Goal: Communication & Community: Answer question/provide support

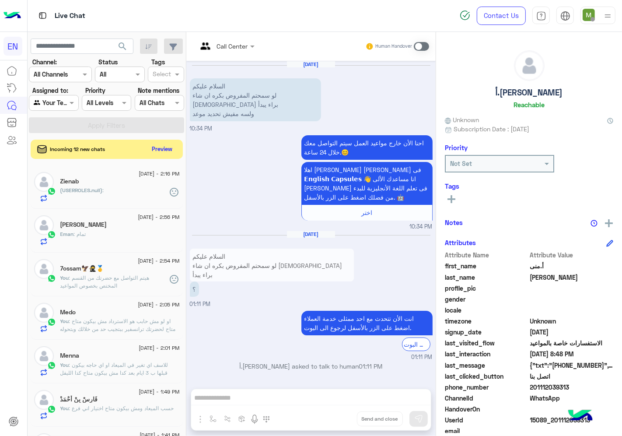
scroll to position [34, 0]
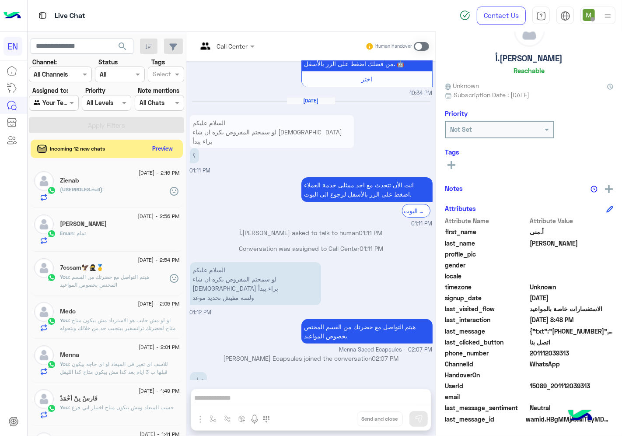
click at [176, 152] on button "Preview" at bounding box center [162, 149] width 27 height 12
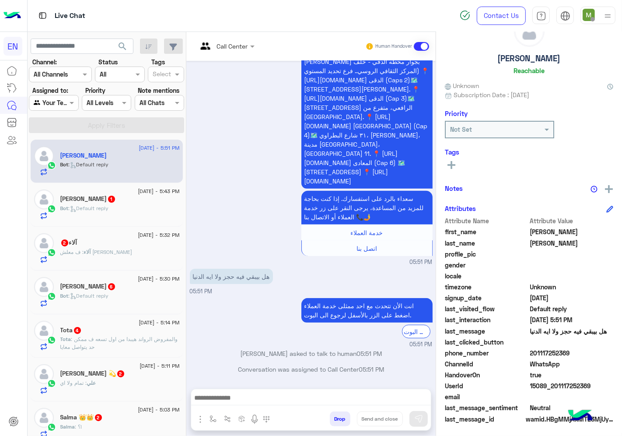
drag, startPoint x: 540, startPoint y: 350, endPoint x: 528, endPoint y: 349, distance: 11.5
click at [530, 349] on span "201117252369" at bounding box center [572, 352] width 84 height 9
drag, startPoint x: 533, startPoint y: 349, endPoint x: 568, endPoint y: 352, distance: 35.1
click at [568, 352] on span "201117252369" at bounding box center [572, 352] width 84 height 9
drag, startPoint x: 568, startPoint y: 352, endPoint x: 540, endPoint y: 353, distance: 28.5
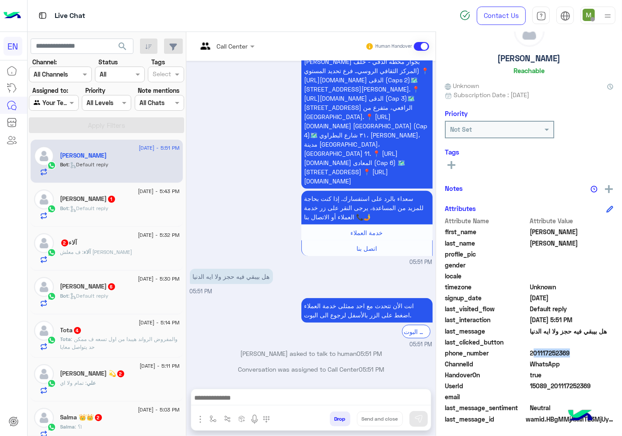
click at [540, 353] on span "201117252369" at bounding box center [572, 352] width 84 height 9
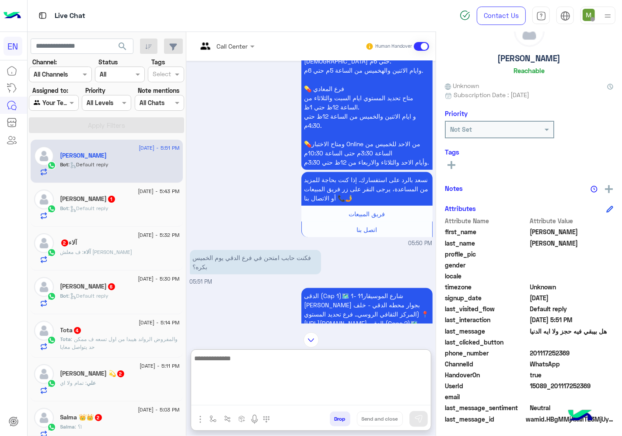
paste textarea "**********"
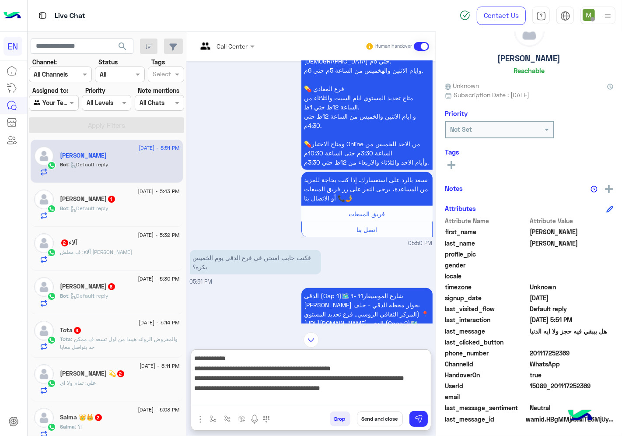
type textarea "**********"
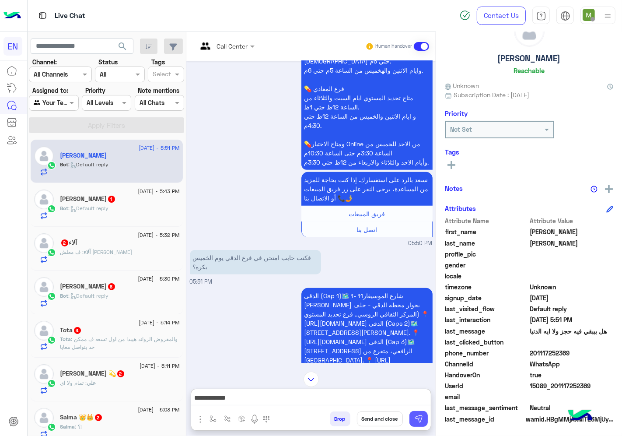
click at [419, 413] on button at bounding box center [419, 419] width 18 height 16
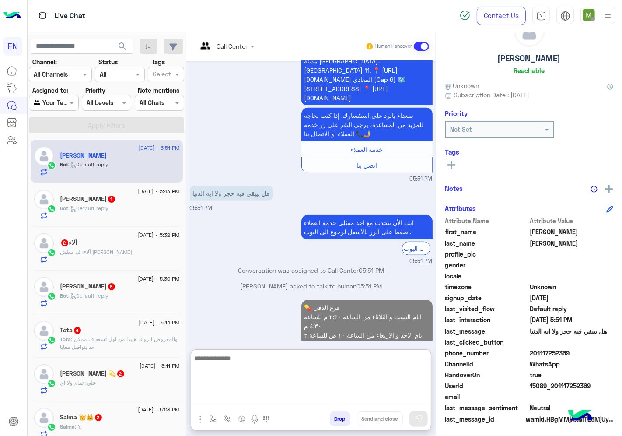
click at [396, 403] on textarea at bounding box center [311, 379] width 240 height 53
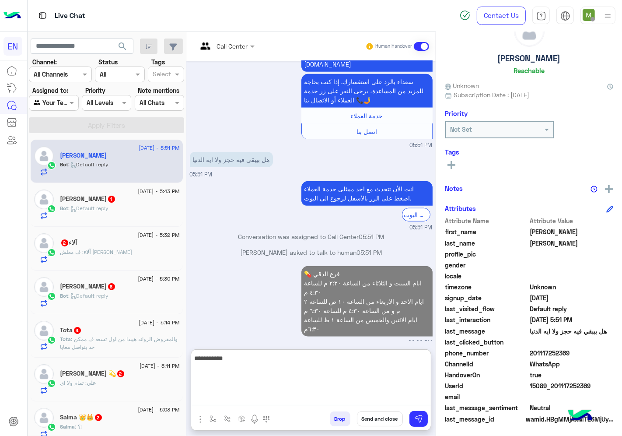
scroll to position [683, 0]
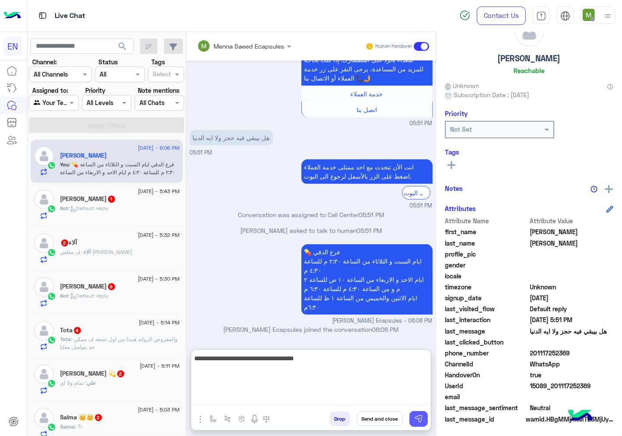
type textarea "**********"
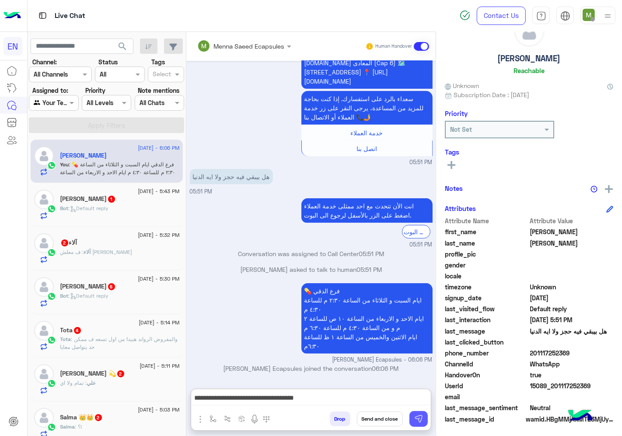
click at [416, 414] on img at bounding box center [418, 418] width 9 height 9
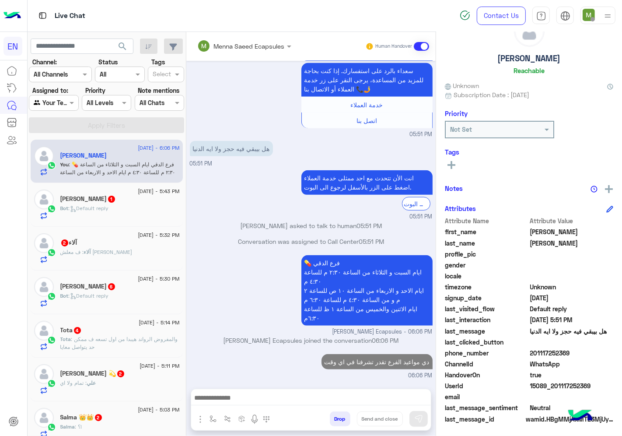
scroll to position [671, 0]
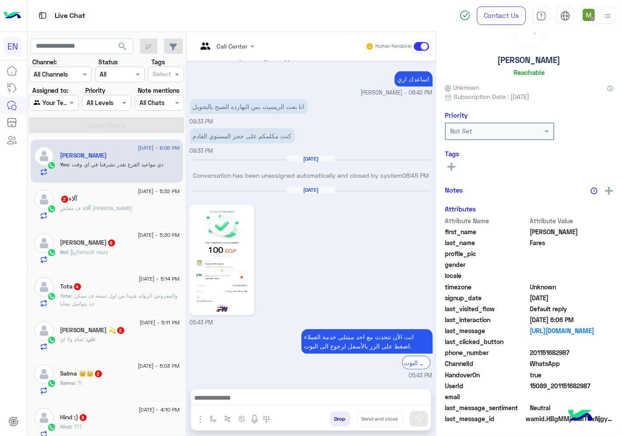
scroll to position [34, 0]
drag, startPoint x: 581, startPoint y: 352, endPoint x: 533, endPoint y: 350, distance: 48.2
click at [533, 350] on span "201151682987" at bounding box center [572, 352] width 84 height 9
copy span "01151682987"
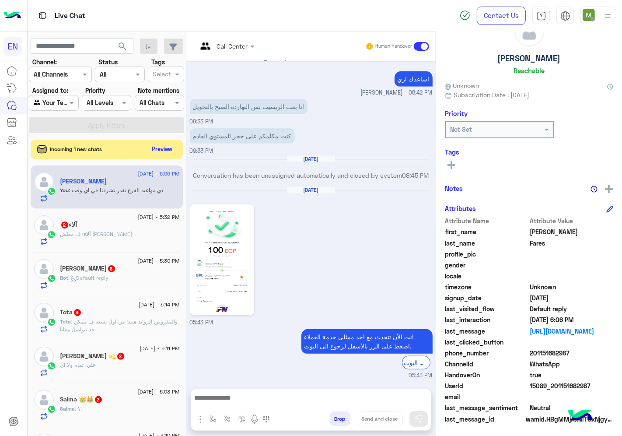
click at [356, 389] on div "Drop Send and close" at bounding box center [311, 410] width 241 height 42
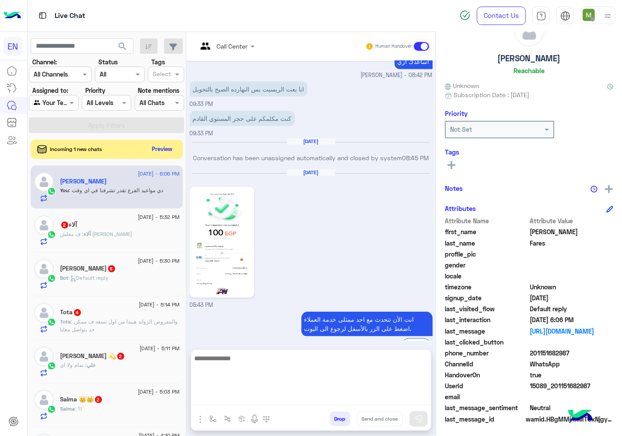
click at [362, 392] on textarea at bounding box center [311, 379] width 240 height 53
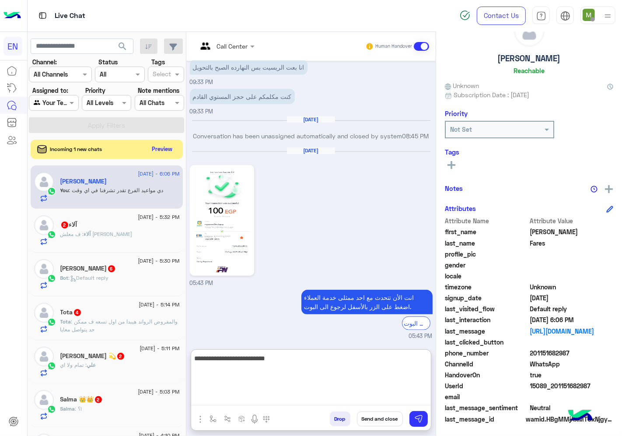
type textarea "**********"
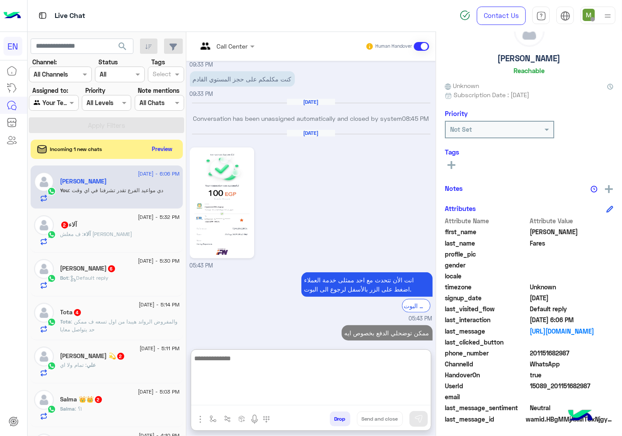
scroll to position [740, 0]
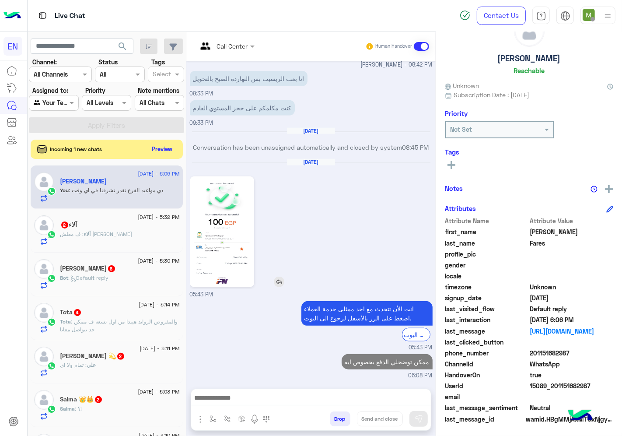
click at [228, 197] on img at bounding box center [222, 232] width 60 height 106
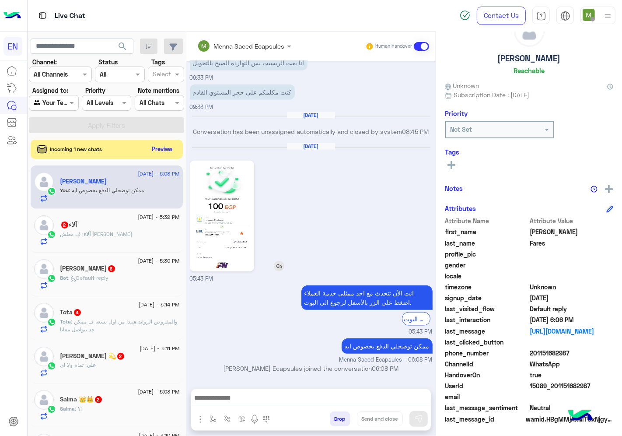
scroll to position [717, 0]
click at [168, 147] on button "Preview" at bounding box center [162, 149] width 27 height 12
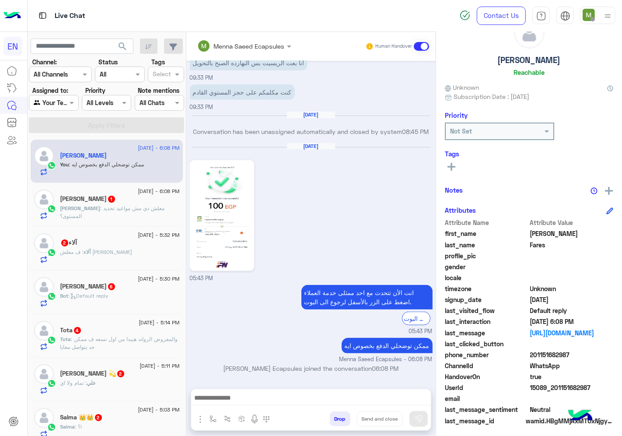
scroll to position [34, 0]
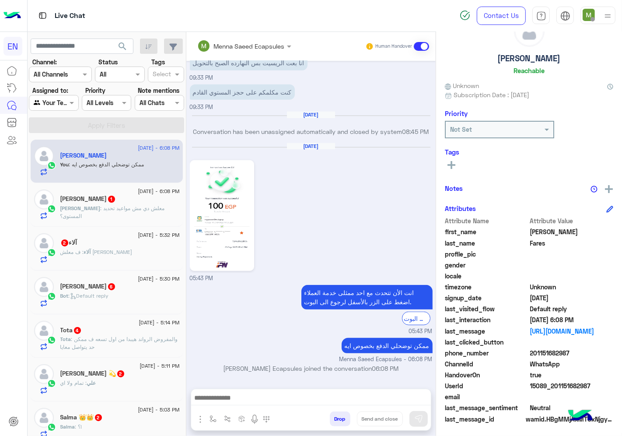
click at [137, 201] on div "[PERSON_NAME] 1" at bounding box center [119, 199] width 119 height 9
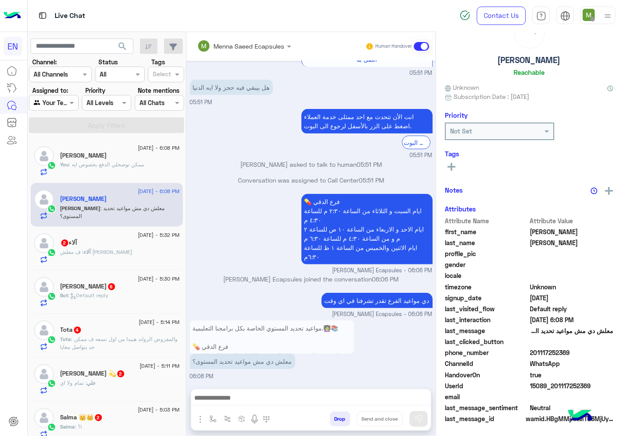
scroll to position [34, 0]
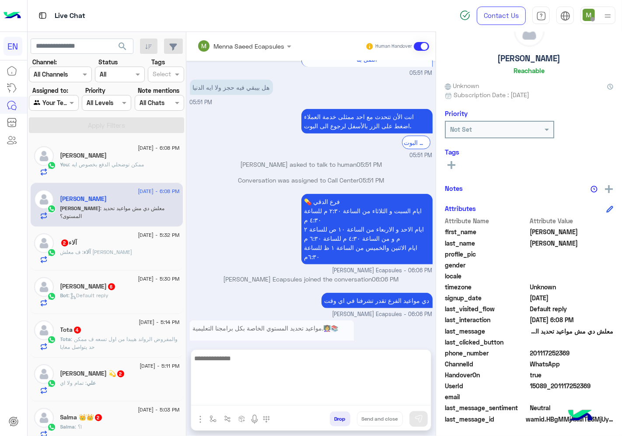
click at [319, 396] on textarea at bounding box center [311, 379] width 240 height 53
type textarea "*********"
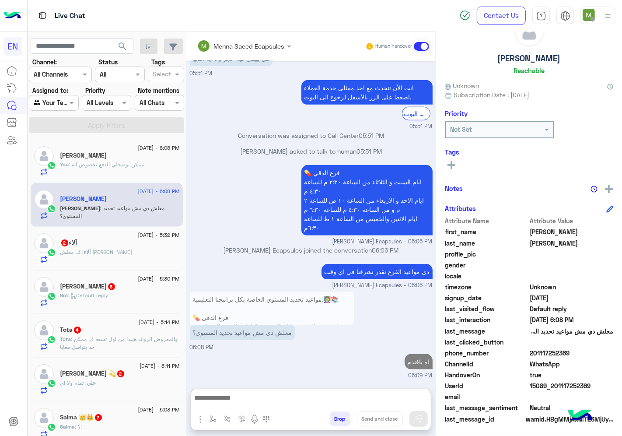
click at [98, 252] on span ": ف معلش [PERSON_NAME]" at bounding box center [96, 252] width 72 height 7
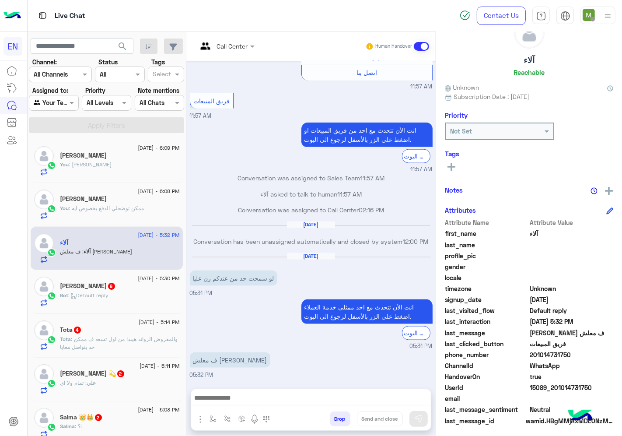
scroll to position [34, 0]
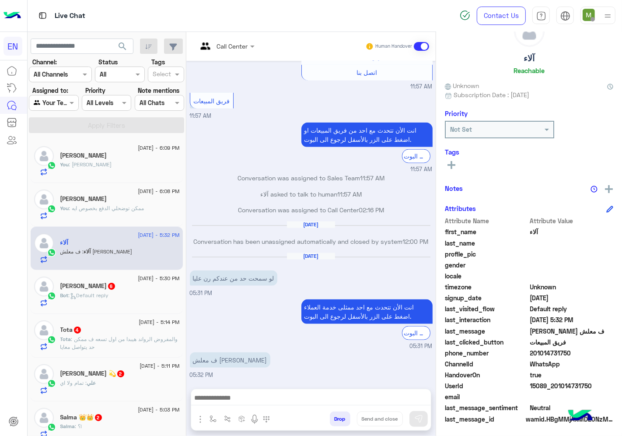
drag, startPoint x: 564, startPoint y: 351, endPoint x: 532, endPoint y: 353, distance: 31.6
click at [532, 353] on span "201014731750" at bounding box center [572, 352] width 84 height 9
copy span "01014731750"
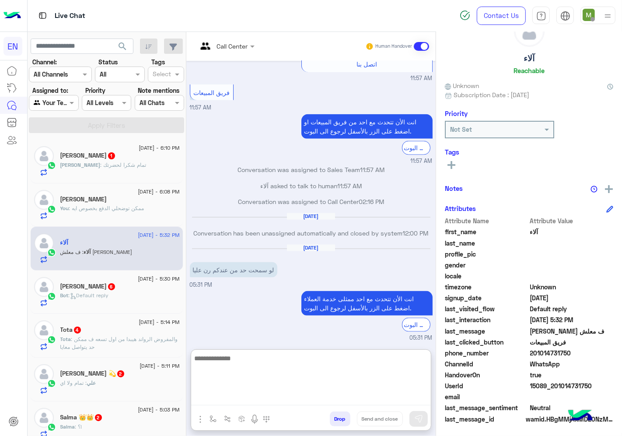
click at [353, 403] on textarea at bounding box center [311, 379] width 240 height 53
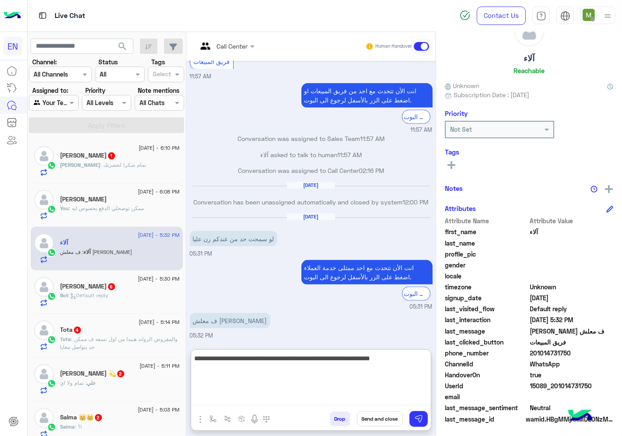
type textarea "**********"
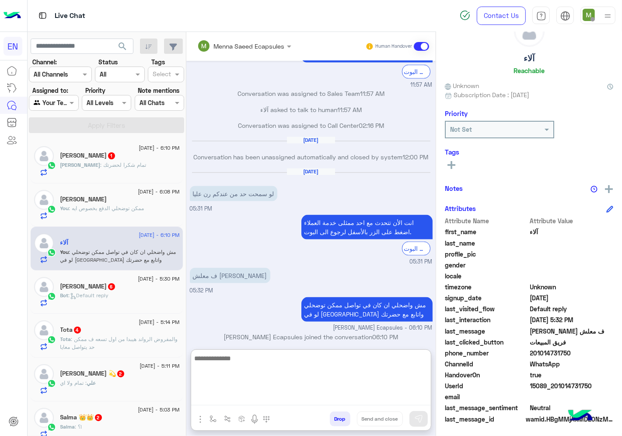
scroll to position [1079, 0]
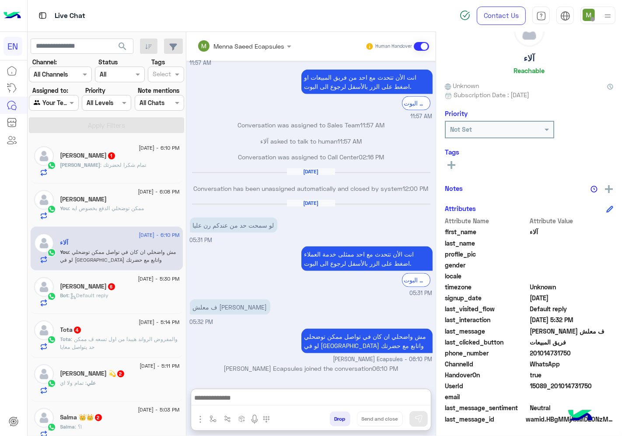
click at [131, 165] on div "[PERSON_NAME] : تمام شكرا لحضرتك" at bounding box center [119, 168] width 119 height 15
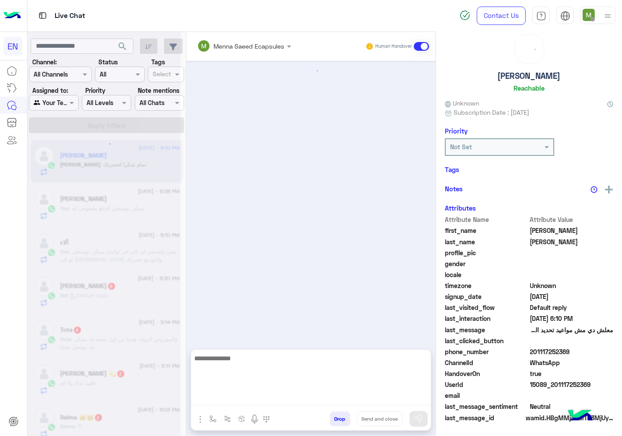
scroll to position [32, 0]
click at [340, 392] on textarea at bounding box center [311, 379] width 240 height 53
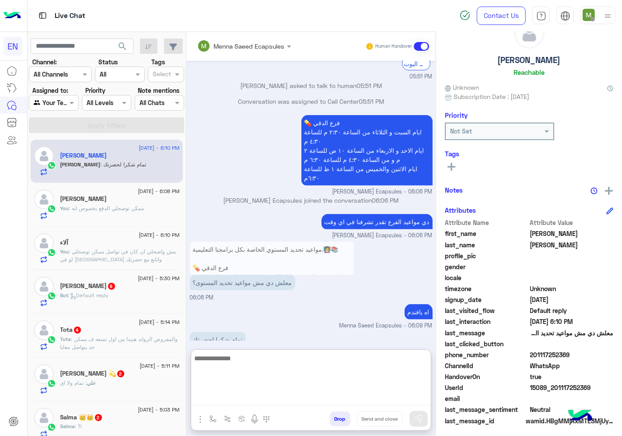
scroll to position [34, 0]
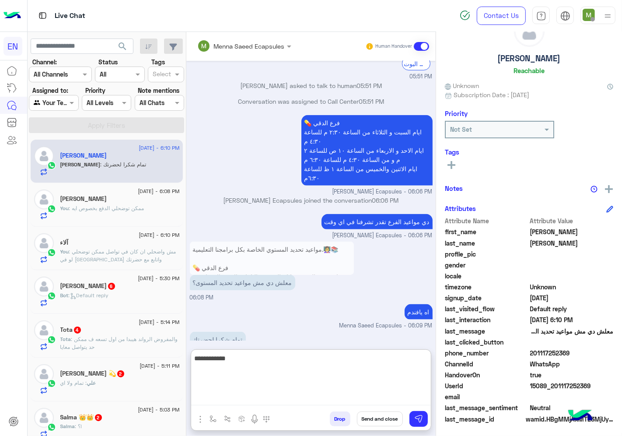
type textarea "**********"
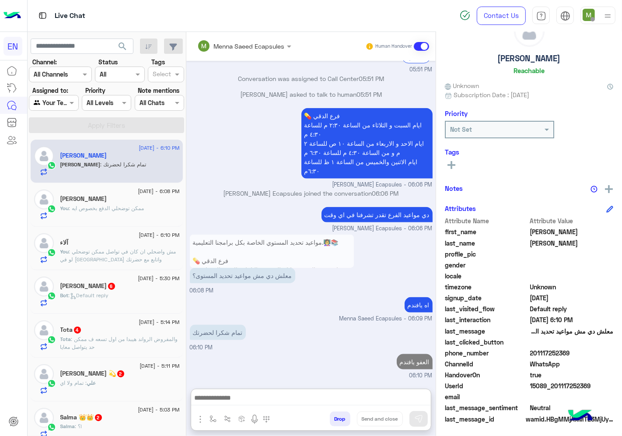
click at [108, 296] on span ": Default reply" at bounding box center [89, 295] width 40 height 7
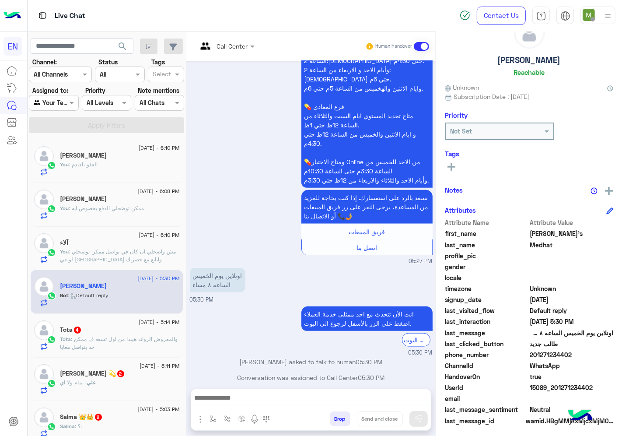
scroll to position [34, 0]
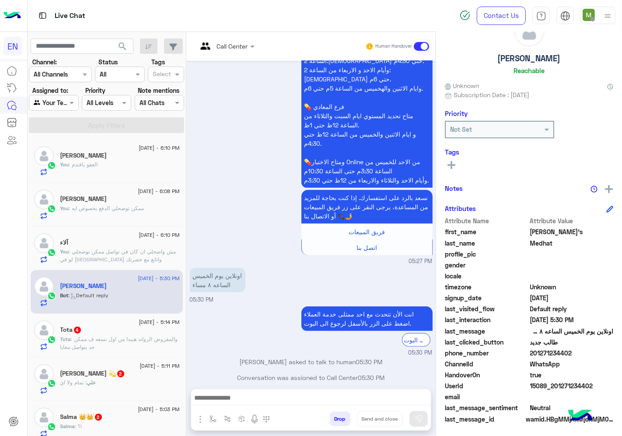
drag, startPoint x: 543, startPoint y: 349, endPoint x: 532, endPoint y: 350, distance: 11.9
click at [532, 350] on span "201271234402" at bounding box center [572, 352] width 84 height 9
copy span "01271234402"
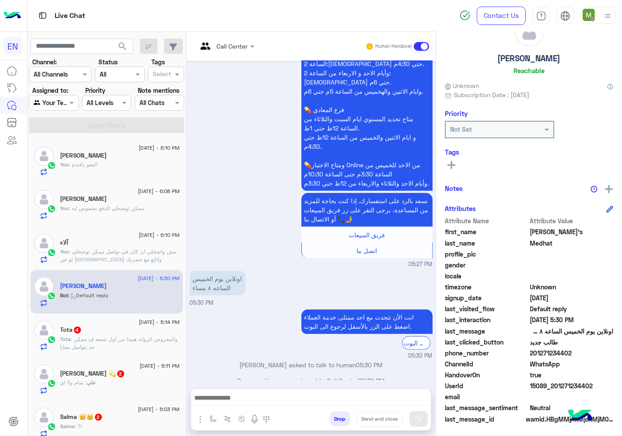
scroll to position [557, 0]
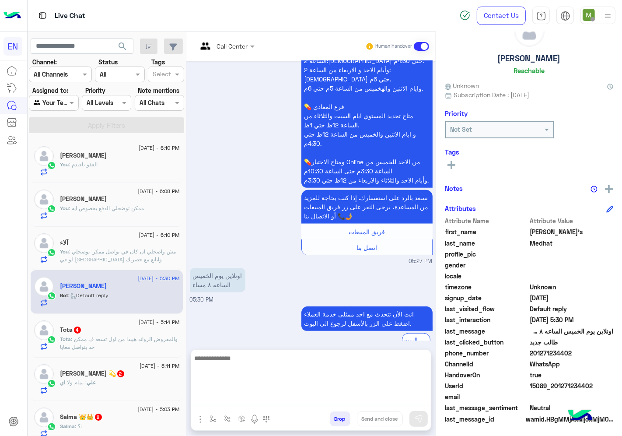
click at [366, 402] on textarea at bounding box center [311, 379] width 240 height 53
type textarea "**********"
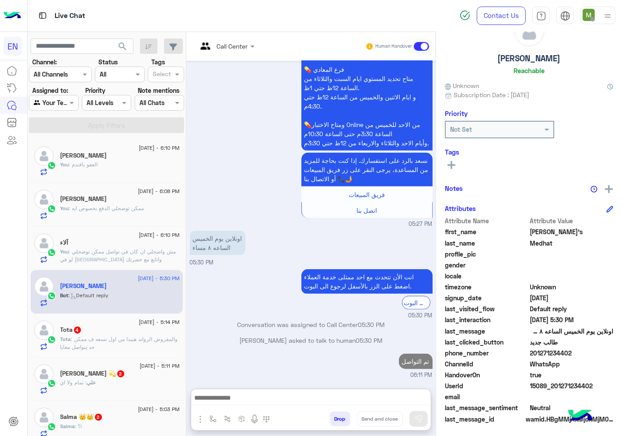
click at [452, 165] on icon at bounding box center [452, 165] width 8 height 8
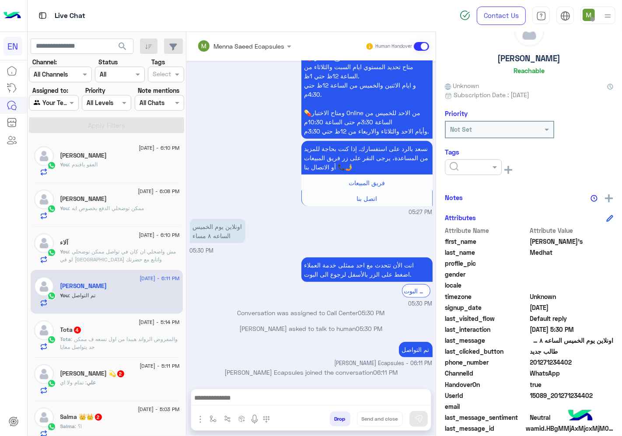
scroll to position [601, 0]
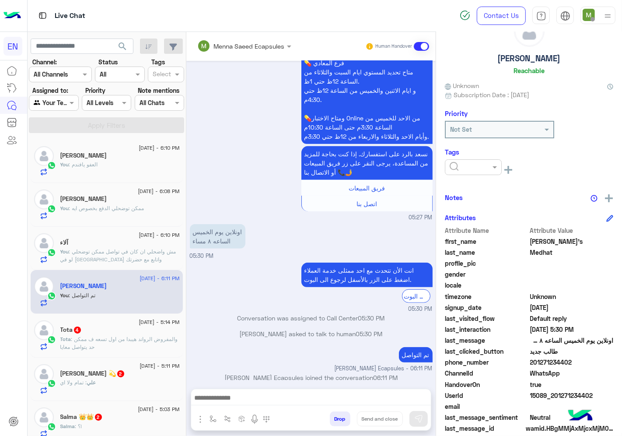
click at [460, 168] on input "text" at bounding box center [463, 167] width 27 height 9
click at [464, 185] on span "Solved" at bounding box center [459, 188] width 20 height 7
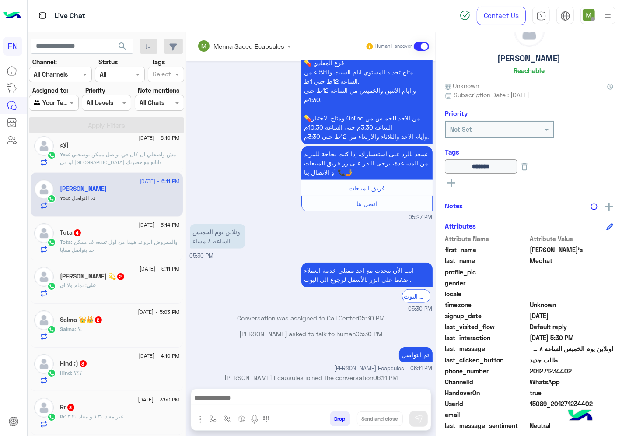
scroll to position [146, 0]
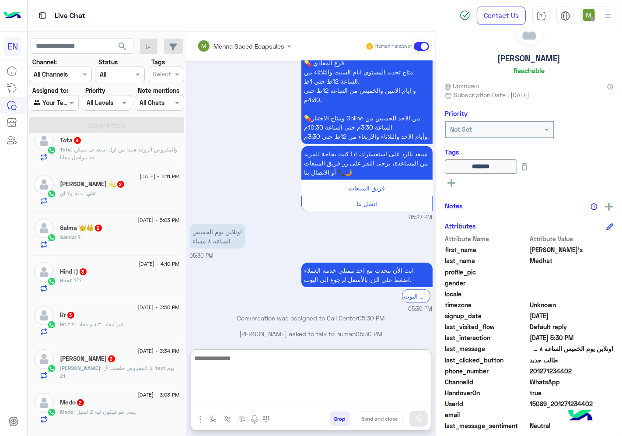
click at [361, 398] on textarea at bounding box center [311, 379] width 240 height 53
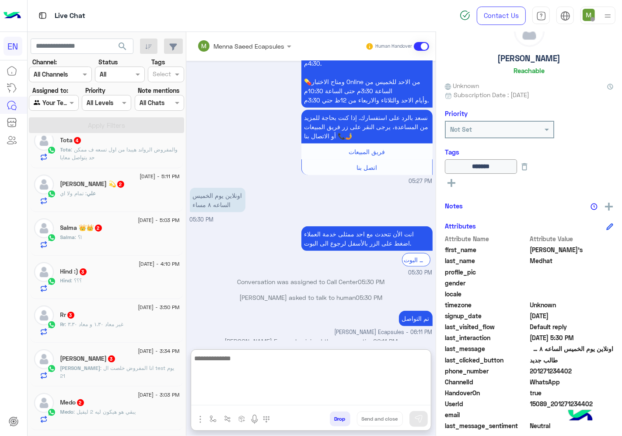
scroll to position [640, 0]
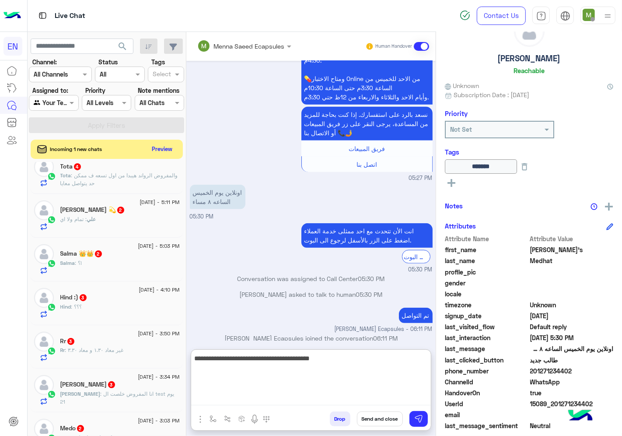
type textarea "**********"
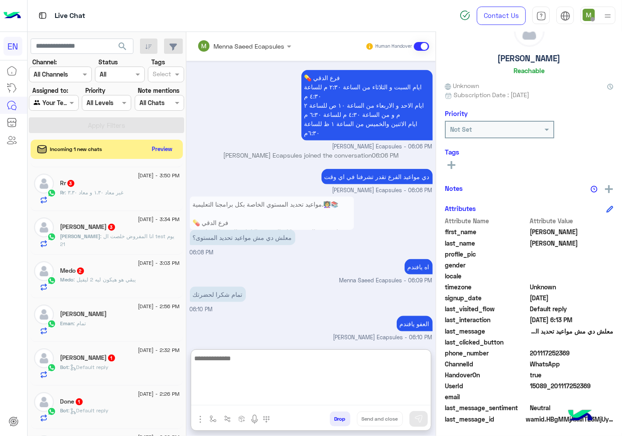
scroll to position [389, 0]
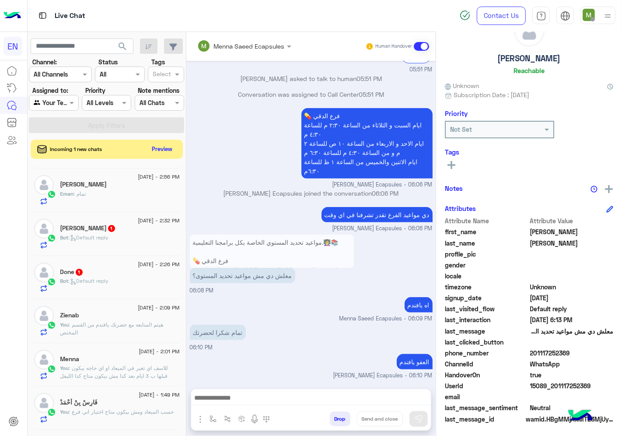
click at [104, 283] on span ": Default reply" at bounding box center [89, 280] width 40 height 7
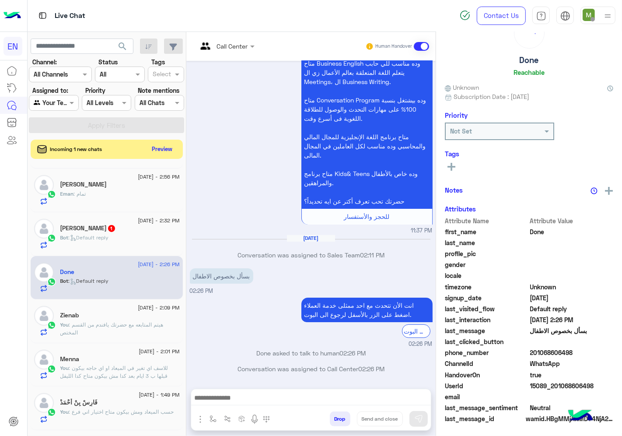
scroll to position [34, 0]
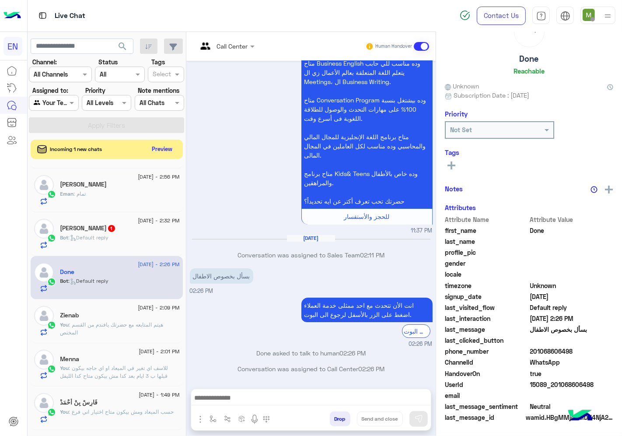
click at [234, 44] on div at bounding box center [226, 46] width 66 height 10
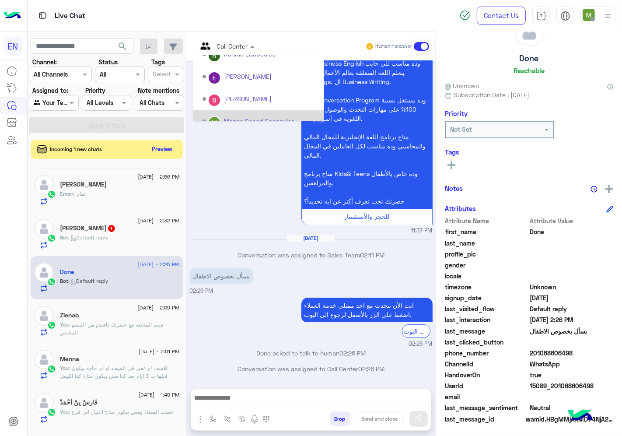
scroll to position [145, 0]
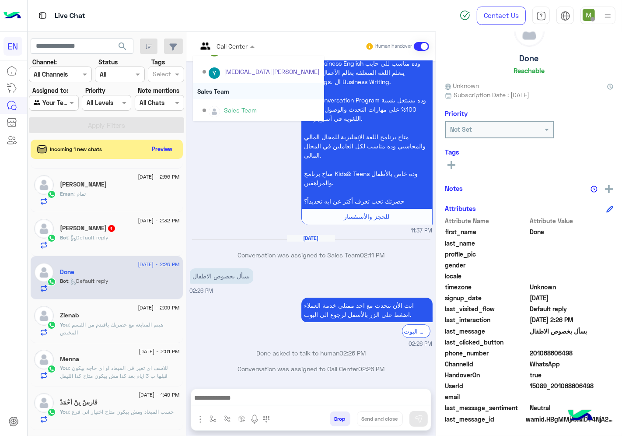
click at [230, 89] on div "Sales Team" at bounding box center [258, 91] width 131 height 16
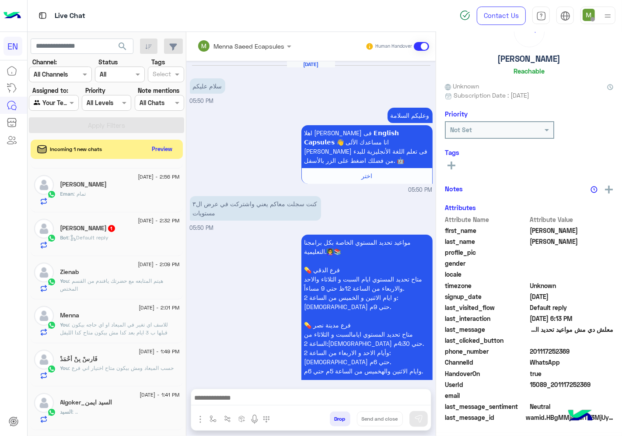
scroll to position [817, 0]
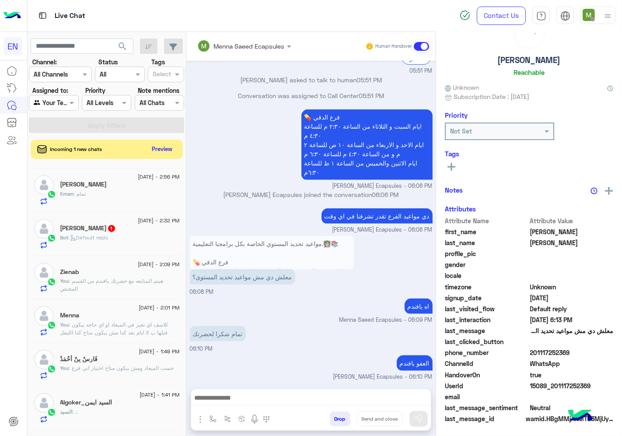
click at [143, 241] on div "Bot : Default reply" at bounding box center [119, 241] width 119 height 15
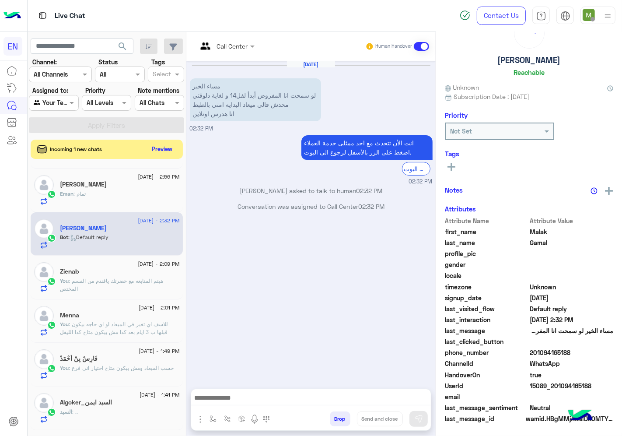
scroll to position [34, 0]
drag, startPoint x: 572, startPoint y: 349, endPoint x: 534, endPoint y: 353, distance: 38.3
click at [534, 353] on span "201094165188" at bounding box center [572, 352] width 84 height 9
copy span "01094165188"
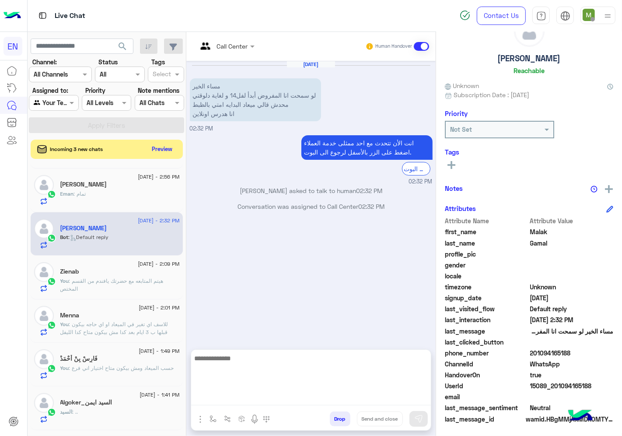
click at [386, 396] on textarea at bounding box center [311, 379] width 240 height 53
type textarea "**********"
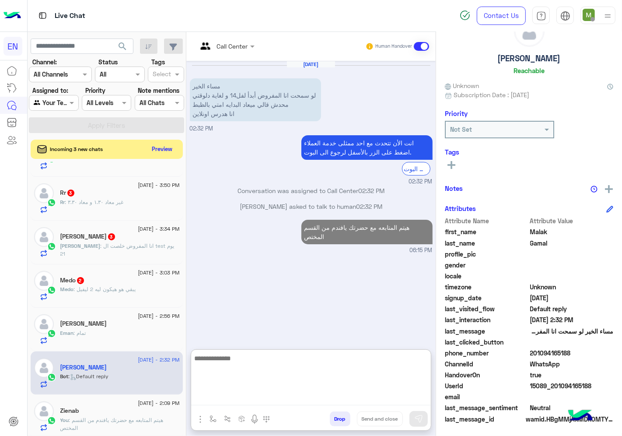
scroll to position [195, 0]
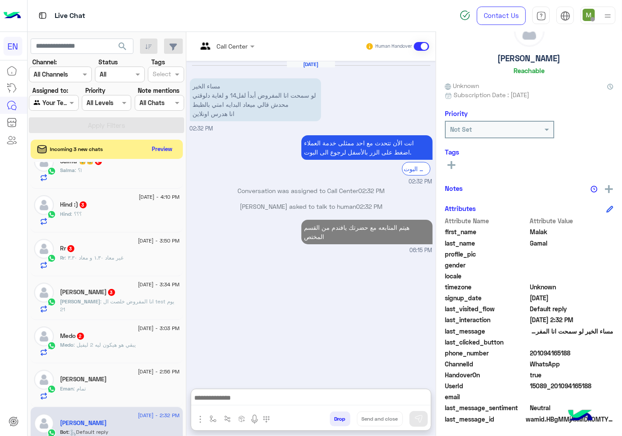
click at [139, 341] on div "Medo : يبقي هو هيكون ليه 2 ليفيل" at bounding box center [119, 348] width 119 height 15
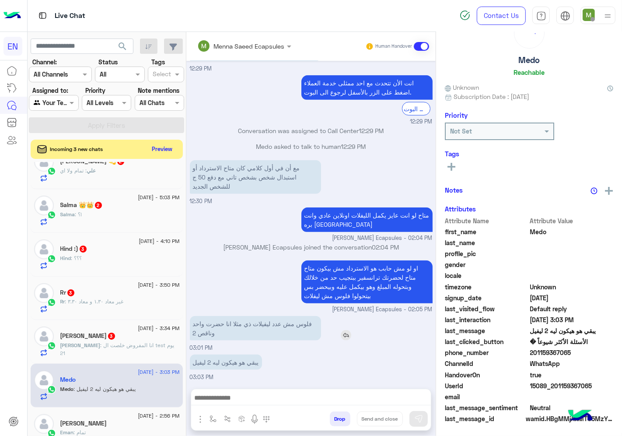
scroll to position [34, 0]
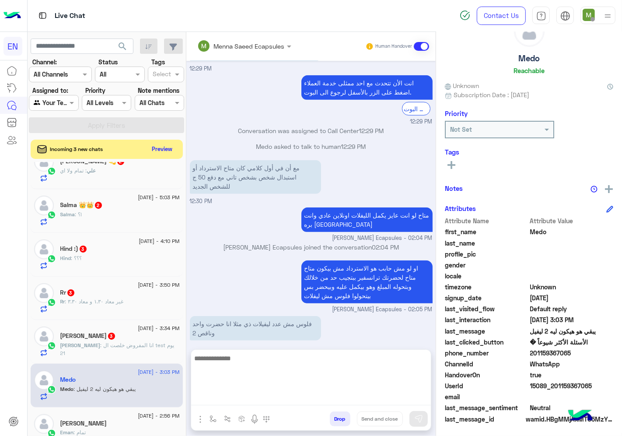
click at [284, 392] on textarea at bounding box center [311, 379] width 240 height 53
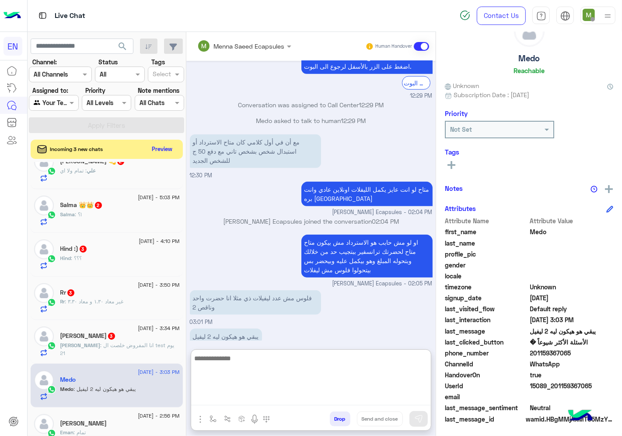
scroll to position [817, 0]
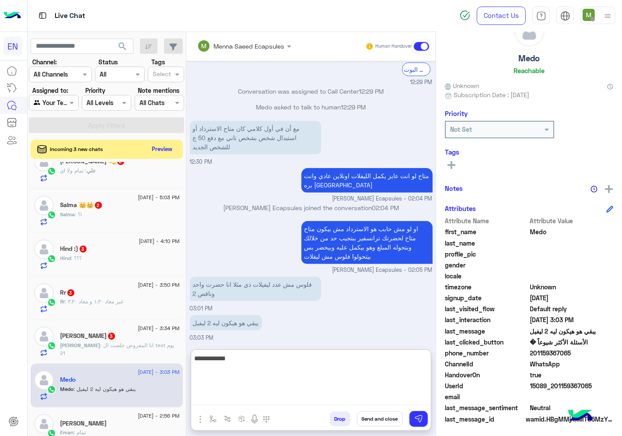
type textarea "**********"
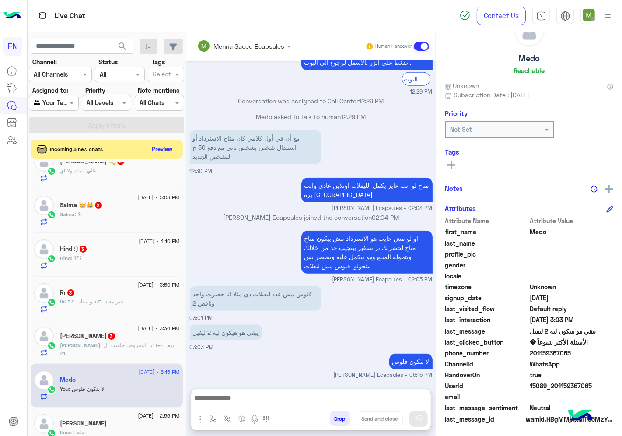
click at [108, 344] on span ": انا المفروض خلصت ال test يوم 21" at bounding box center [117, 349] width 114 height 14
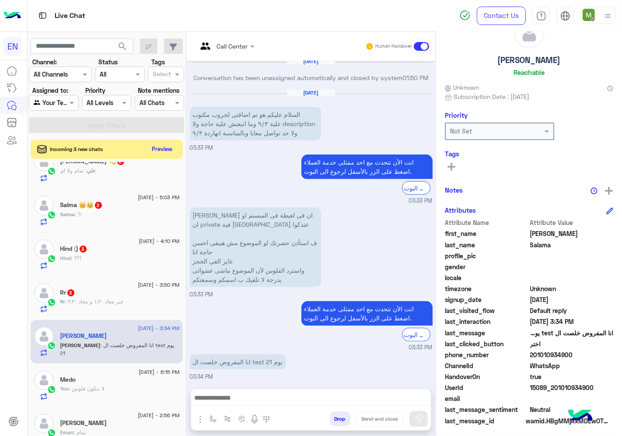
scroll to position [34, 0]
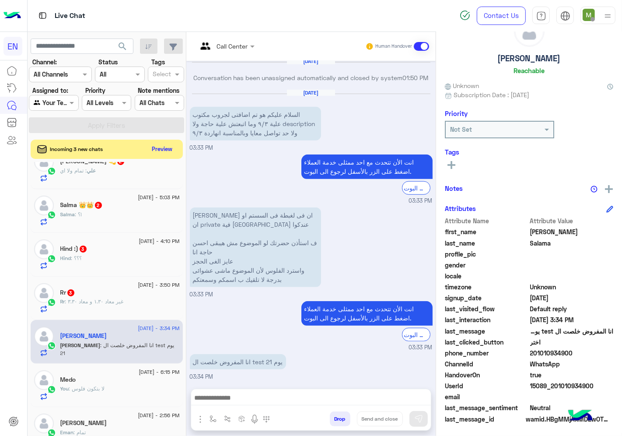
drag, startPoint x: 586, startPoint y: 348, endPoint x: 533, endPoint y: 349, distance: 53.8
click at [533, 349] on span "201010934900" at bounding box center [572, 352] width 84 height 9
copy span "01010934900"
click at [452, 162] on rect at bounding box center [452, 165] width 2 height 8
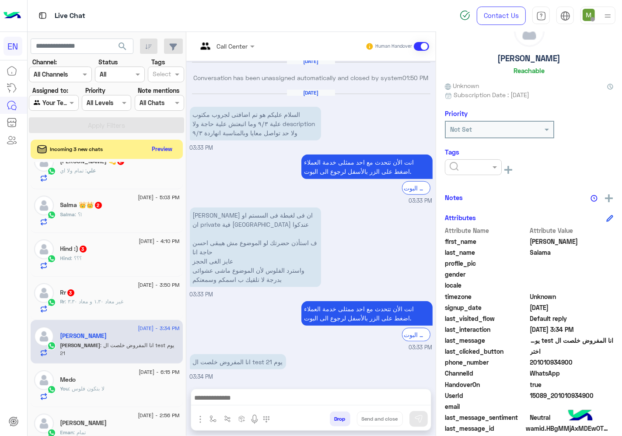
click at [458, 163] on input "text" at bounding box center [463, 167] width 27 height 9
click at [467, 186] on span "Solved" at bounding box center [459, 188] width 20 height 7
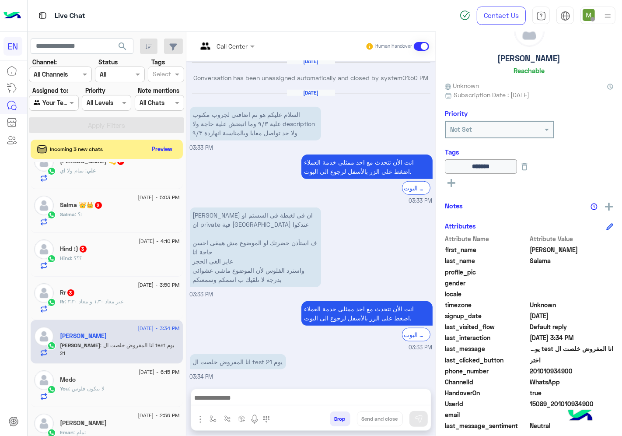
click at [111, 303] on span ": غير معاد ١.٣٠ و معاد ٣.٣٠" at bounding box center [94, 301] width 59 height 7
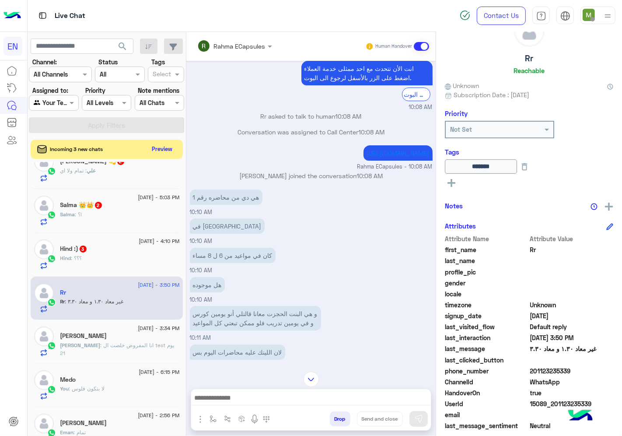
scroll to position [28, 0]
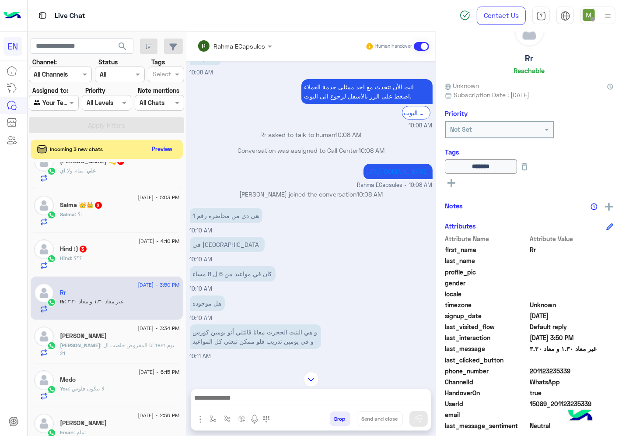
drag, startPoint x: 572, startPoint y: 368, endPoint x: 532, endPoint y: 368, distance: 40.3
click at [532, 368] on span "201123235339" at bounding box center [572, 370] width 84 height 9
copy span "01123235339"
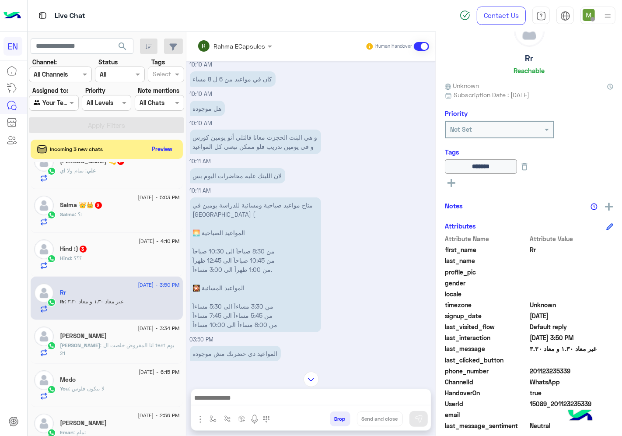
scroll to position [272, 0]
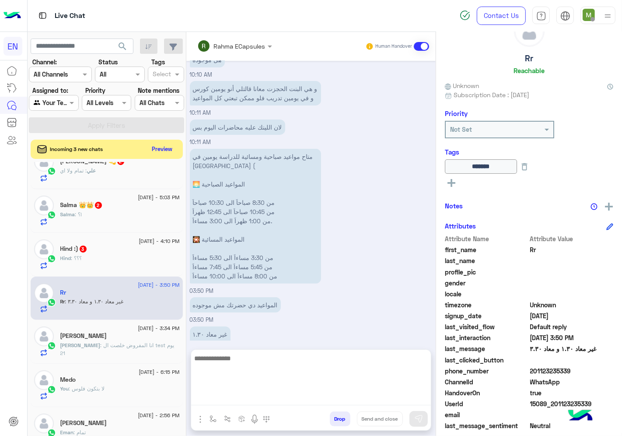
click at [352, 397] on textarea at bounding box center [311, 379] width 240 height 53
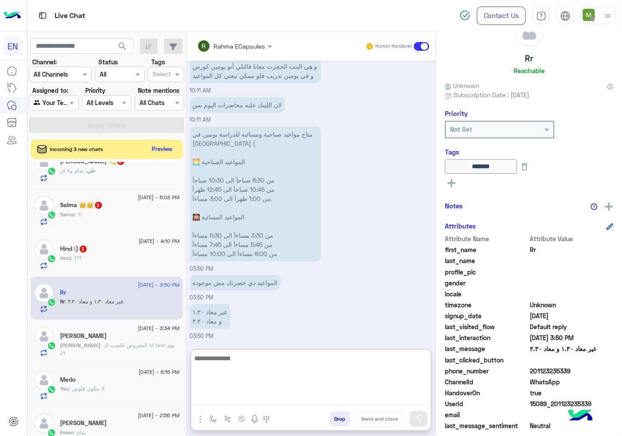
scroll to position [311, 0]
type textarea "**********"
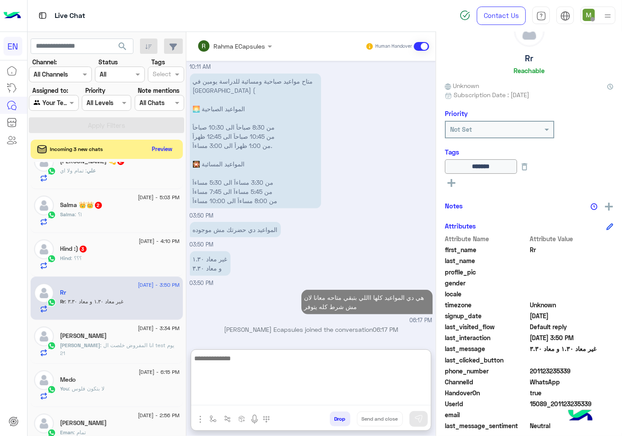
scroll to position [364, 0]
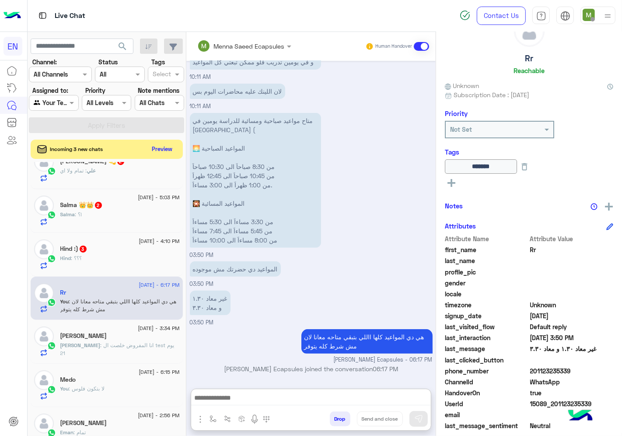
click at [123, 252] on div "Hind :) 3" at bounding box center [119, 249] width 119 height 9
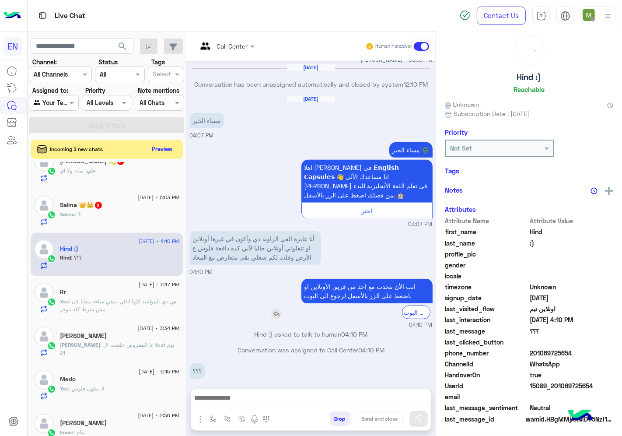
scroll to position [34, 0]
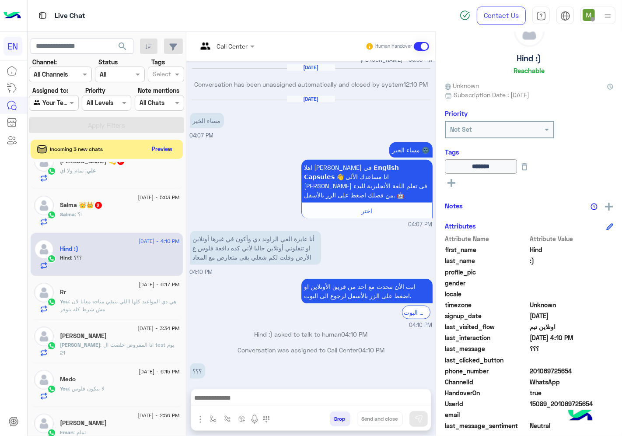
drag, startPoint x: 573, startPoint y: 365, endPoint x: 532, endPoint y: 370, distance: 41.8
click at [532, 370] on span "201069725654" at bounding box center [572, 370] width 84 height 9
copy span "01069725654"
drag, startPoint x: 252, startPoint y: 405, endPoint x: 214, endPoint y: 381, distance: 46.0
click at [248, 405] on div "Call Center Human Handover [DATE] لو سمحتم أنا في المستوي التاني في B1 بس عايزة…" at bounding box center [310, 235] width 249 height 407
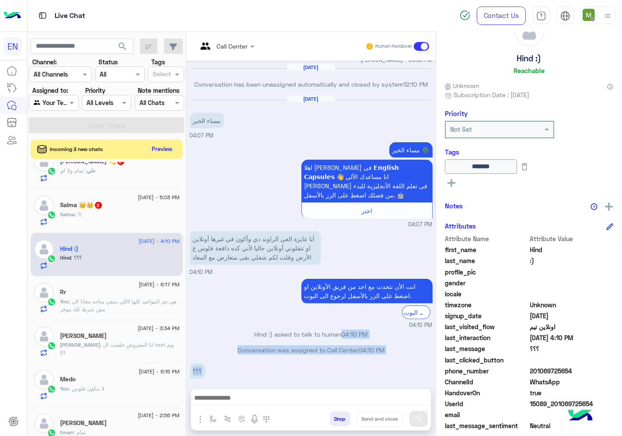
click at [279, 364] on div "؟؟؟ 04:10 PM" at bounding box center [311, 375] width 243 height 29
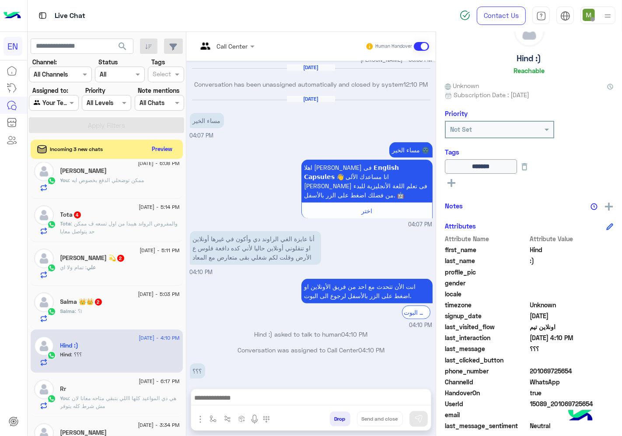
scroll to position [97, 0]
click at [116, 309] on div "Salma : ؟!" at bounding box center [119, 315] width 119 height 15
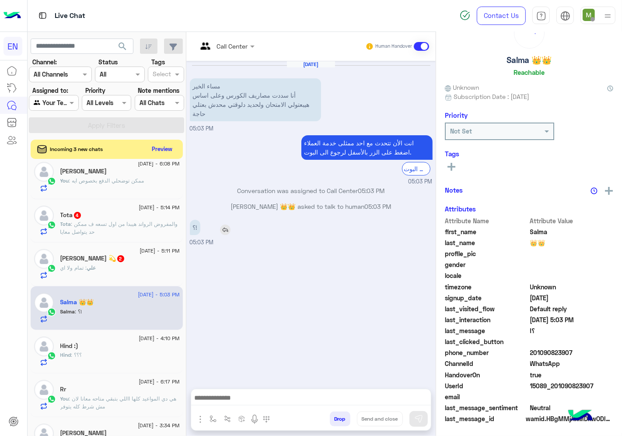
scroll to position [34, 0]
drag, startPoint x: 575, startPoint y: 352, endPoint x: 534, endPoint y: 354, distance: 41.6
click at [534, 354] on span "201090823907" at bounding box center [572, 352] width 84 height 9
copy span "01090823907"
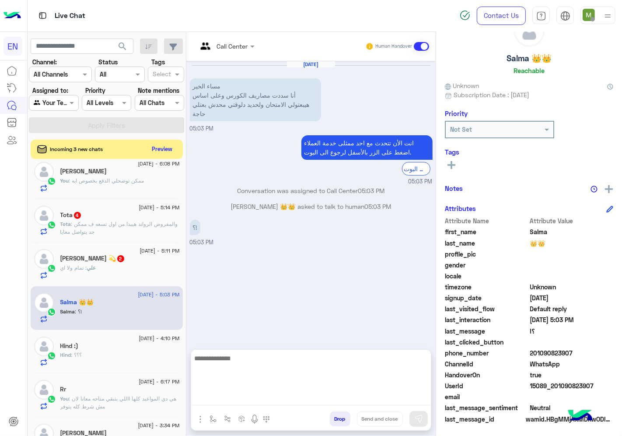
click at [364, 396] on textarea at bounding box center [311, 379] width 240 height 53
type textarea "**********"
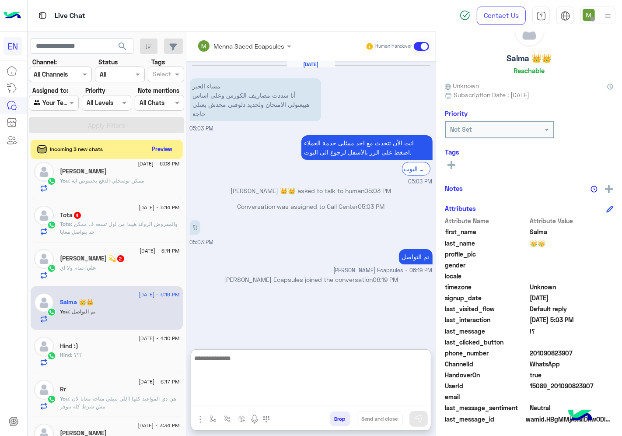
scroll to position [49, 0]
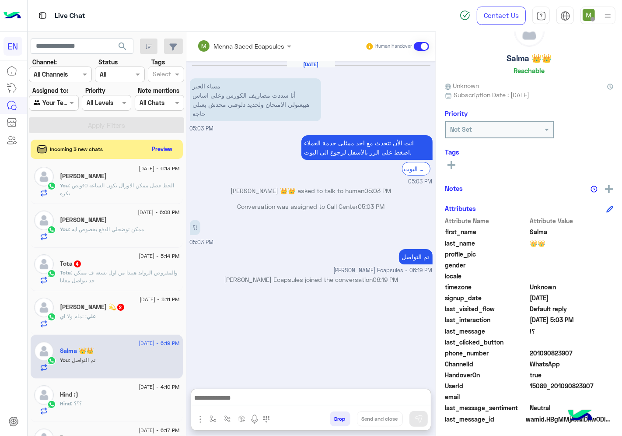
click at [109, 314] on div "علي : تمام ولا اي" at bounding box center [119, 319] width 119 height 15
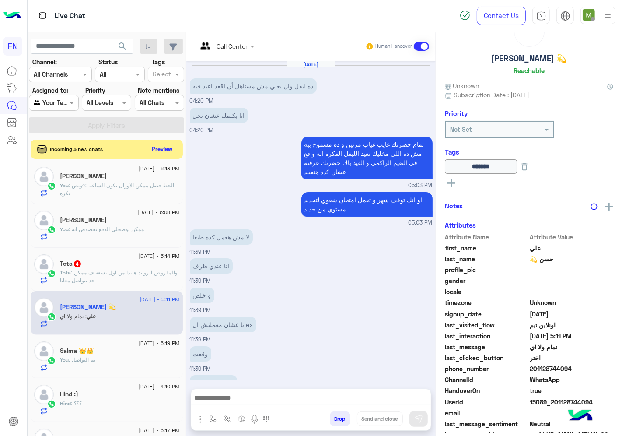
scroll to position [484, 0]
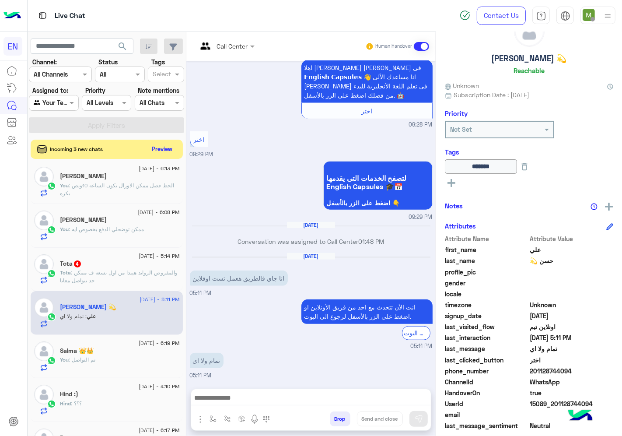
drag, startPoint x: 575, startPoint y: 367, endPoint x: 533, endPoint y: 370, distance: 42.6
click at [533, 370] on span "201128744094" at bounding box center [572, 370] width 84 height 9
copy span "01128744094"
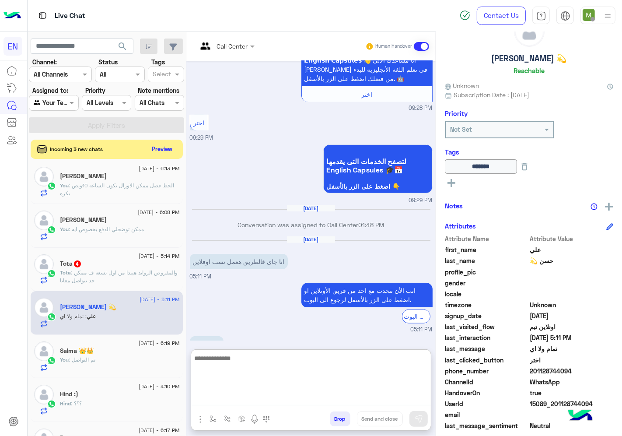
click at [315, 399] on textarea at bounding box center [311, 379] width 240 height 53
type textarea "**********"
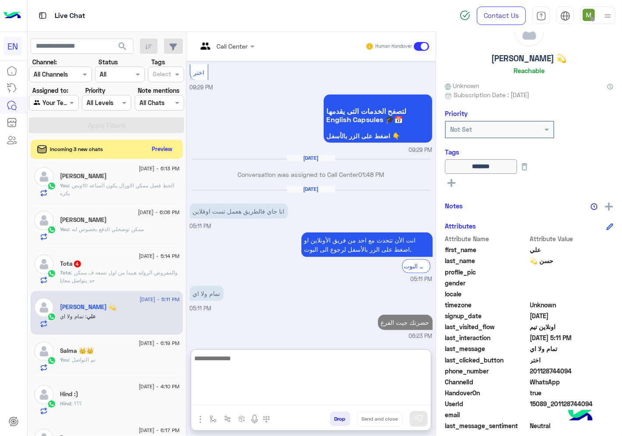
scroll to position [567, 0]
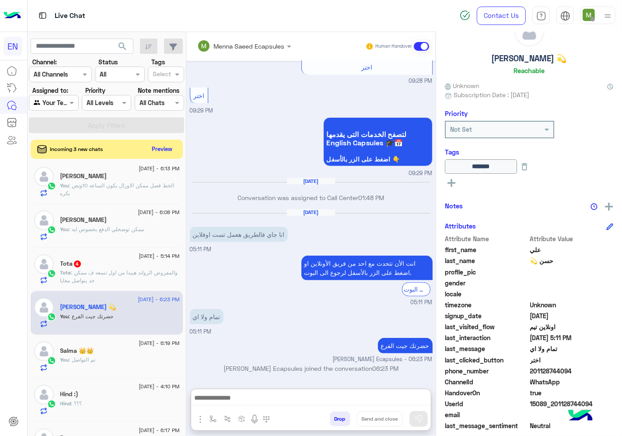
click at [93, 273] on span ": والمفروض الرواند هيبدا من اول تسعه ف ممكن حد يتواصل معايا" at bounding box center [119, 276] width 118 height 14
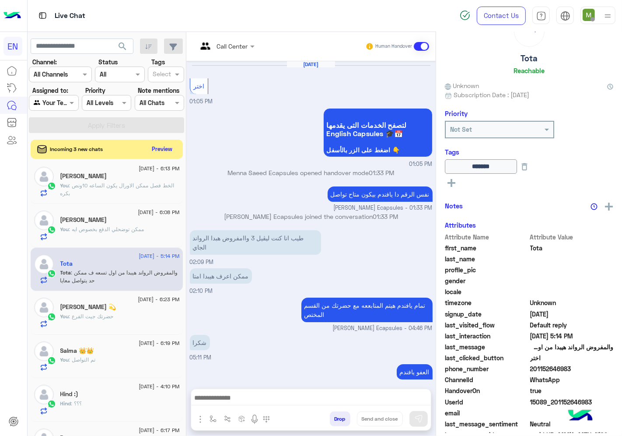
scroll to position [660, 0]
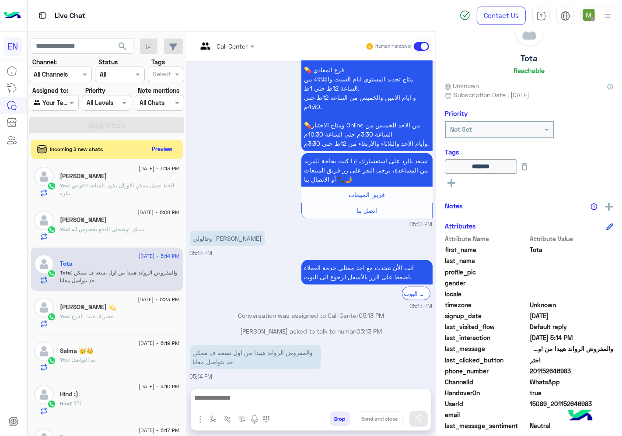
drag, startPoint x: 576, startPoint y: 374, endPoint x: 537, endPoint y: 374, distance: 39.4
click at [537, 374] on div "phone_number [PHONE_NUMBER]" at bounding box center [529, 371] width 168 height 11
click at [583, 383] on span "WhatsApp" at bounding box center [572, 381] width 84 height 9
drag, startPoint x: 578, startPoint y: 370, endPoint x: 534, endPoint y: 374, distance: 44.3
click at [534, 374] on span "201152646983" at bounding box center [572, 370] width 84 height 9
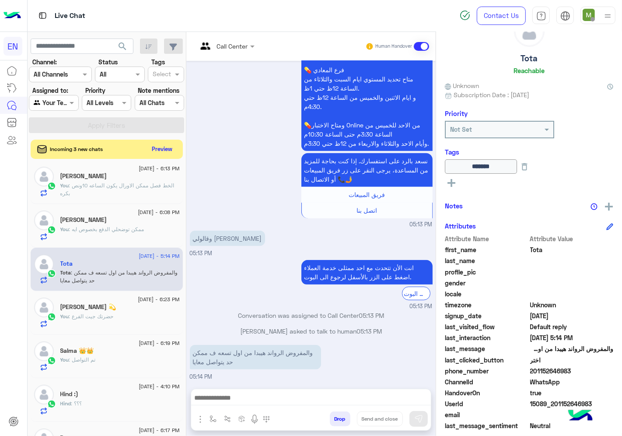
copy span "01152646983"
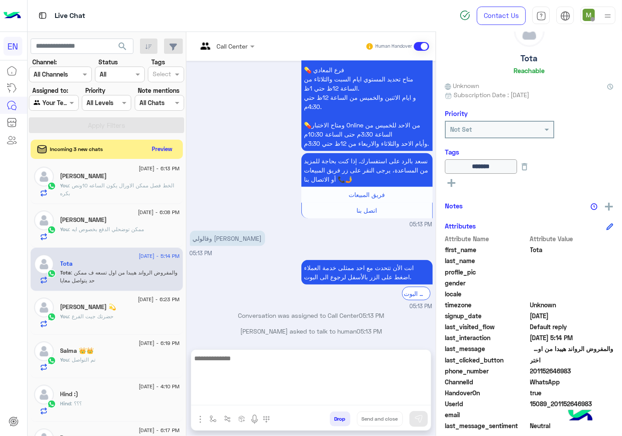
click at [378, 399] on textarea at bounding box center [311, 379] width 240 height 53
type textarea "**********"
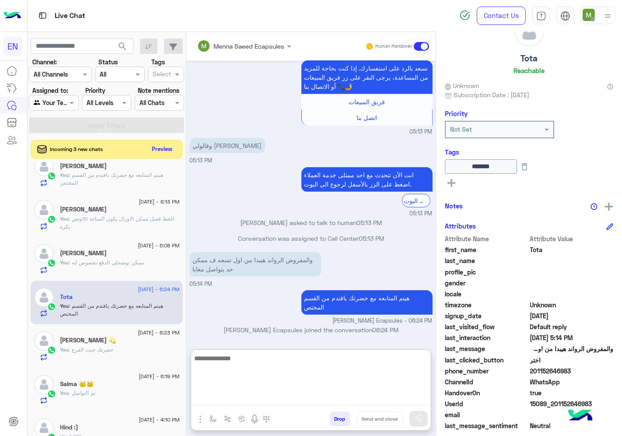
scroll to position [0, 0]
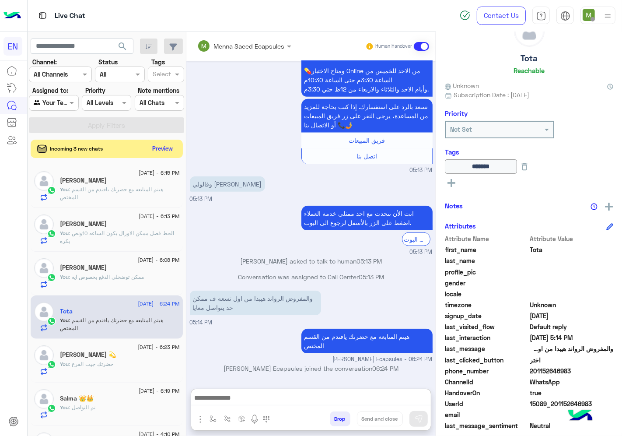
click at [171, 147] on button "Preview" at bounding box center [162, 149] width 27 height 12
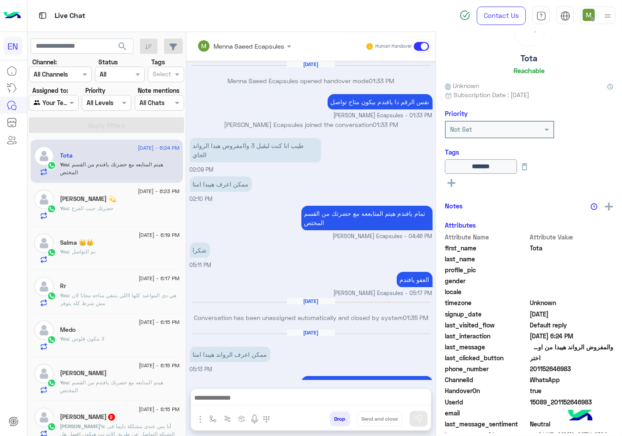
scroll to position [620, 0]
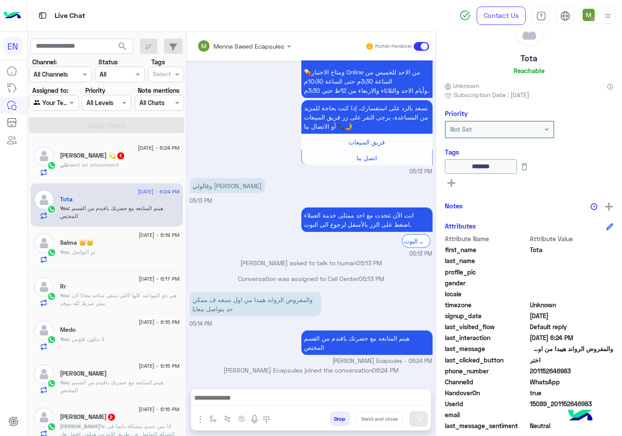
click at [128, 166] on div "علي sent an attachment" at bounding box center [119, 168] width 119 height 15
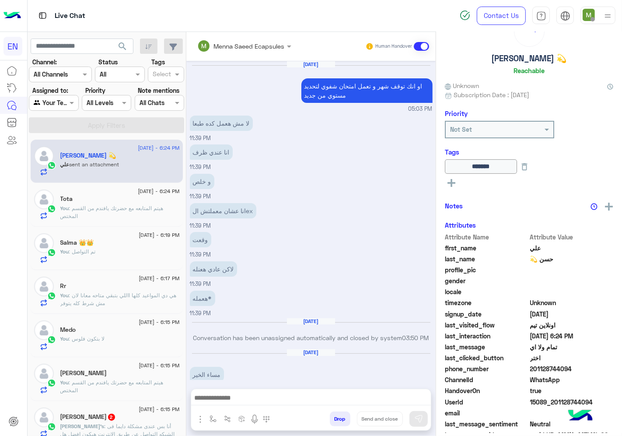
scroll to position [442, 0]
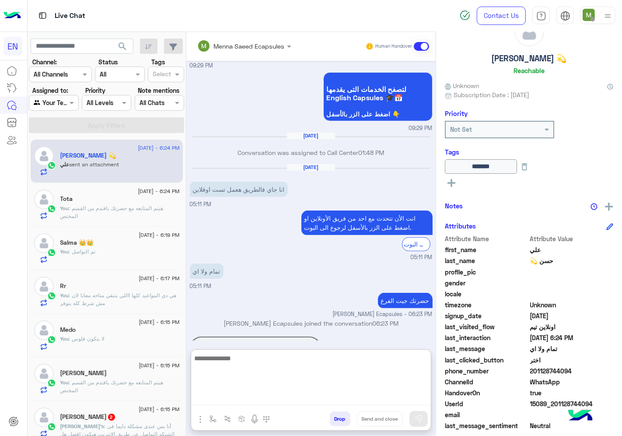
paste textarea "**********"
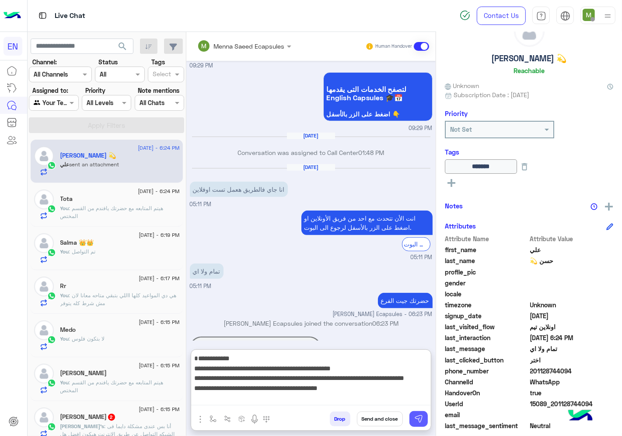
type textarea "**********"
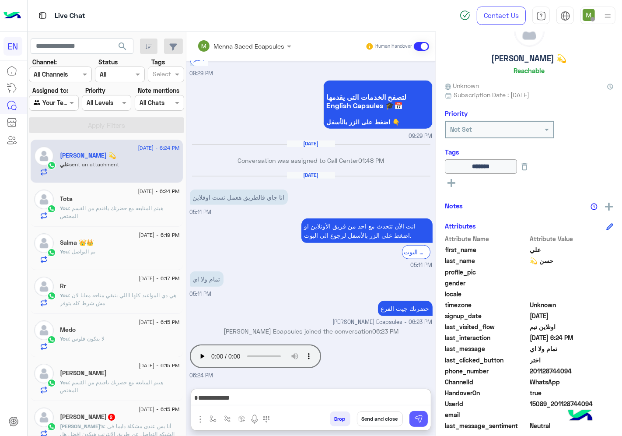
click at [417, 413] on button at bounding box center [419, 419] width 18 height 16
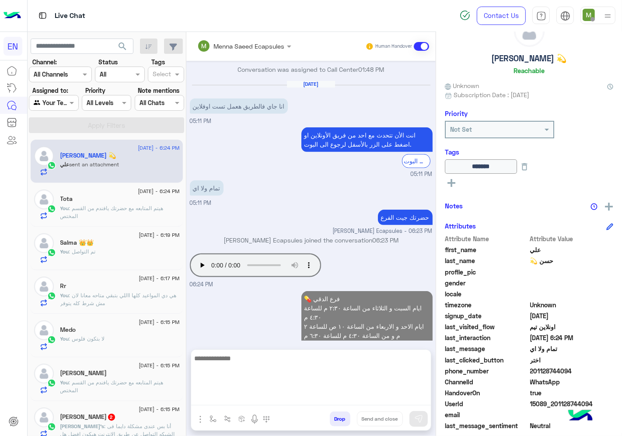
click at [388, 400] on textarea at bounding box center [311, 379] width 240 height 53
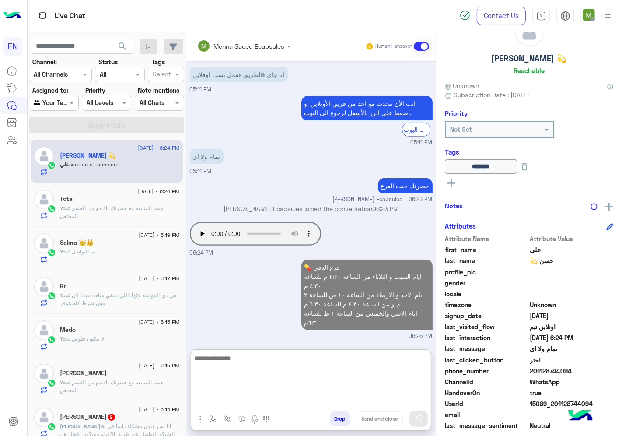
scroll to position [564, 0]
type textarea "**********"
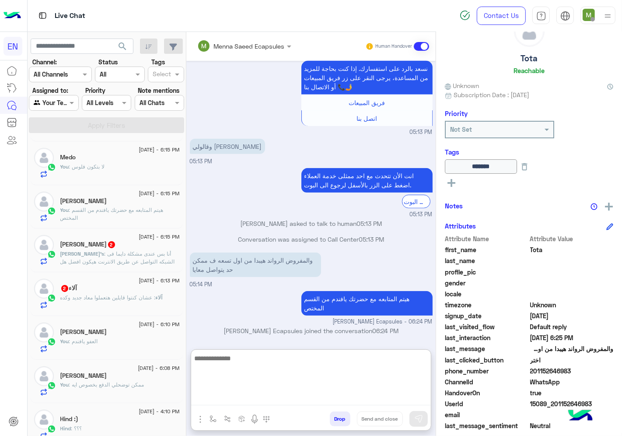
scroll to position [146, 0]
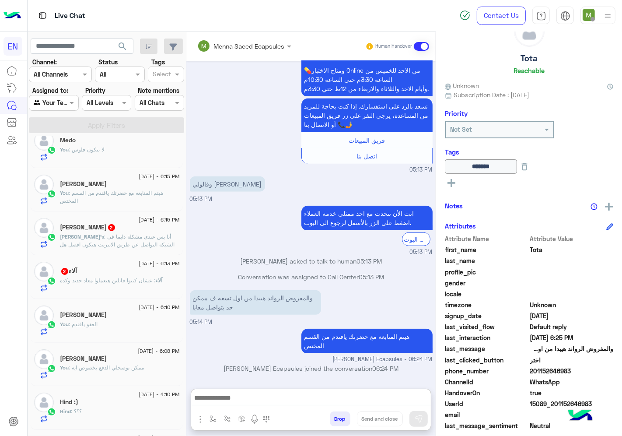
click at [123, 273] on div "آلاء 2" at bounding box center [119, 271] width 119 height 9
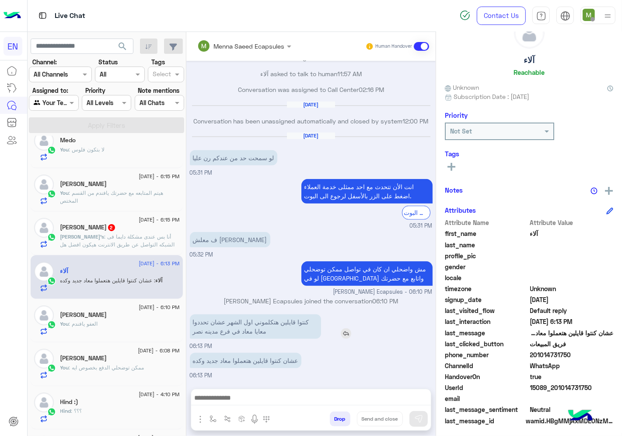
scroll to position [34, 0]
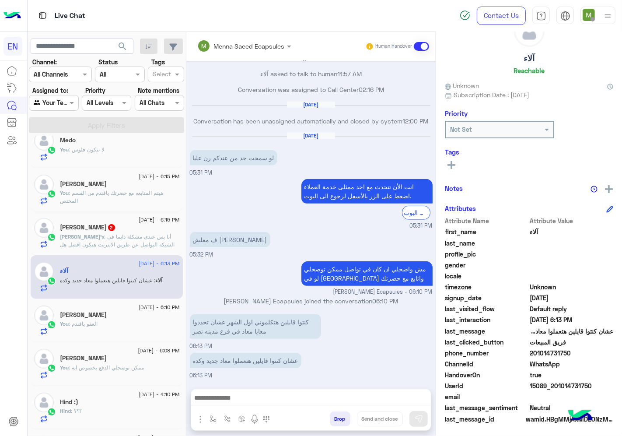
drag, startPoint x: 575, startPoint y: 349, endPoint x: 531, endPoint y: 352, distance: 44.3
click at [531, 352] on span "201014731750" at bounding box center [572, 352] width 84 height 9
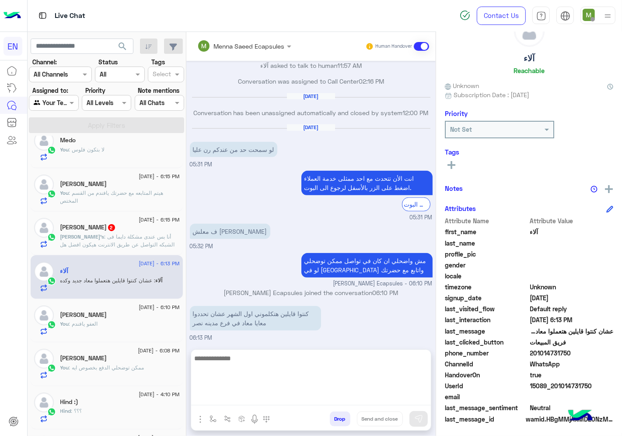
click at [313, 400] on textarea at bounding box center [311, 379] width 240 height 53
type textarea "*"
type textarea "**********"
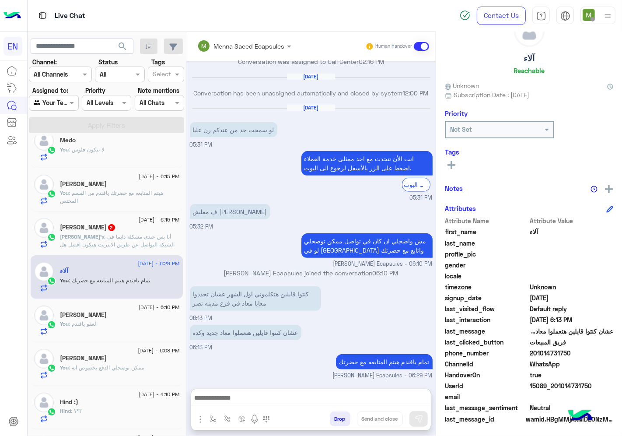
click at [115, 236] on span ": أنا بس عندى مشكلة دايما فى الشبكه التواصل عن طريق الانترنت هيكون افضل هل ممكن…" at bounding box center [117, 244] width 115 height 22
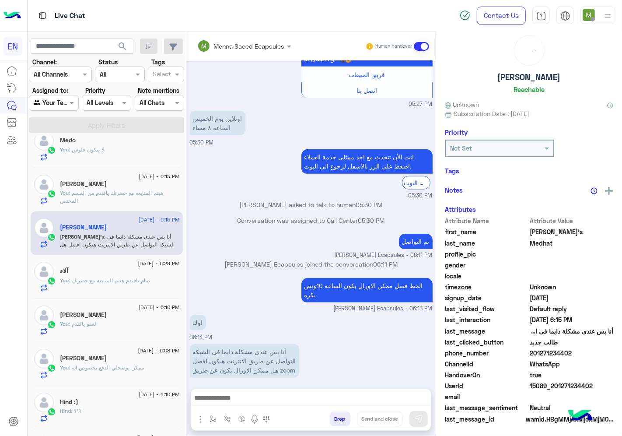
scroll to position [34, 0]
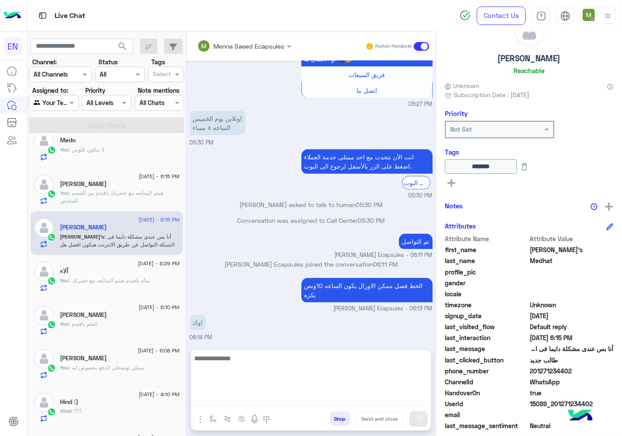
click at [277, 396] on textarea at bounding box center [311, 379] width 240 height 53
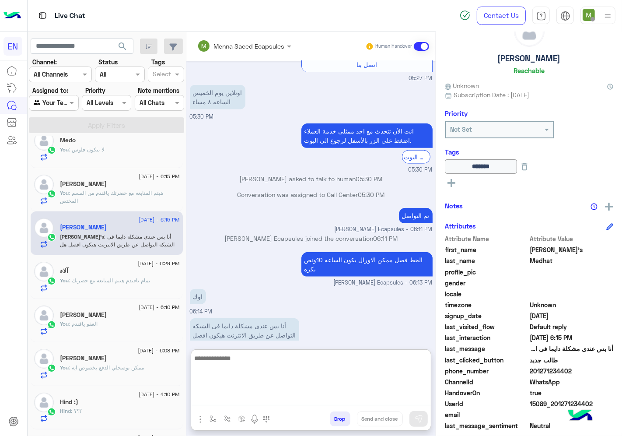
scroll to position [753, 0]
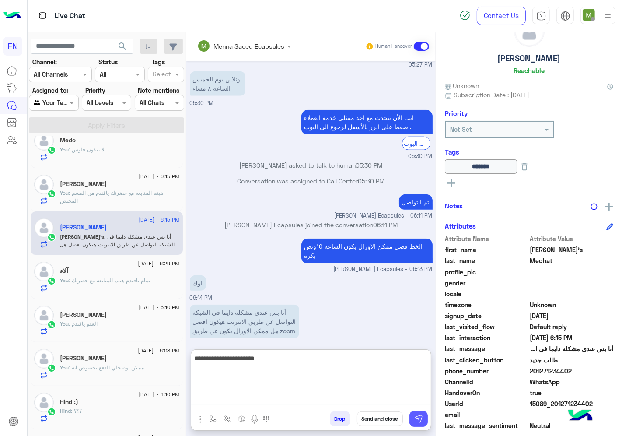
type textarea "**********"
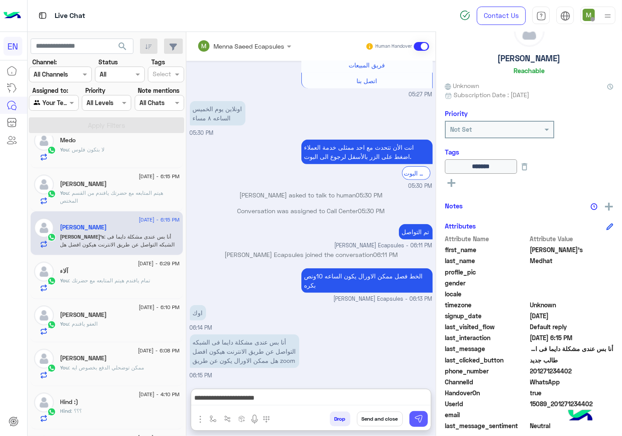
click at [418, 413] on button at bounding box center [419, 419] width 18 height 16
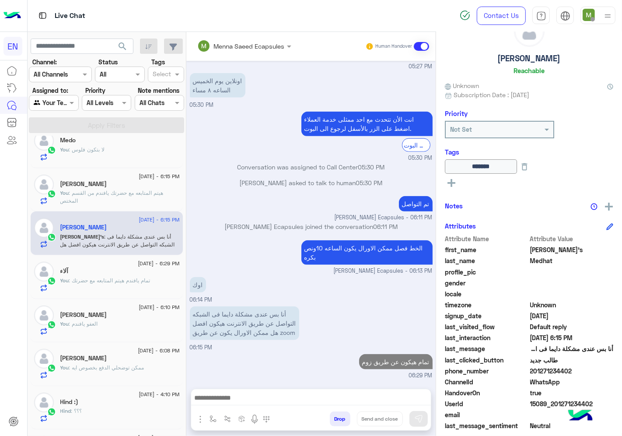
scroll to position [742, 0]
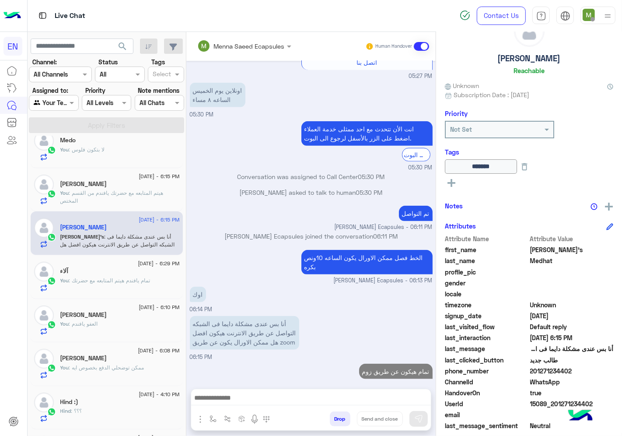
drag, startPoint x: 575, startPoint y: 366, endPoint x: 530, endPoint y: 369, distance: 45.1
click at [530, 369] on span "201271234402" at bounding box center [572, 370] width 84 height 9
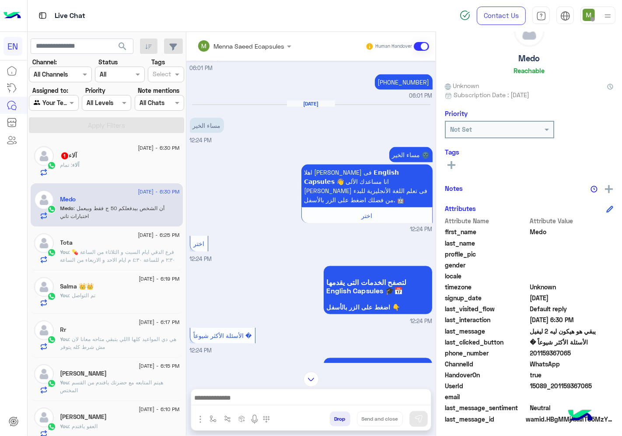
click at [61, 102] on div at bounding box center [53, 103] width 49 height 10
click at [62, 151] on b "Your Inbox" at bounding box center [57, 153] width 31 height 7
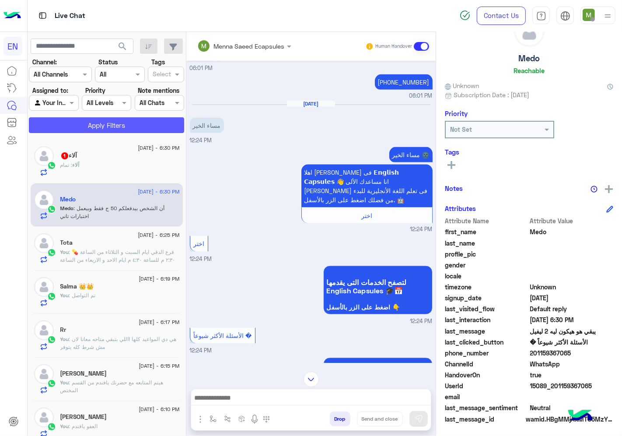
click at [81, 129] on button "Apply Filters" at bounding box center [106, 125] width 155 height 16
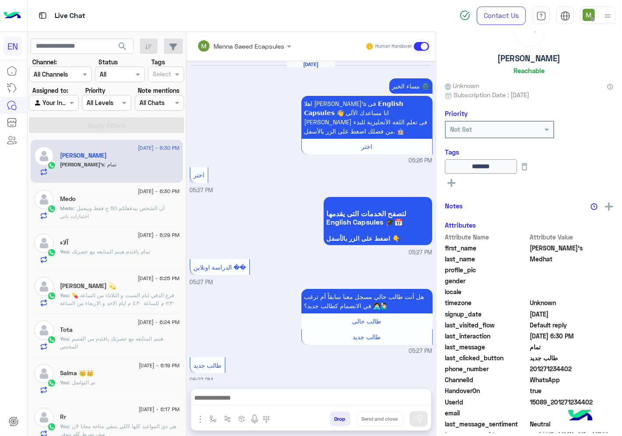
scroll to position [742, 0]
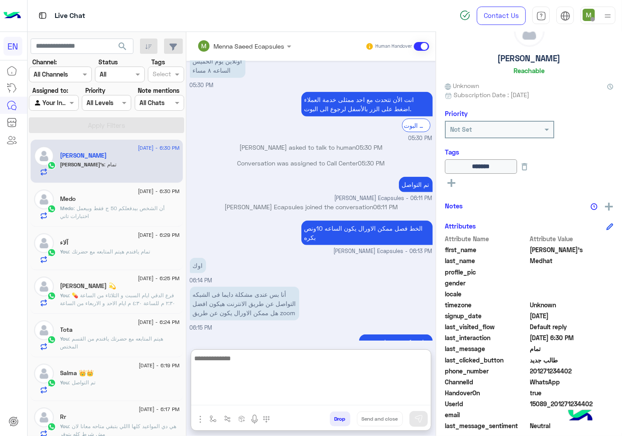
paste textarea "**********"
type textarea "**********"
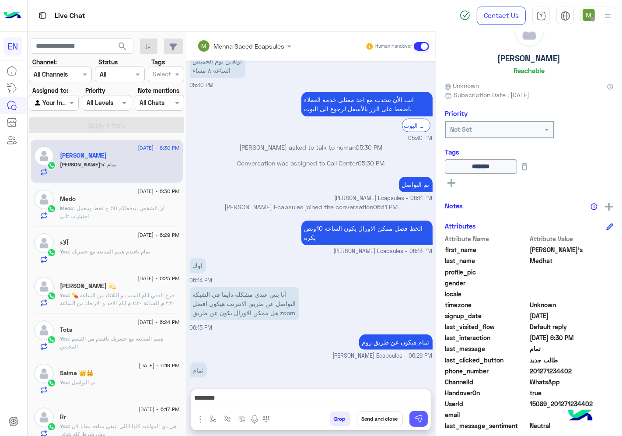
click at [418, 416] on img at bounding box center [418, 418] width 9 height 9
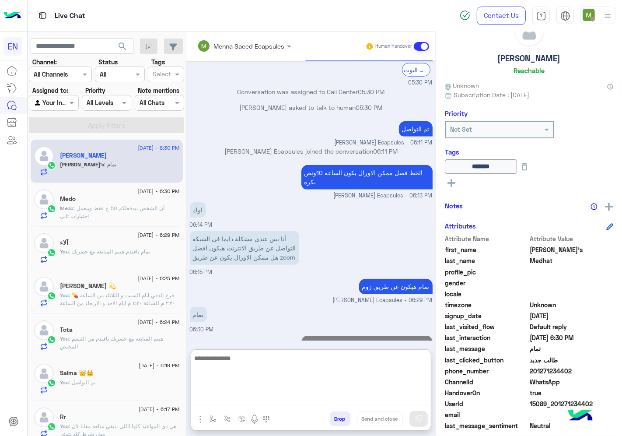
click at [378, 401] on textarea at bounding box center [311, 379] width 240 height 53
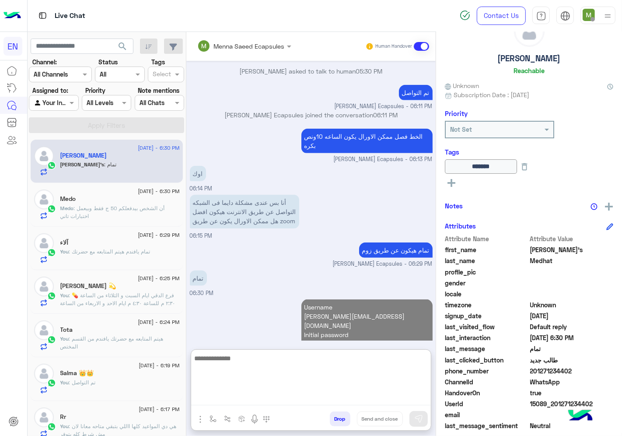
scroll to position [837, 0]
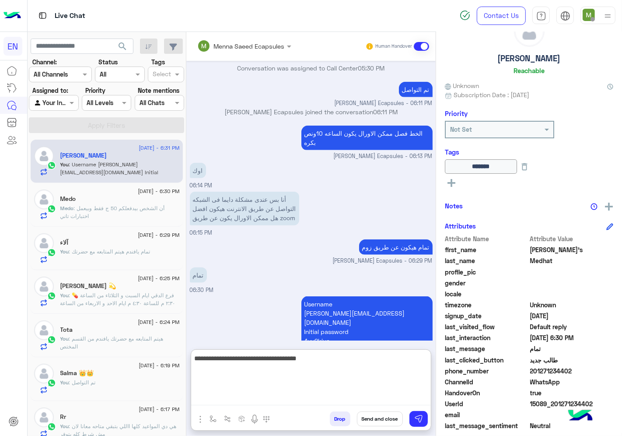
type textarea "**********"
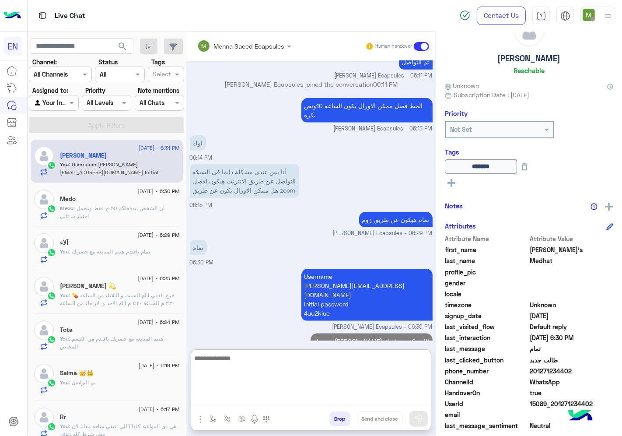
type textarea "*"
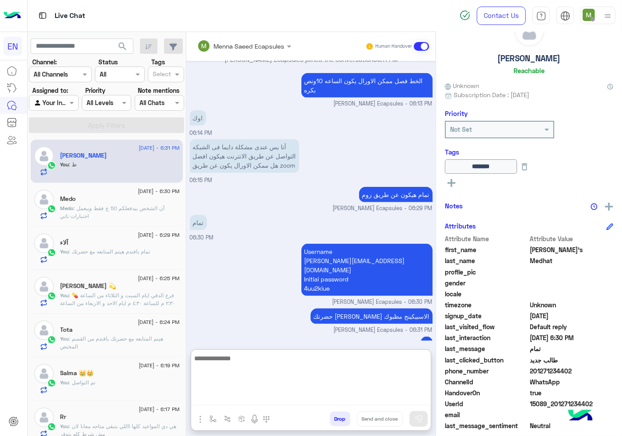
scroll to position [893, 0]
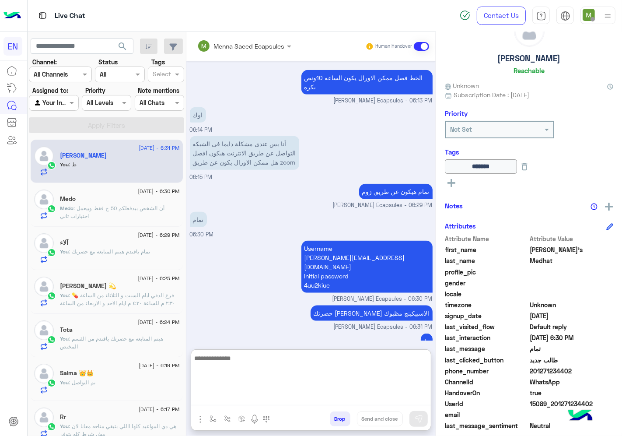
paste textarea "**********"
type textarea "**********"
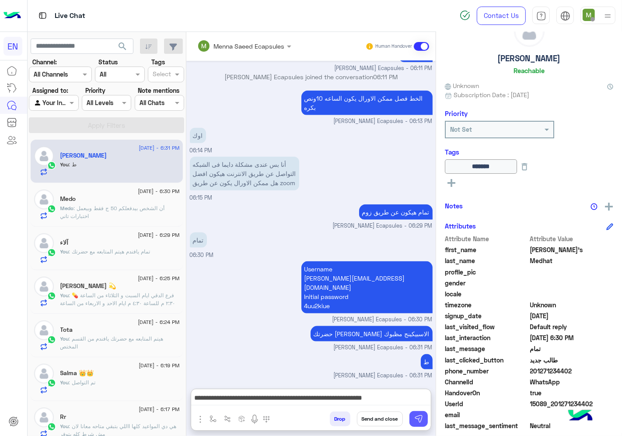
click at [413, 414] on button at bounding box center [419, 419] width 18 height 16
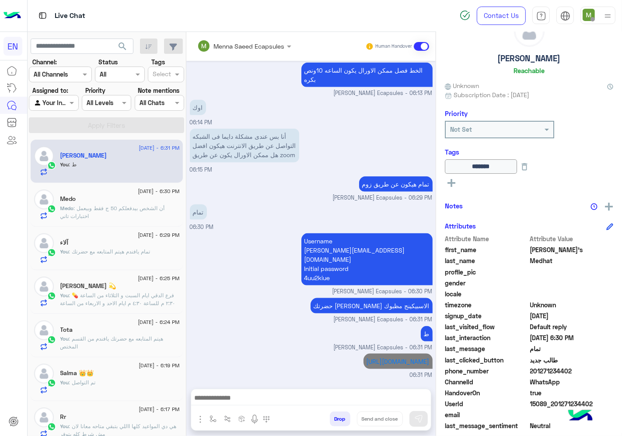
scroll to position [890, 0]
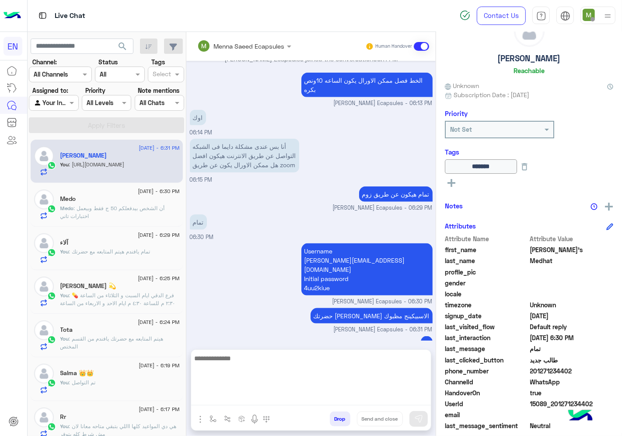
click at [405, 402] on textarea at bounding box center [311, 379] width 240 height 53
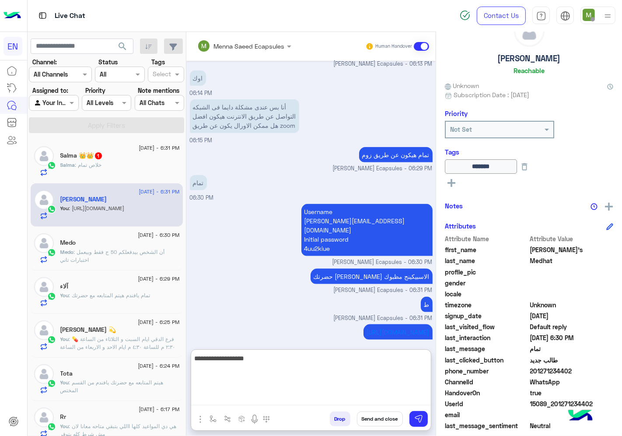
scroll to position [959, 0]
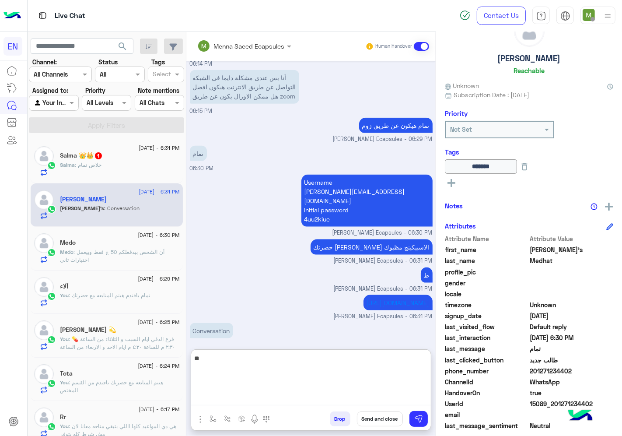
type textarea "*"
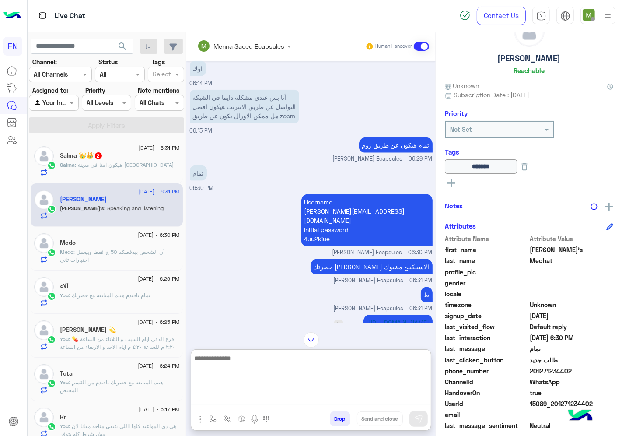
scroll to position [988, 0]
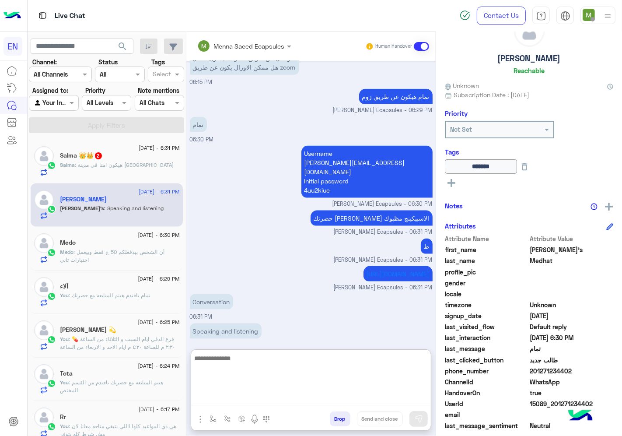
drag, startPoint x: 364, startPoint y: 373, endPoint x: 298, endPoint y: 361, distance: 67.3
click at [298, 361] on textarea at bounding box center [311, 379] width 240 height 53
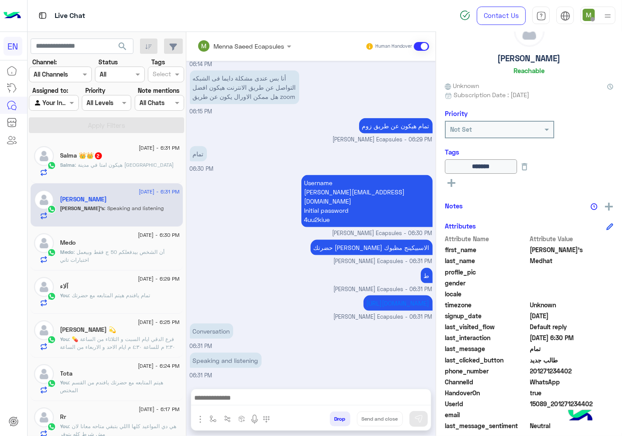
scroll to position [948, 0]
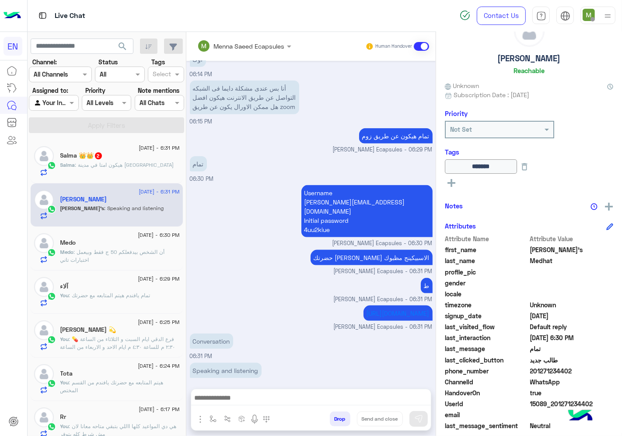
drag, startPoint x: 580, startPoint y: 372, endPoint x: 531, endPoint y: 371, distance: 49.0
click at [531, 371] on span "201271234402" at bounding box center [572, 370] width 84 height 9
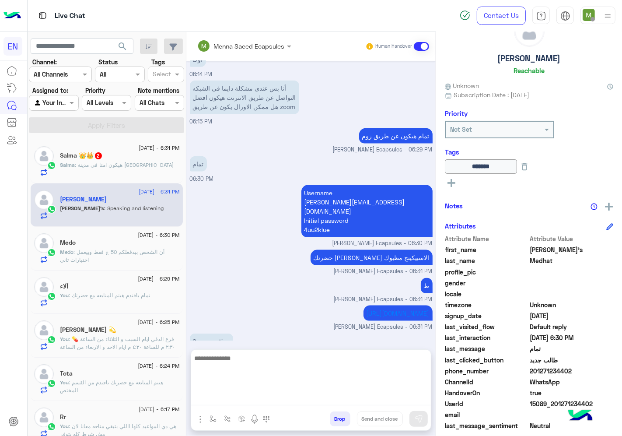
click at [304, 396] on textarea at bounding box center [311, 379] width 240 height 53
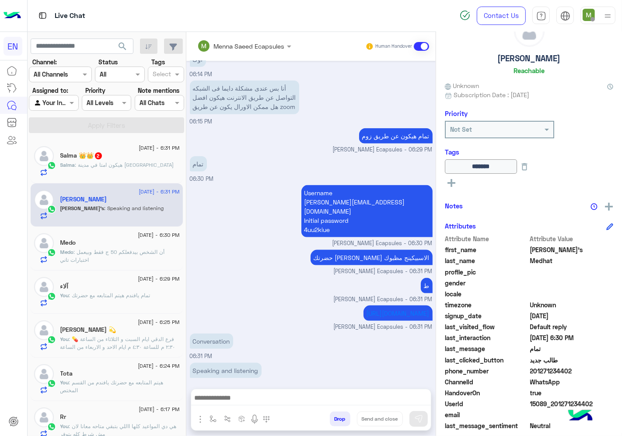
drag, startPoint x: 548, startPoint y: 370, endPoint x: 530, endPoint y: 371, distance: 18.4
click at [530, 371] on span "201271234402" at bounding box center [572, 370] width 84 height 9
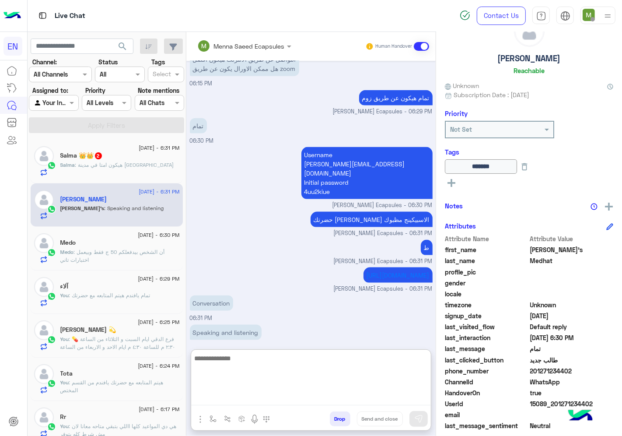
scroll to position [988, 0]
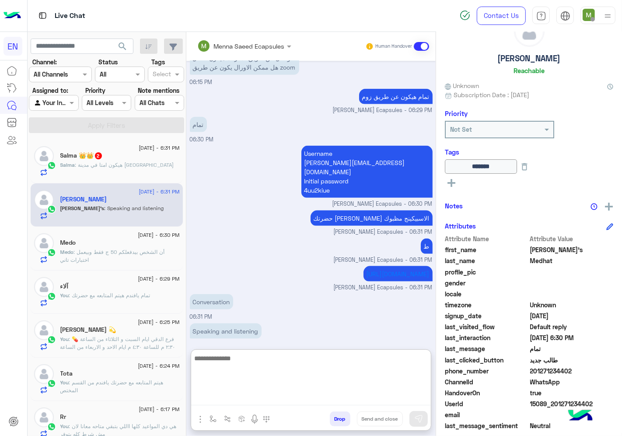
paste textarea "**********"
type textarea "**********"
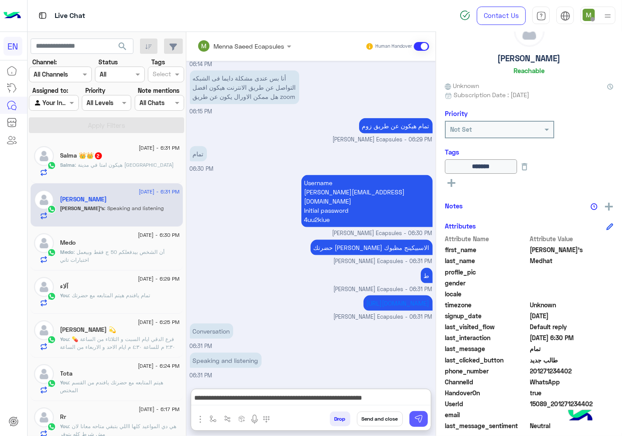
click at [417, 414] on img at bounding box center [418, 418] width 9 height 9
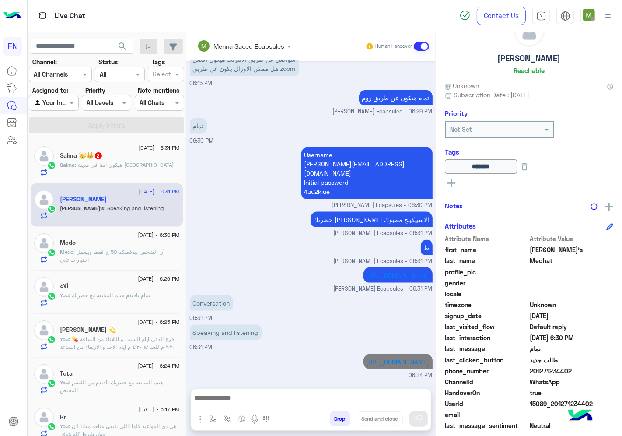
scroll to position [985, 0]
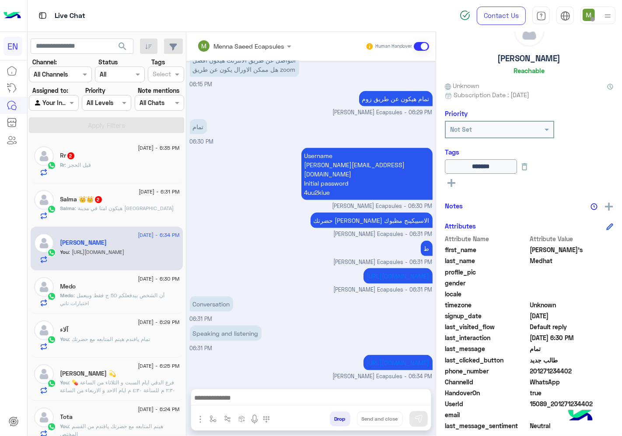
click at [67, 103] on div at bounding box center [53, 103] width 49 height 10
click at [58, 168] on b "Your Team" at bounding box center [57, 170] width 30 height 7
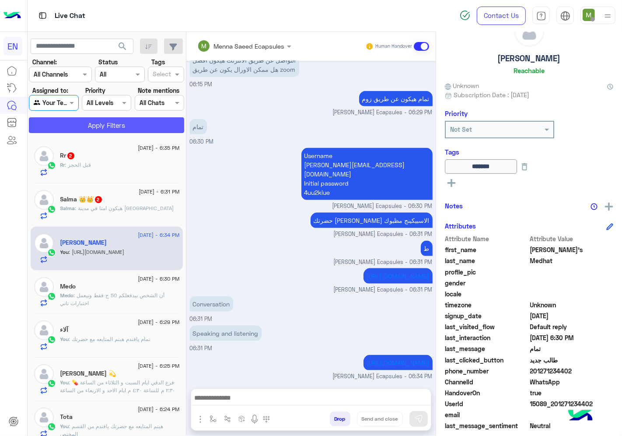
click at [104, 129] on button "Apply Filters" at bounding box center [106, 125] width 155 height 16
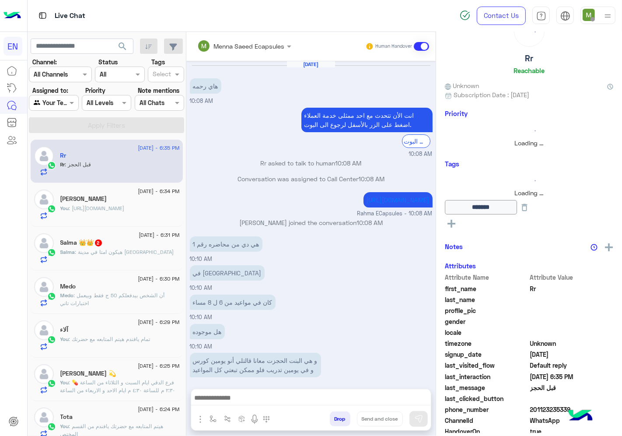
scroll to position [382, 0]
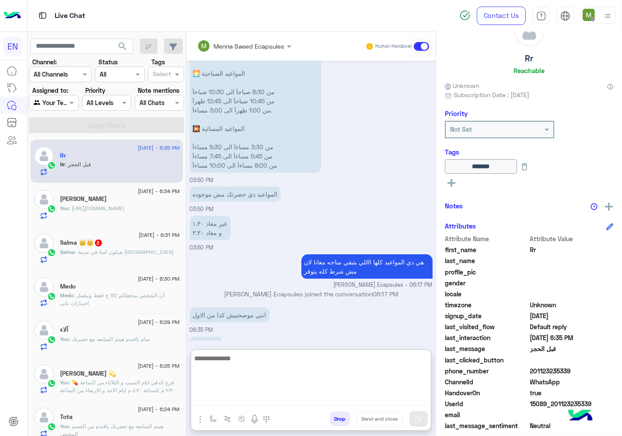
click at [277, 396] on textarea at bounding box center [311, 379] width 240 height 53
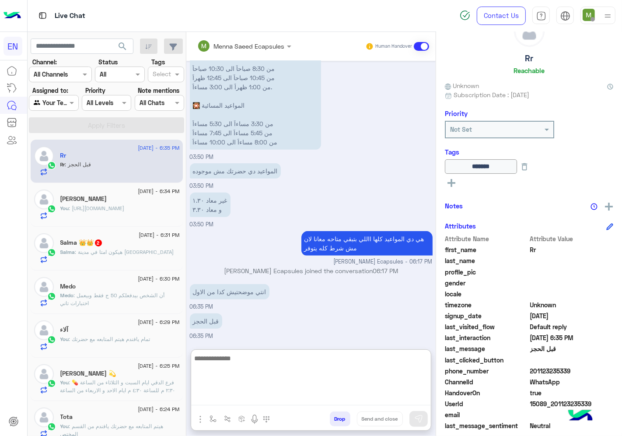
scroll to position [422, 0]
type textarea "*"
type textarea "**********"
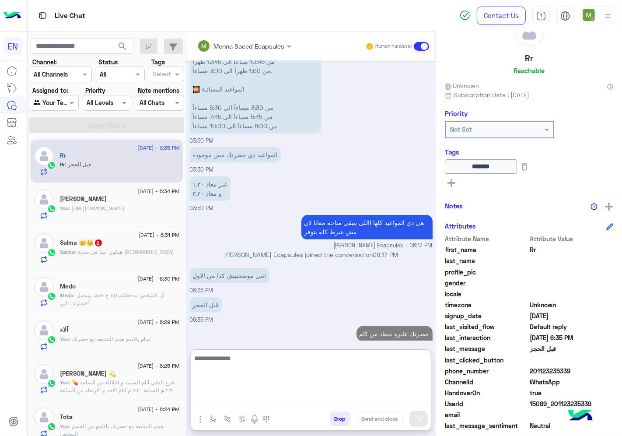
scroll to position [450, 0]
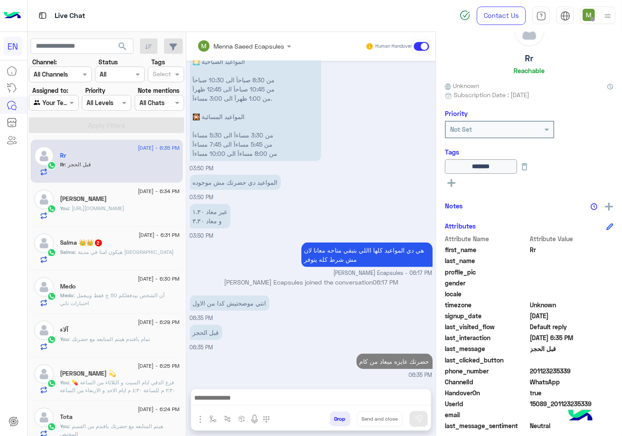
click at [105, 252] on span ": هيكون امتا في مدينة [GEOGRAPHIC_DATA]" at bounding box center [124, 252] width 99 height 7
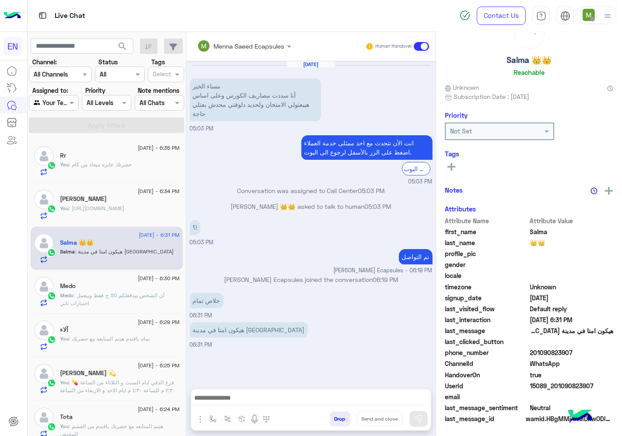
scroll to position [34, 0]
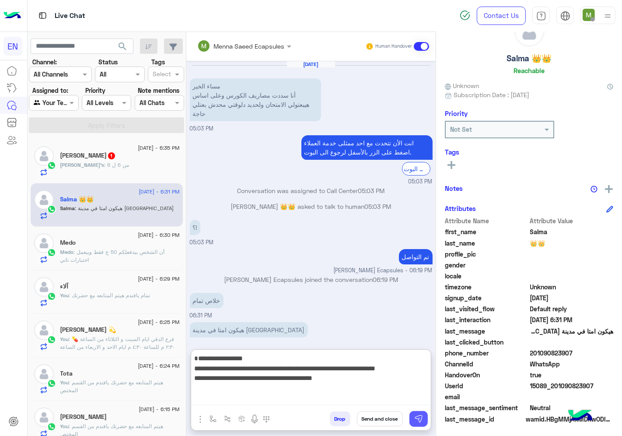
type textarea "**********"
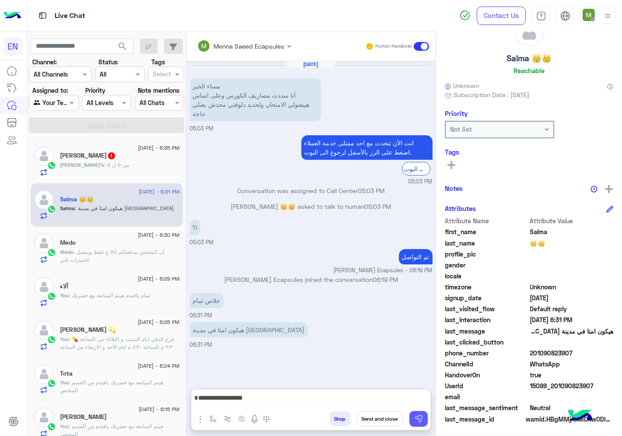
click at [422, 418] on img at bounding box center [418, 418] width 9 height 9
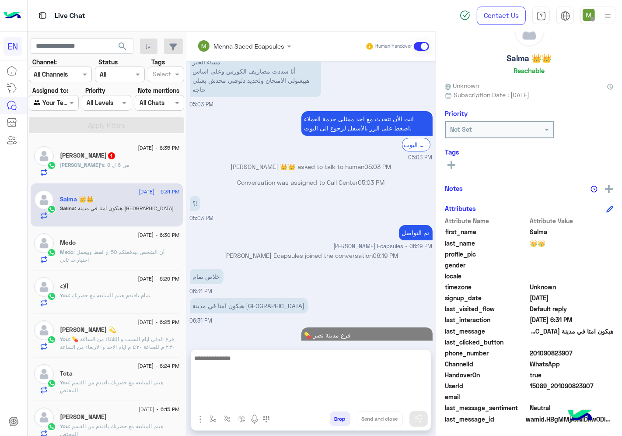
click at [404, 403] on textarea at bounding box center [311, 379] width 240 height 53
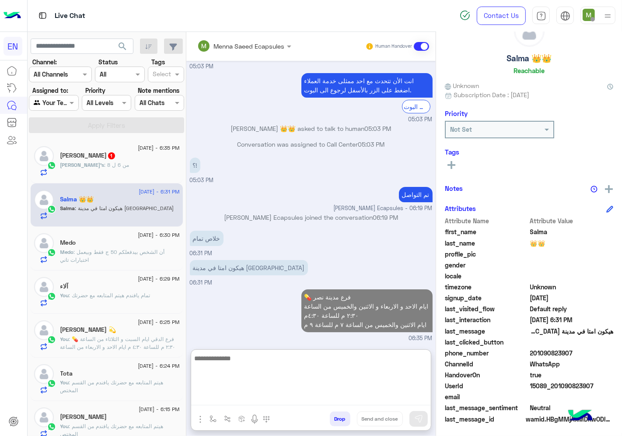
scroll to position [63, 0]
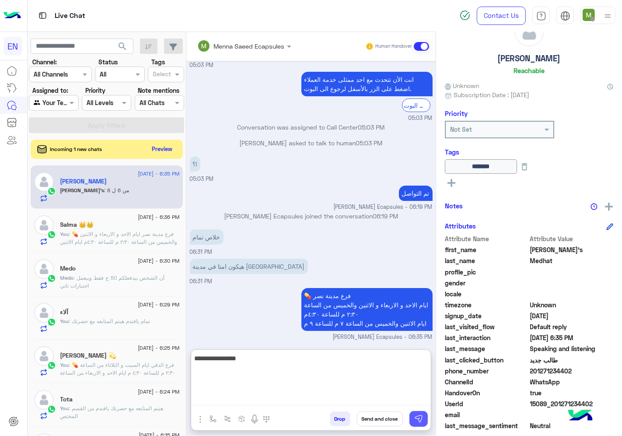
type textarea "**********"
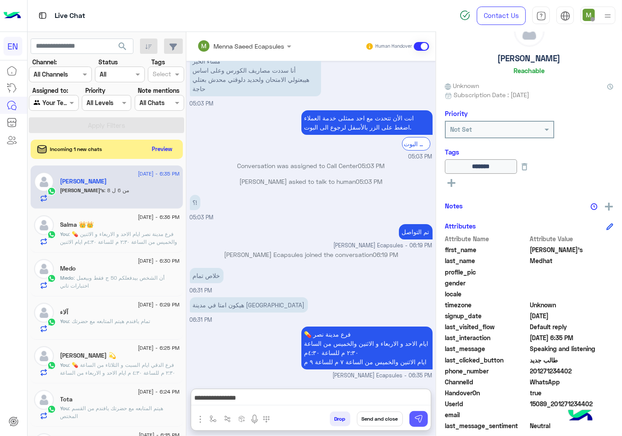
click at [416, 416] on img at bounding box center [418, 418] width 9 height 9
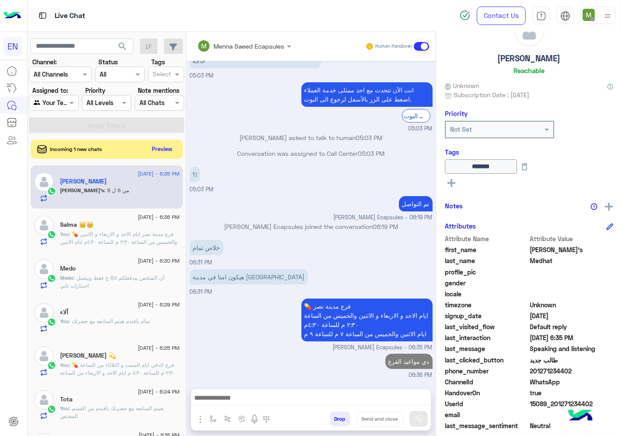
scroll to position [52, 0]
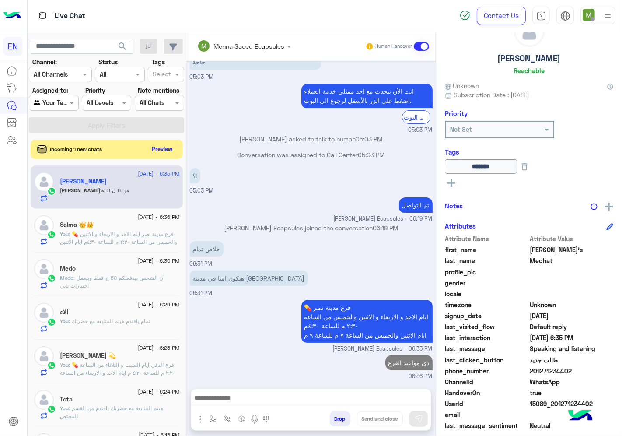
click at [90, 284] on p "Medo : أن الشخص بيدفعلكم 50 ج فقط وبيعمل اختبارات تاني" at bounding box center [119, 282] width 119 height 16
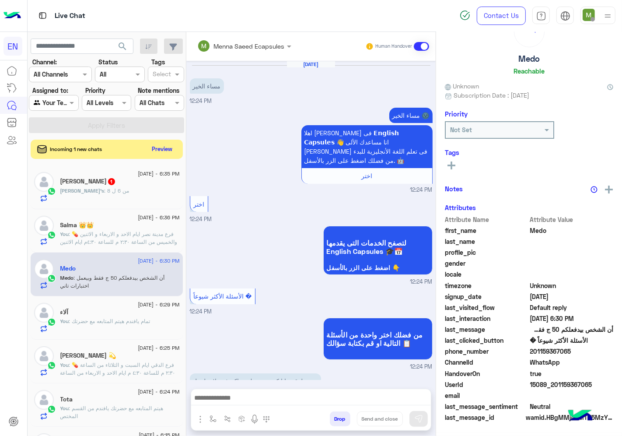
scroll to position [553, 0]
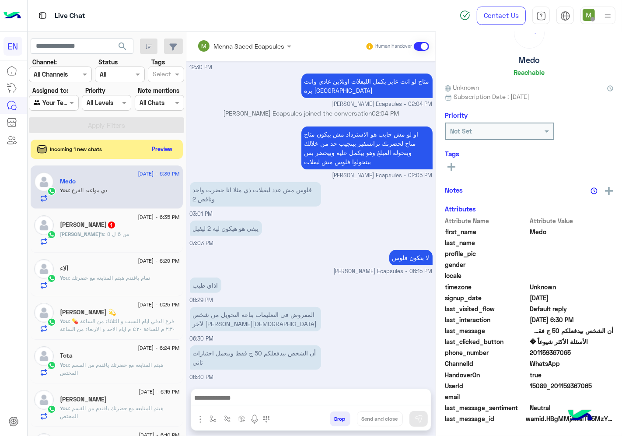
scroll to position [34, 0]
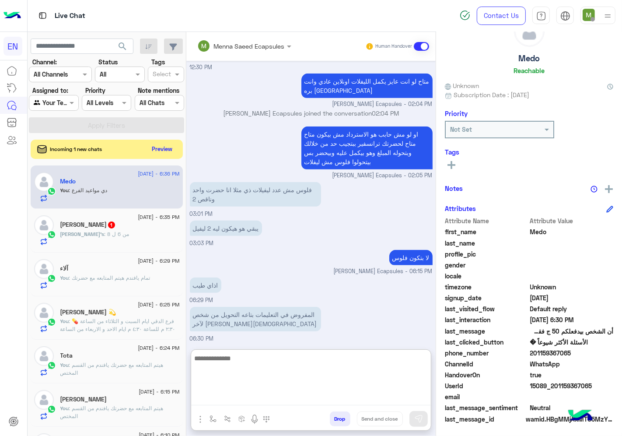
click at [290, 399] on textarea at bounding box center [311, 379] width 240 height 53
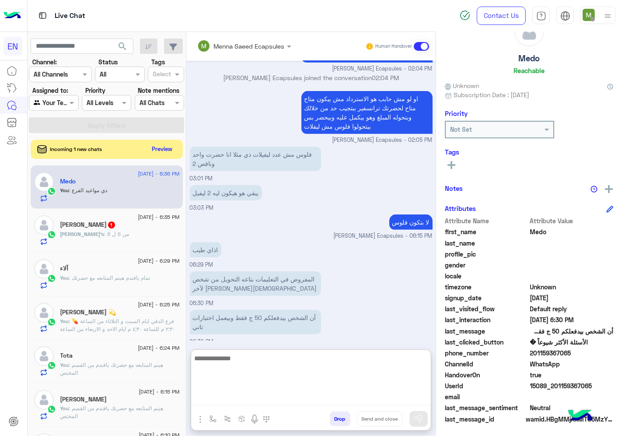
scroll to position [592, 0]
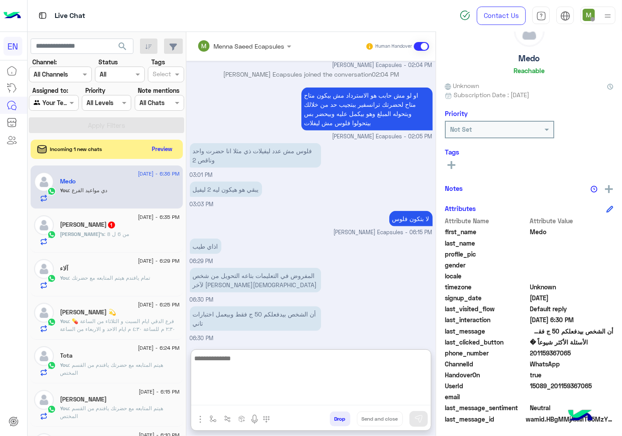
type textarea "*"
type textarea "**********"
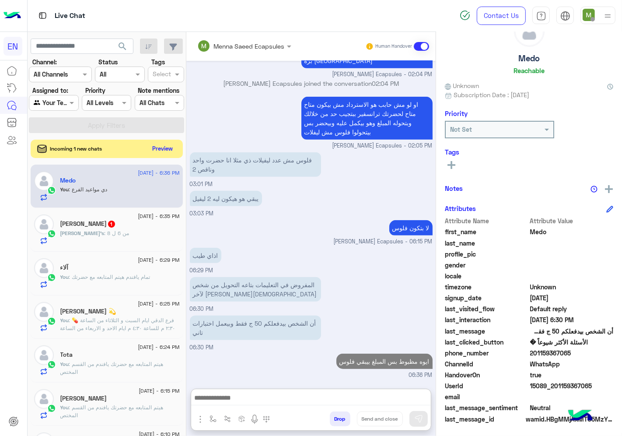
click at [164, 152] on button "Preview" at bounding box center [162, 149] width 27 height 12
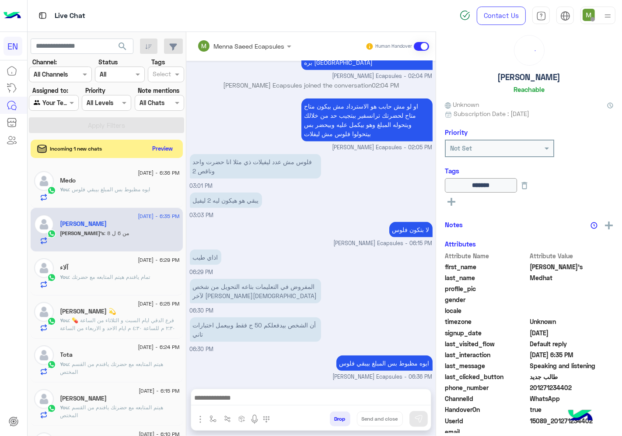
scroll to position [34, 0]
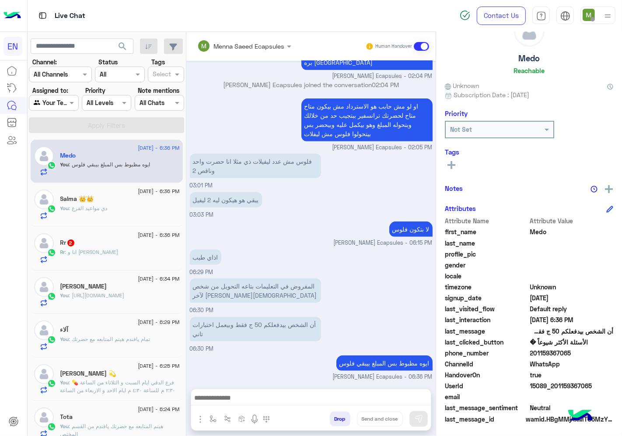
click at [102, 255] on span ": انا و [PERSON_NAME]" at bounding box center [91, 252] width 53 height 7
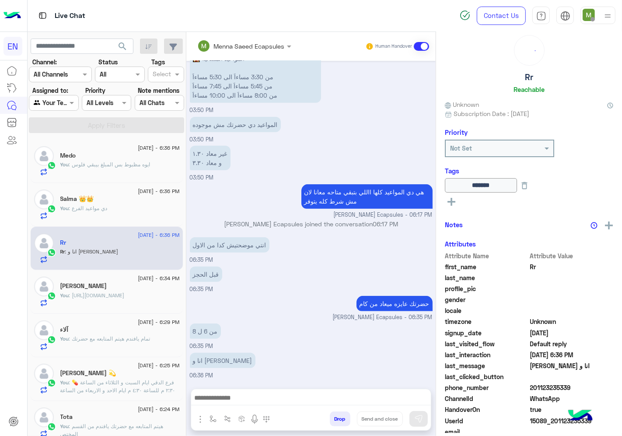
scroll to position [34, 0]
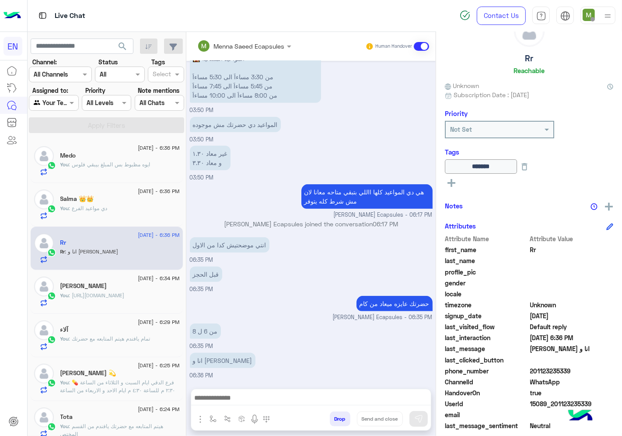
drag, startPoint x: 604, startPoint y: 370, endPoint x: 561, endPoint y: 370, distance: 42.9
click at [561, 370] on span "201123235339" at bounding box center [572, 370] width 84 height 9
click at [70, 104] on div at bounding box center [53, 103] width 49 height 10
click at [77, 74] on div at bounding box center [60, 74] width 62 height 10
click at [69, 105] on b "WhatsApp" at bounding box center [59, 108] width 30 height 7
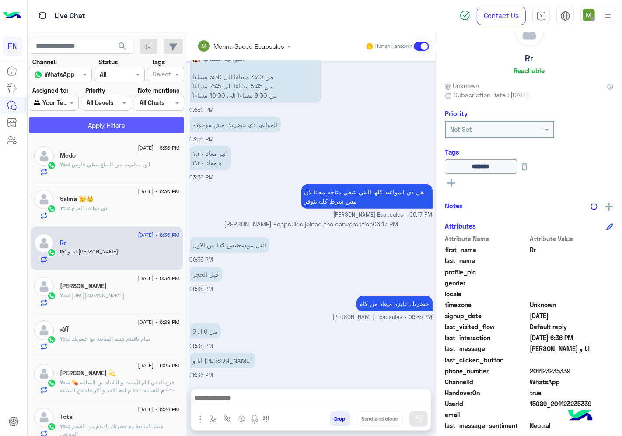
click at [92, 129] on button "Apply Filters" at bounding box center [106, 125] width 155 height 16
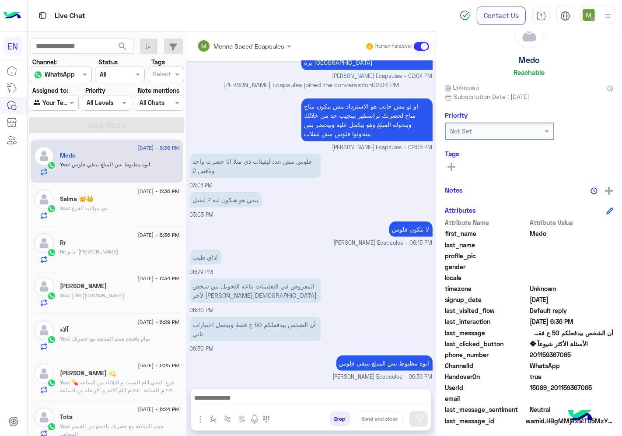
scroll to position [34, 0]
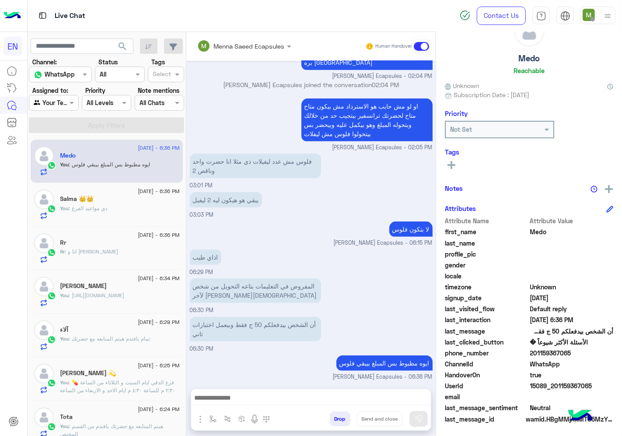
click at [102, 251] on span ": انا و [PERSON_NAME]" at bounding box center [91, 251] width 53 height 7
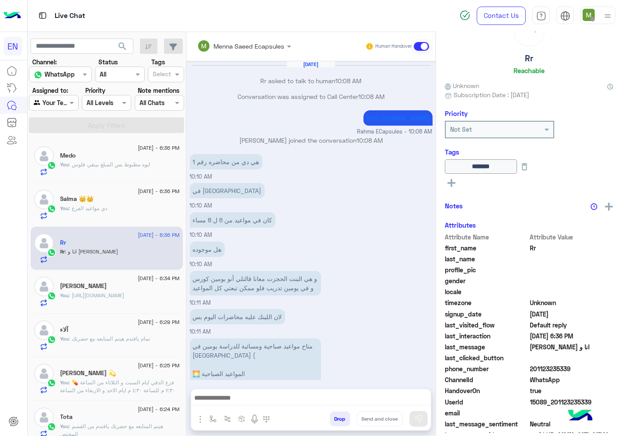
scroll to position [386, 0]
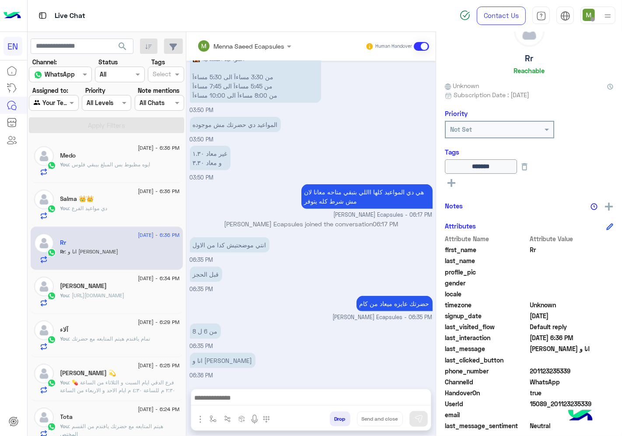
drag, startPoint x: 599, startPoint y: 371, endPoint x: 561, endPoint y: 370, distance: 37.2
click at [561, 370] on span "201123235339" at bounding box center [572, 370] width 84 height 9
click at [614, 381] on span "WhatsApp" at bounding box center [572, 381] width 84 height 9
drag, startPoint x: 602, startPoint y: 368, endPoint x: 560, endPoint y: 365, distance: 42.1
click at [560, 366] on span "201123235339" at bounding box center [572, 370] width 84 height 9
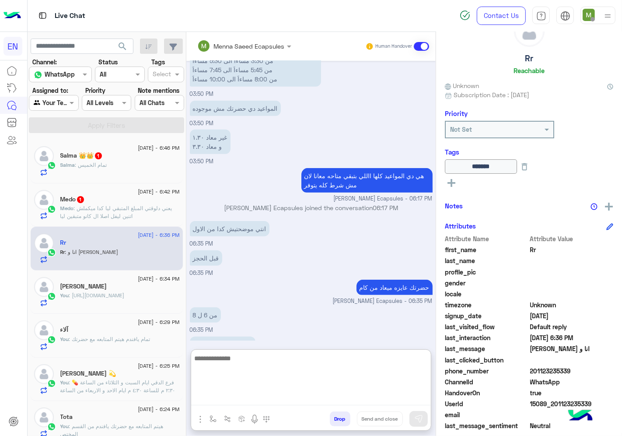
paste textarea "**********"
type textarea "**********"
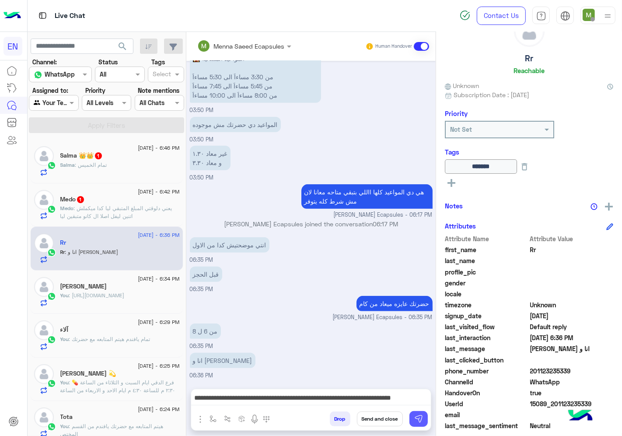
click at [428, 413] on button at bounding box center [419, 419] width 18 height 16
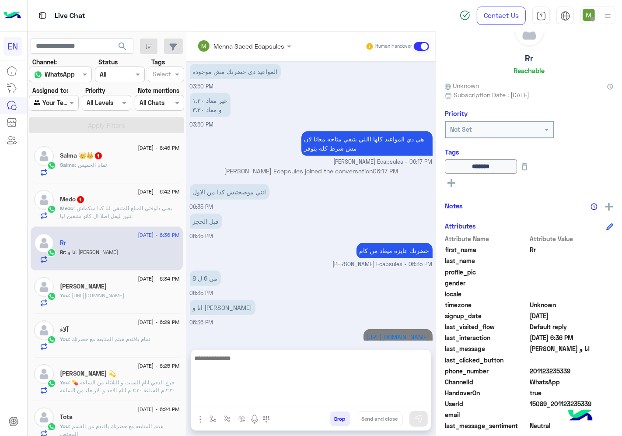
click at [405, 400] on textarea at bounding box center [311, 379] width 240 height 53
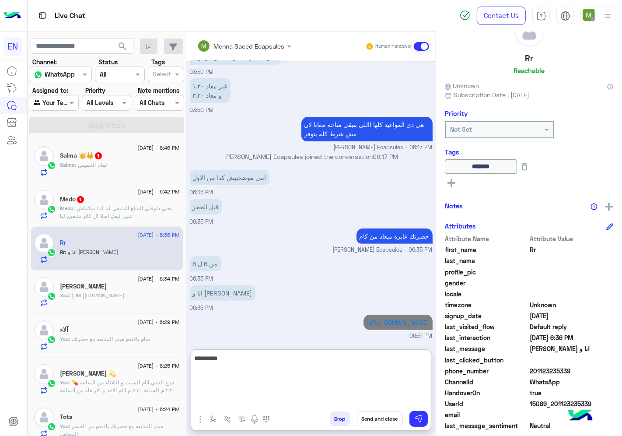
scroll to position [462, 0]
type textarea "**********"
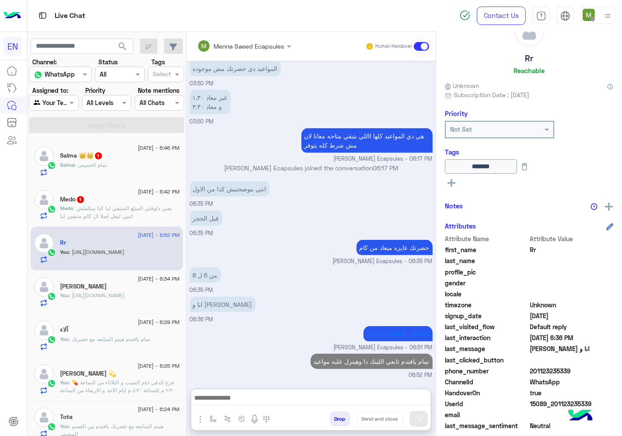
click at [117, 166] on div "Salma : تمام الخميس" at bounding box center [119, 168] width 119 height 15
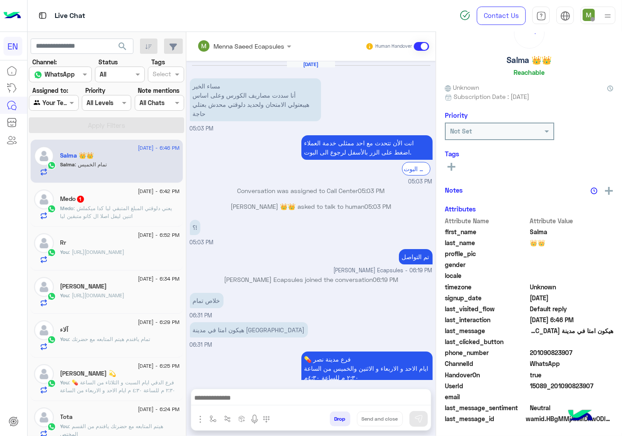
scroll to position [81, 0]
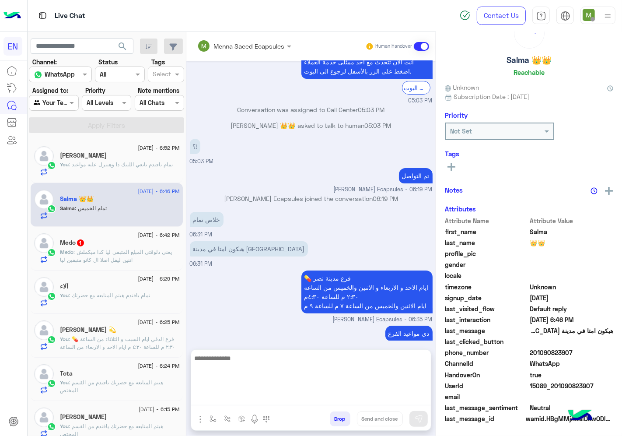
click at [328, 393] on textarea at bounding box center [311, 379] width 240 height 53
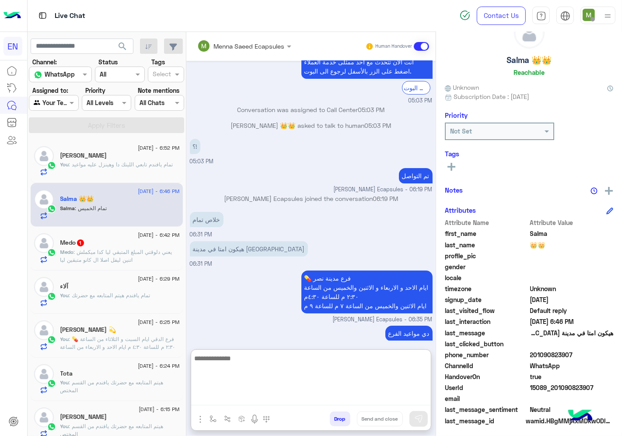
scroll to position [34, 0]
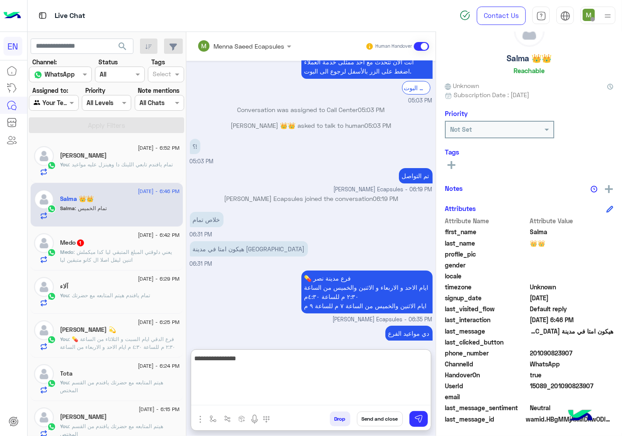
type textarea "**********"
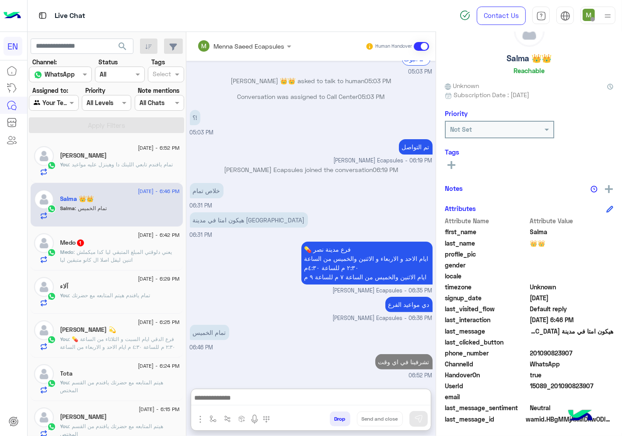
click at [102, 256] on p "Medo : يعني دلوقتي المبلغ المتبقي ليا كدا ميكملش اتنين ليفل اصلا ال كانو متبقين…" at bounding box center [119, 256] width 119 height 16
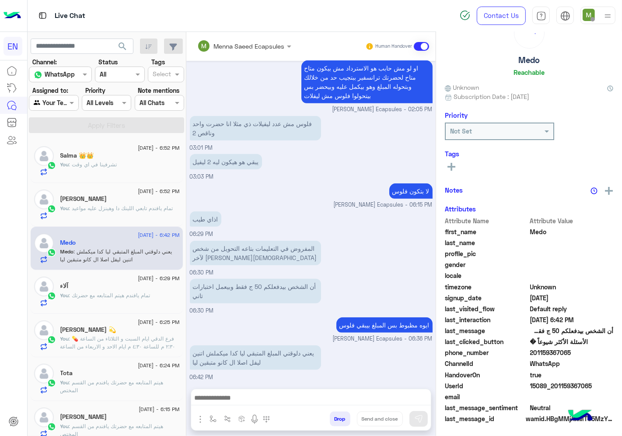
scroll to position [34, 0]
drag, startPoint x: 567, startPoint y: 350, endPoint x: 530, endPoint y: 349, distance: 36.8
click at [530, 349] on span "201159367065" at bounding box center [572, 352] width 84 height 9
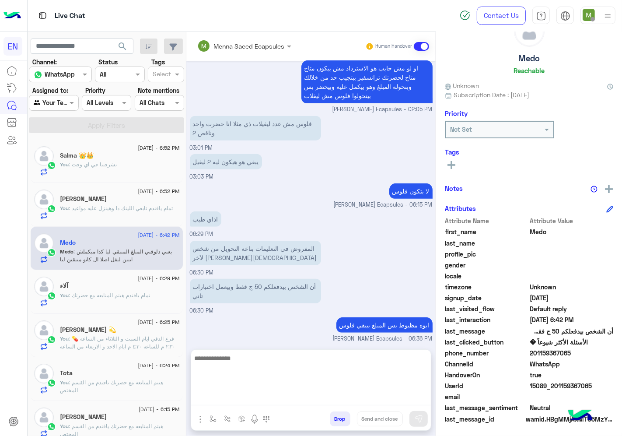
click at [355, 402] on textarea at bounding box center [311, 379] width 240 height 53
type textarea "**********"
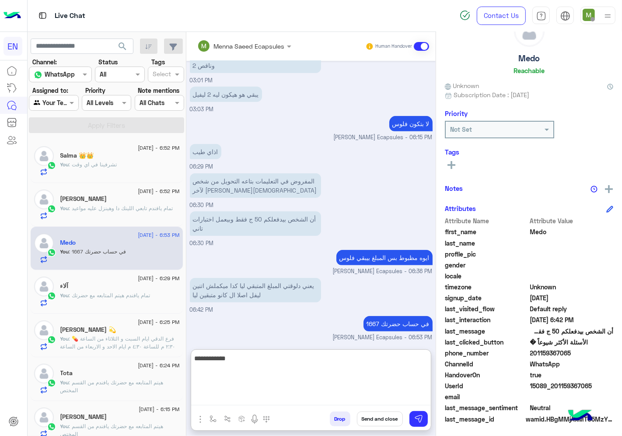
type textarea "**********"
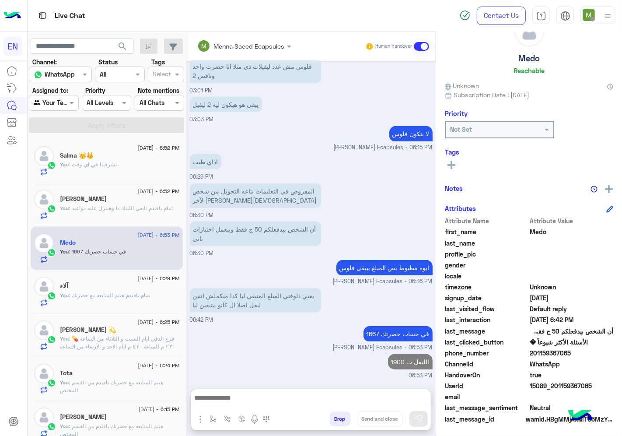
click at [58, 102] on div at bounding box center [53, 103] width 49 height 10
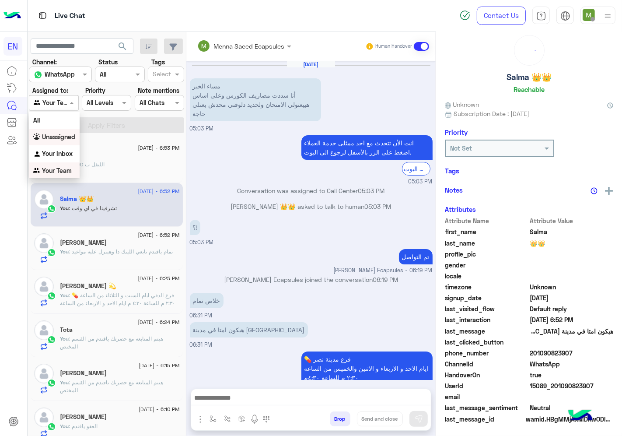
scroll to position [109, 0]
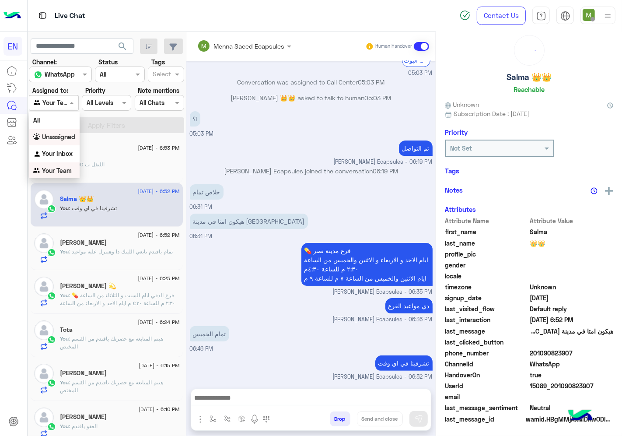
click at [62, 137] on b "Unassigned" at bounding box center [58, 136] width 33 height 7
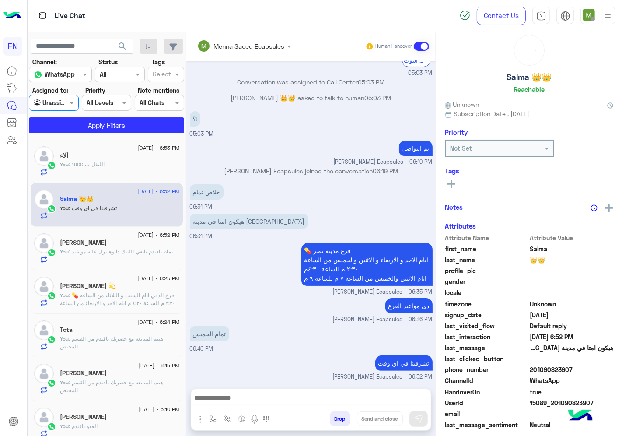
scroll to position [32, 0]
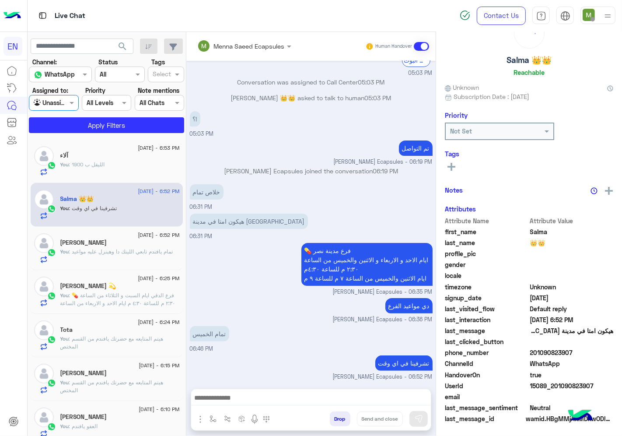
click at [46, 98] on input "text" at bounding box center [44, 102] width 20 height 9
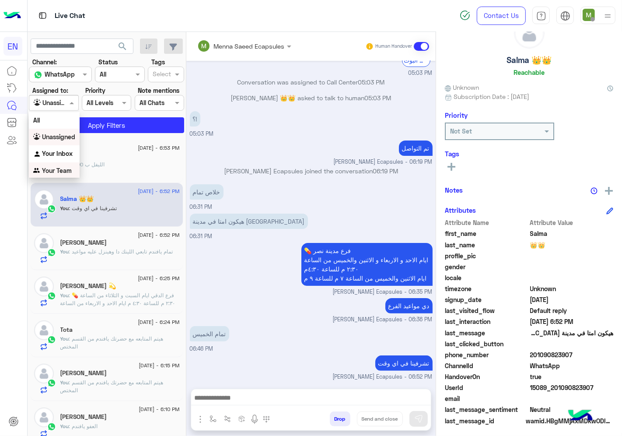
scroll to position [34, 0]
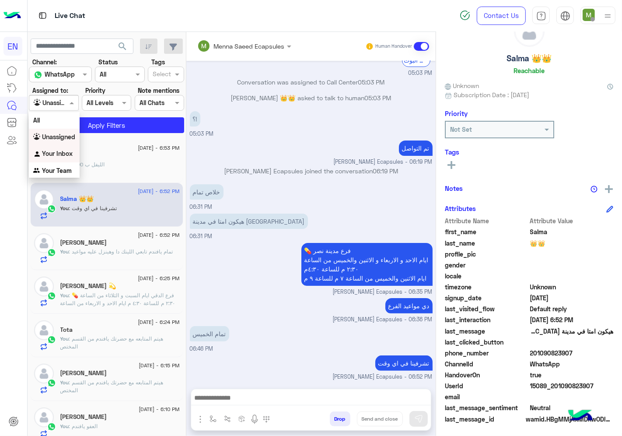
click at [61, 152] on b "Your Inbox" at bounding box center [57, 153] width 31 height 7
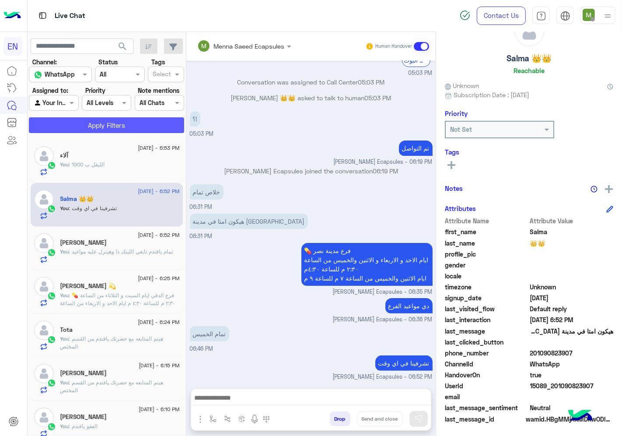
click at [102, 123] on button "Apply Filters" at bounding box center [106, 125] width 155 height 16
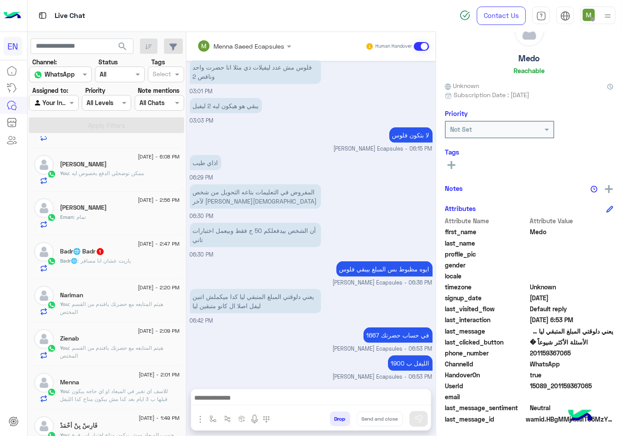
scroll to position [389, 0]
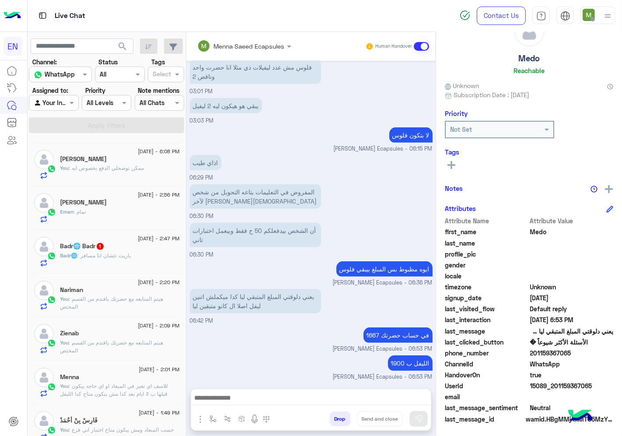
click at [122, 252] on span ": ياريت عشان انا مسافر" at bounding box center [104, 255] width 53 height 7
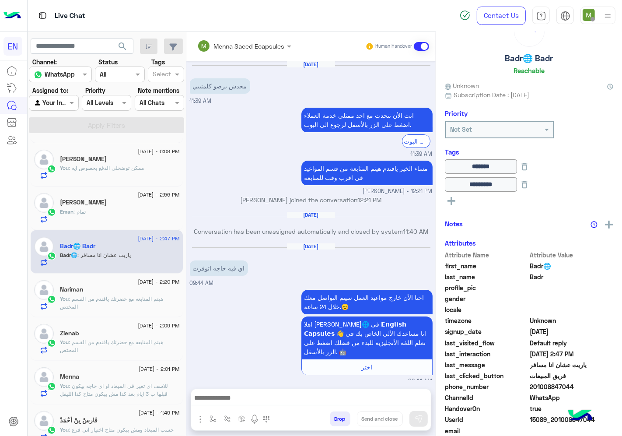
scroll to position [347, 0]
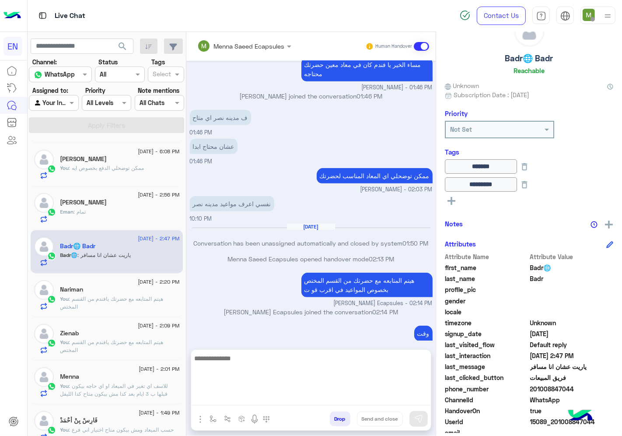
click at [347, 399] on textarea at bounding box center [311, 379] width 240 height 53
type textarea "**********"
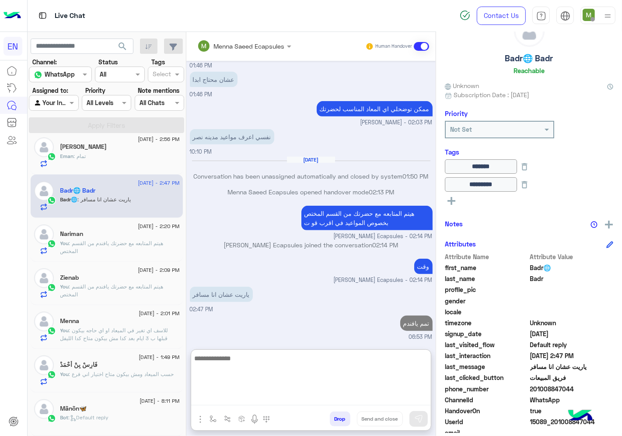
scroll to position [4, 0]
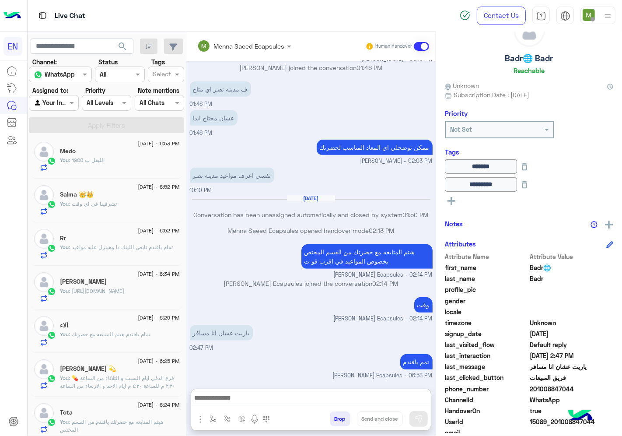
click at [68, 107] on div at bounding box center [53, 103] width 49 height 10
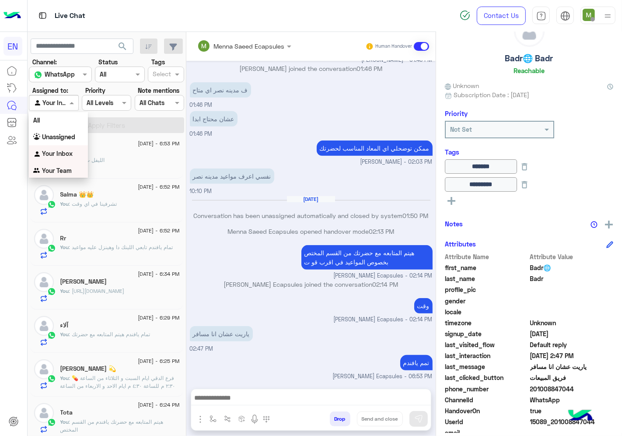
drag, startPoint x: 68, startPoint y: 168, endPoint x: 81, endPoint y: 138, distance: 32.9
click at [69, 168] on b "Your Team" at bounding box center [57, 170] width 30 height 7
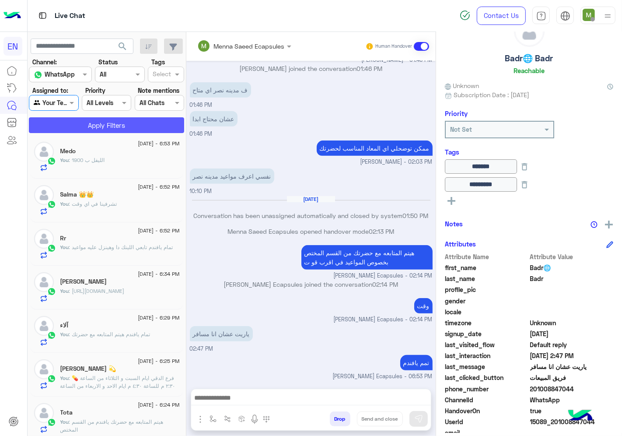
click at [86, 131] on button "Apply Filters" at bounding box center [106, 125] width 155 height 16
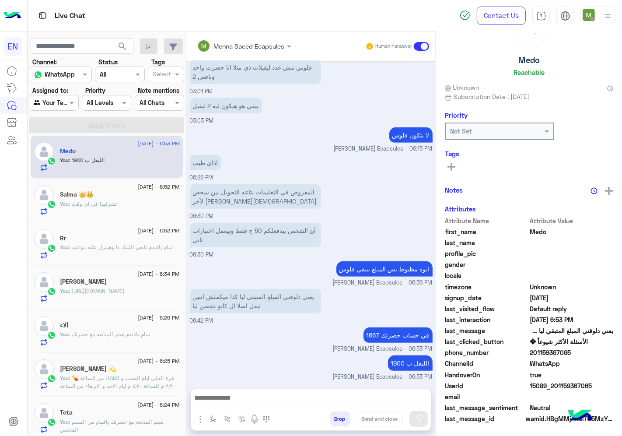
scroll to position [34, 0]
drag, startPoint x: 81, startPoint y: 101, endPoint x: 81, endPoint y: 106, distance: 5.8
click at [78, 101] on span at bounding box center [72, 102] width 11 height 9
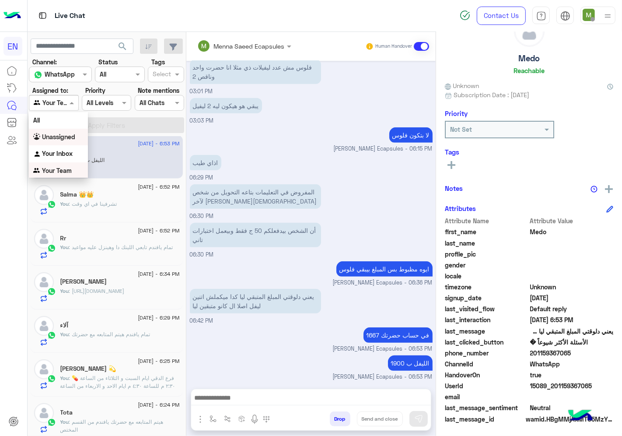
drag, startPoint x: 66, startPoint y: 137, endPoint x: 91, endPoint y: 128, distance: 26.7
click at [66, 135] on b "Unassigned" at bounding box center [58, 136] width 33 height 7
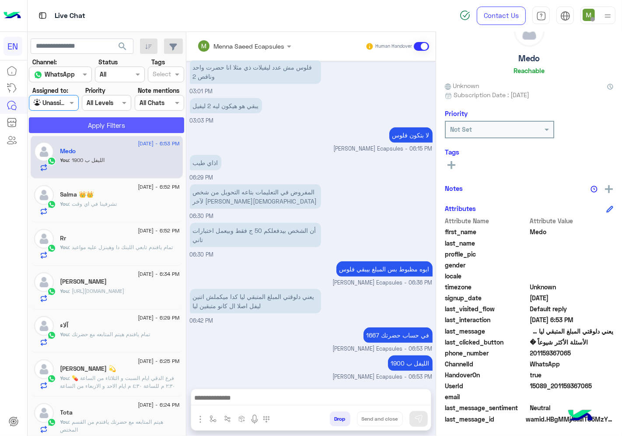
click at [92, 128] on button "Apply Filters" at bounding box center [106, 125] width 155 height 16
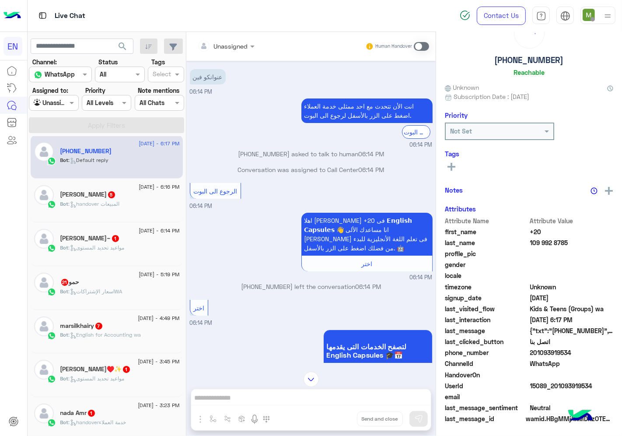
scroll to position [34, 0]
drag, startPoint x: 248, startPoint y: 49, endPoint x: 252, endPoint y: 44, distance: 6.6
click at [233, 44] on input "text" at bounding box center [214, 46] width 35 height 9
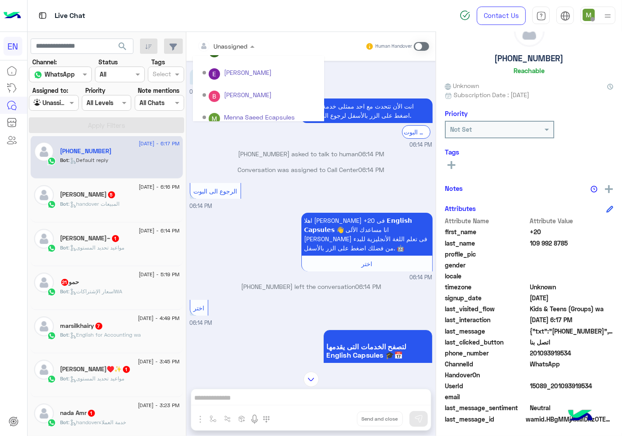
scroll to position [145, 0]
drag, startPoint x: 244, startPoint y: 92, endPoint x: 256, endPoint y: 102, distance: 15.2
click at [244, 92] on div "Sales Team" at bounding box center [258, 91] width 131 height 16
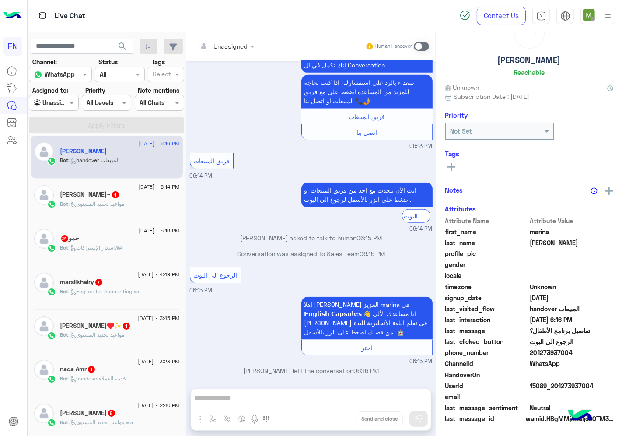
scroll to position [34, 0]
click at [259, 41] on div at bounding box center [226, 46] width 66 height 10
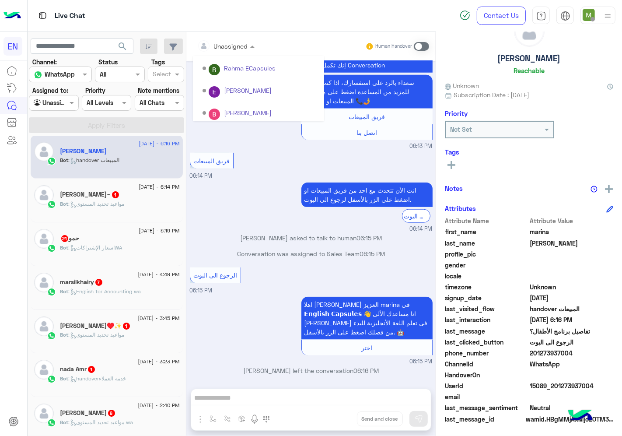
scroll to position [145, 0]
click at [254, 88] on div "Sales Team" at bounding box center [258, 91] width 131 height 16
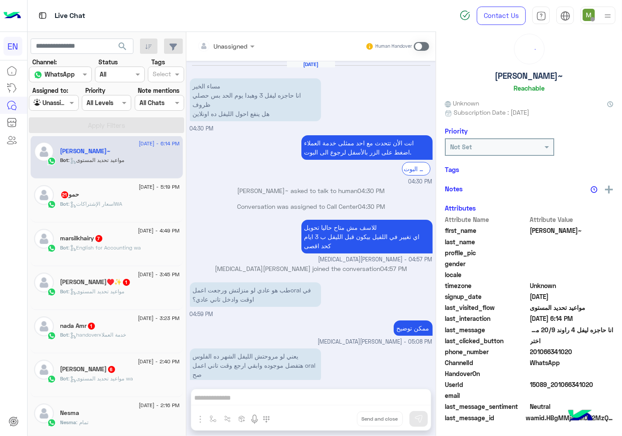
scroll to position [689, 0]
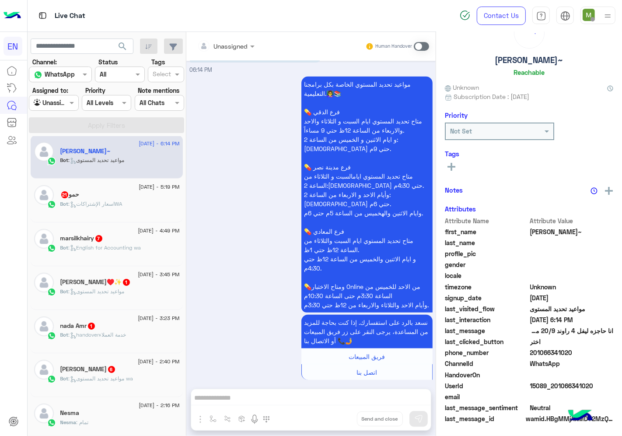
click at [233, 43] on input "text" at bounding box center [214, 46] width 35 height 9
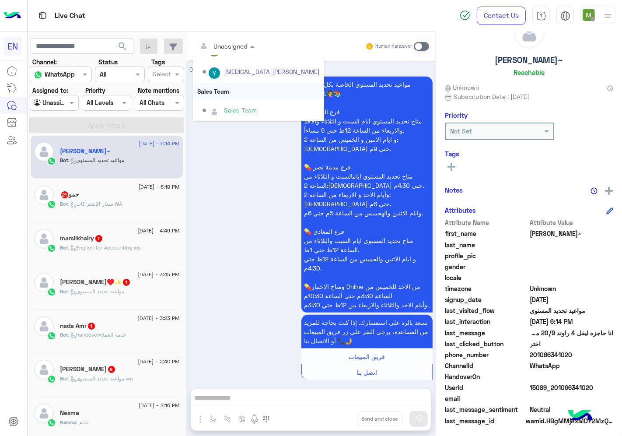
scroll to position [34, 0]
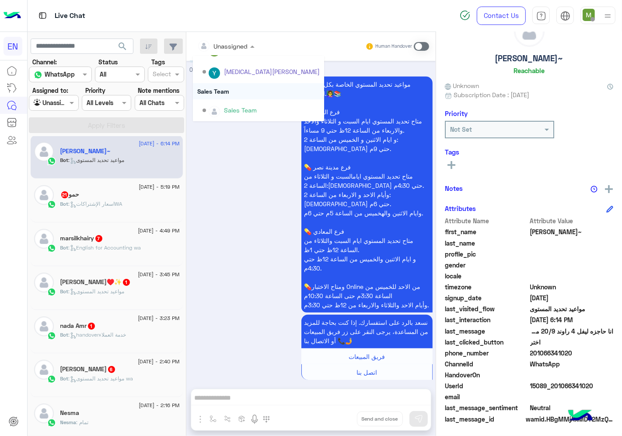
click at [247, 89] on div "Sales Team" at bounding box center [258, 91] width 131 height 16
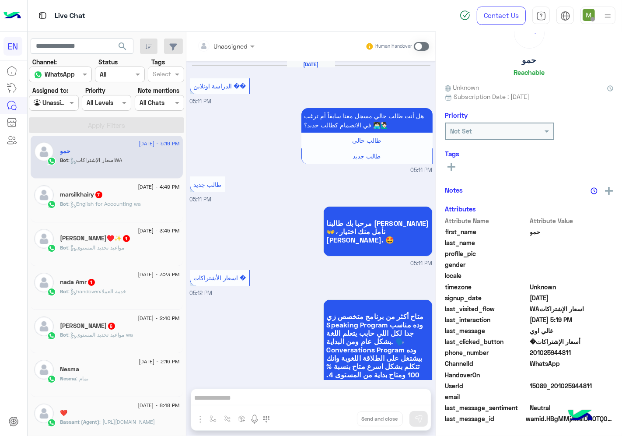
scroll to position [1031, 0]
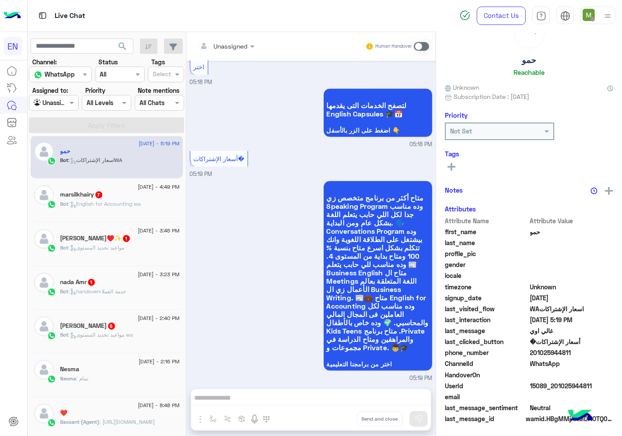
click at [248, 40] on div "Unassigned" at bounding box center [222, 46] width 51 height 18
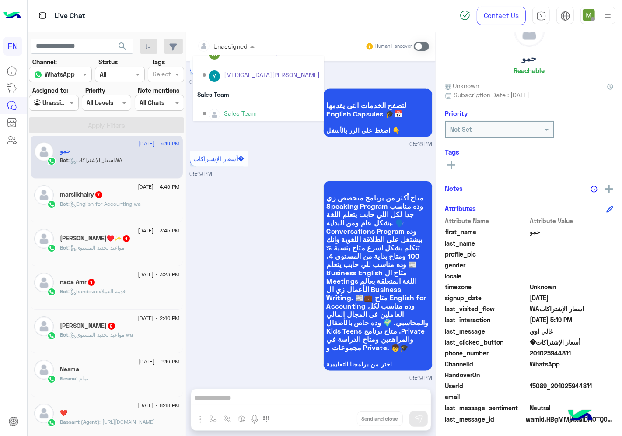
scroll to position [145, 0]
click at [259, 91] on div "Sales Team" at bounding box center [258, 91] width 131 height 16
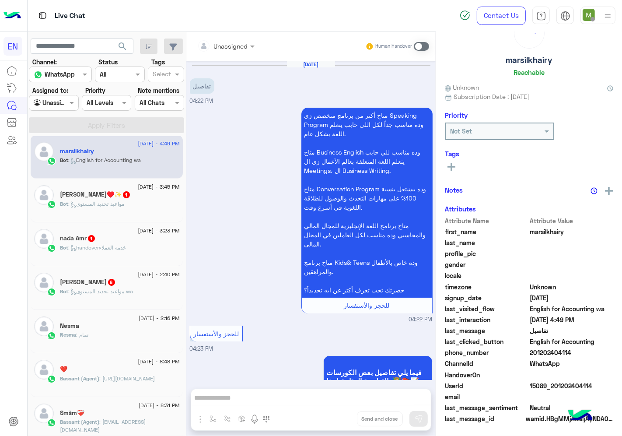
scroll to position [2283, 0]
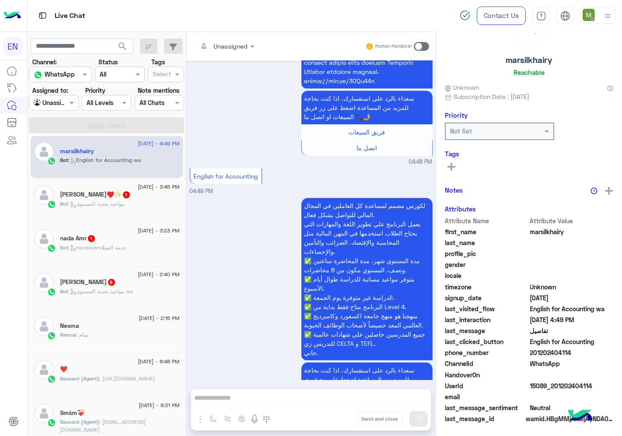
click at [259, 47] on div at bounding box center [226, 46] width 66 height 10
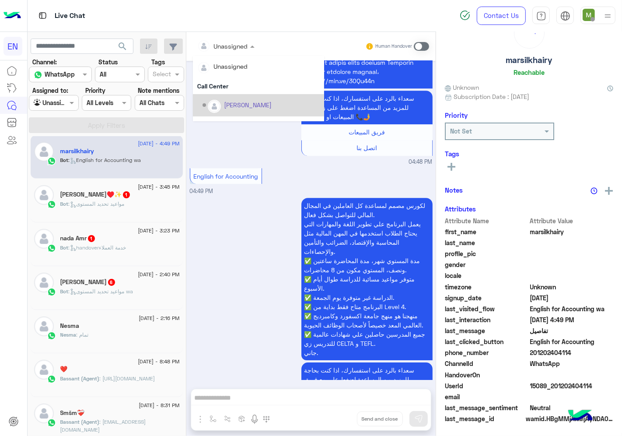
scroll to position [145, 0]
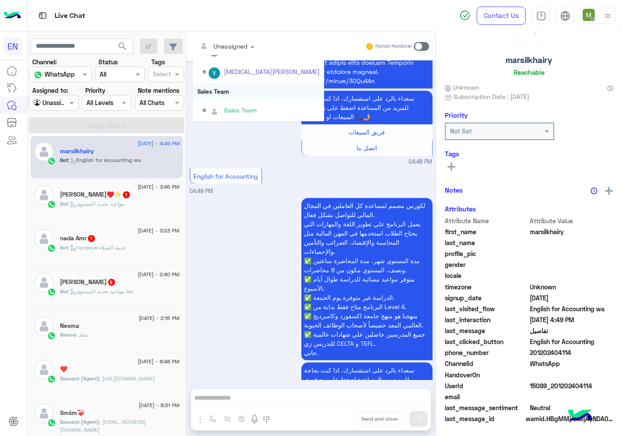
click at [250, 90] on div "Sales Team" at bounding box center [258, 91] width 131 height 16
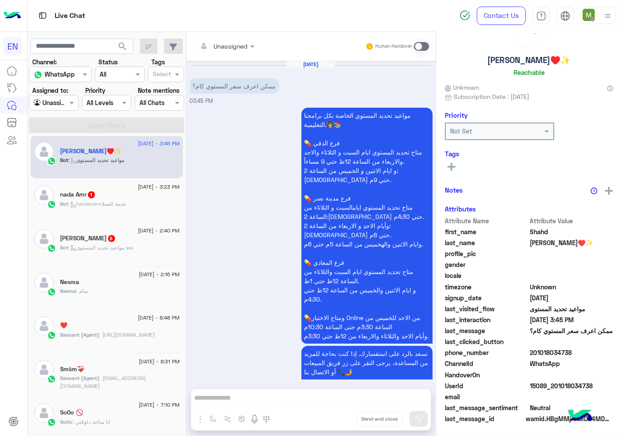
scroll to position [41, 0]
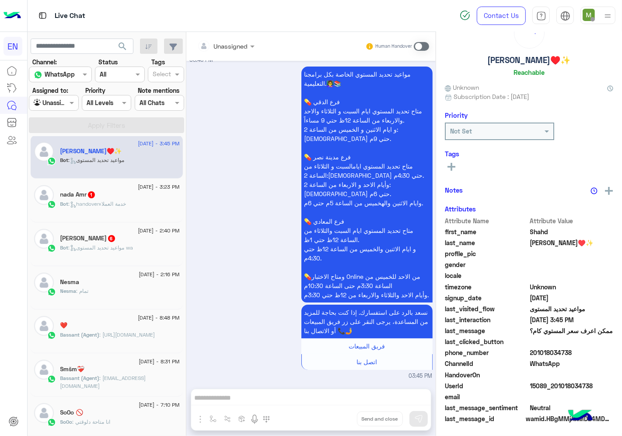
click at [259, 45] on div at bounding box center [226, 46] width 66 height 10
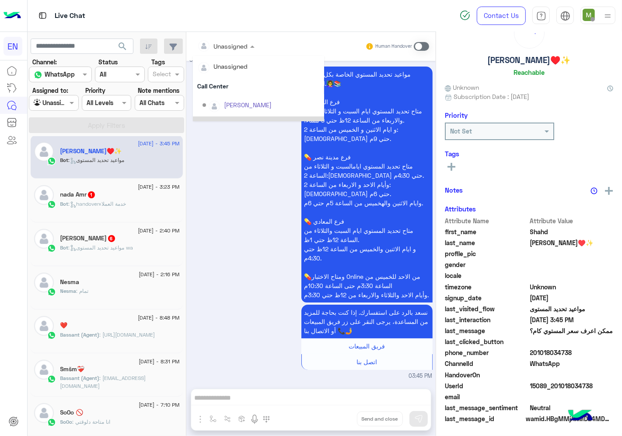
scroll to position [145, 0]
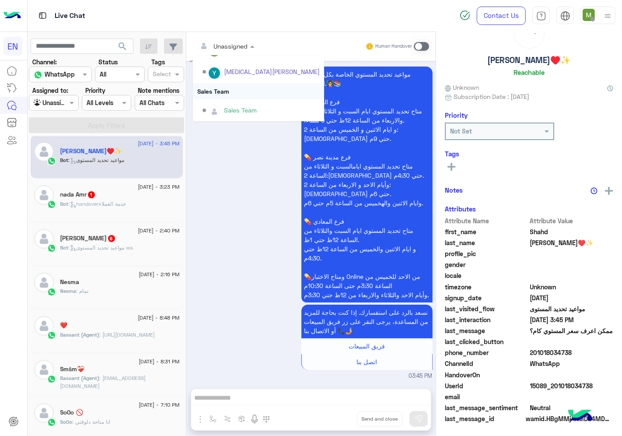
click at [257, 89] on div "Sales Team" at bounding box center [258, 91] width 131 height 16
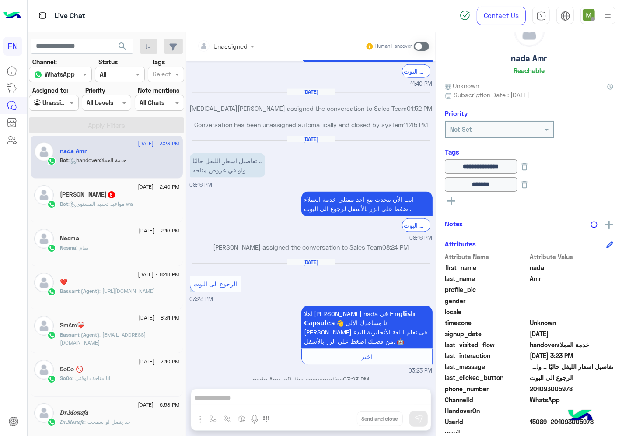
click at [233, 46] on input "text" at bounding box center [214, 46] width 35 height 9
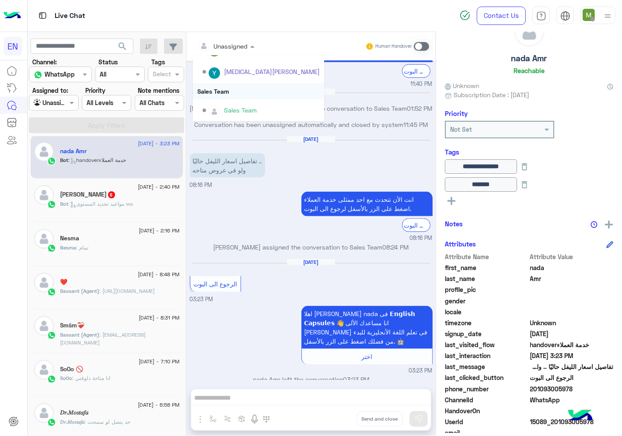
click at [254, 91] on div "Sales Team" at bounding box center [258, 91] width 131 height 16
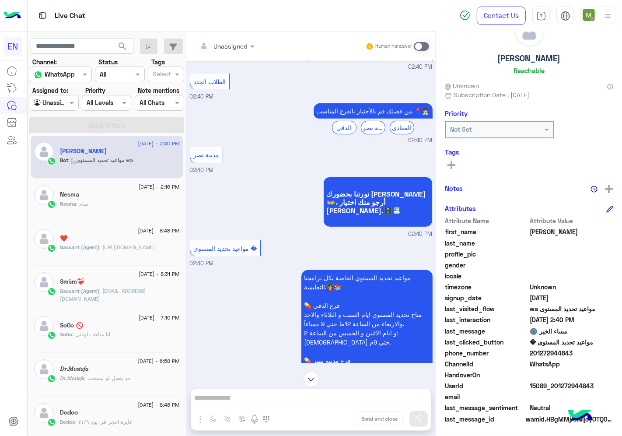
click at [259, 46] on div at bounding box center [226, 46] width 66 height 10
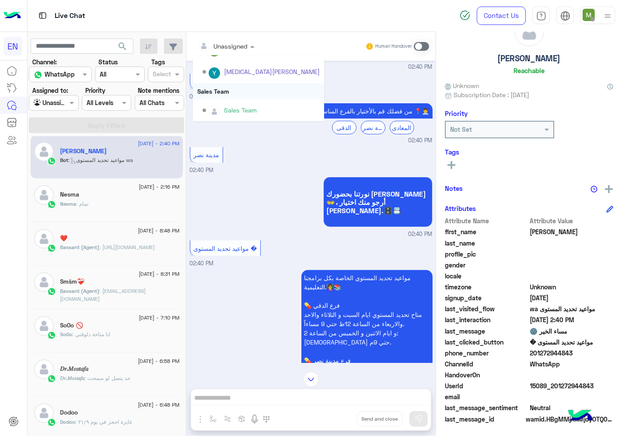
click at [250, 88] on div "Sales Team" at bounding box center [258, 91] width 131 height 16
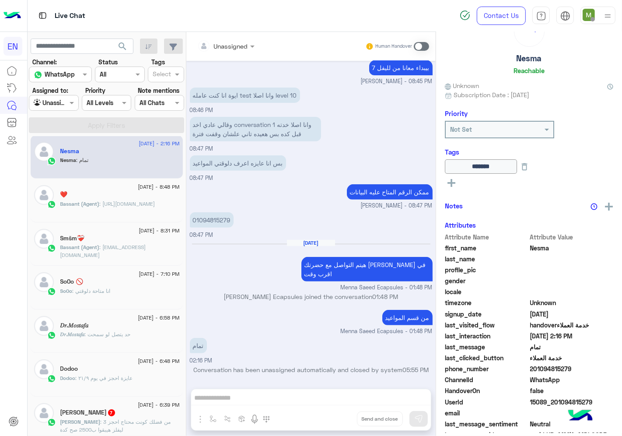
click at [74, 105] on div at bounding box center [53, 103] width 49 height 10
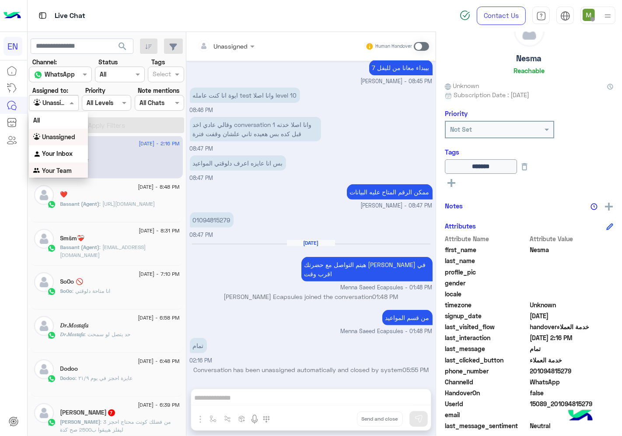
click at [67, 167] on b "Your Team" at bounding box center [57, 170] width 30 height 7
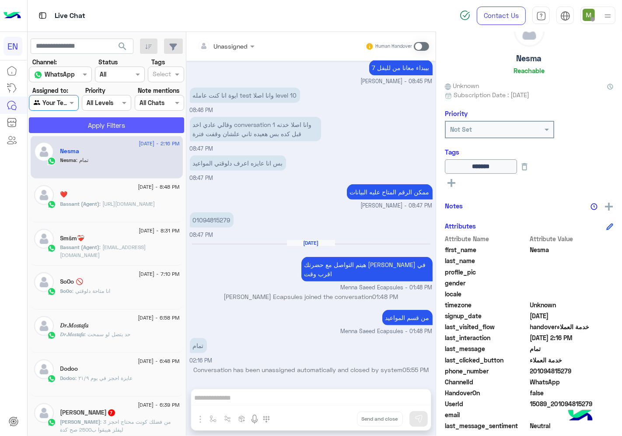
click at [93, 130] on button "Apply Filters" at bounding box center [106, 125] width 155 height 16
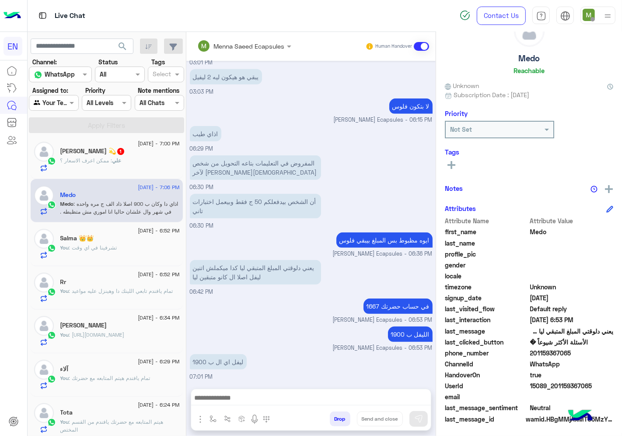
scroll to position [606, 0]
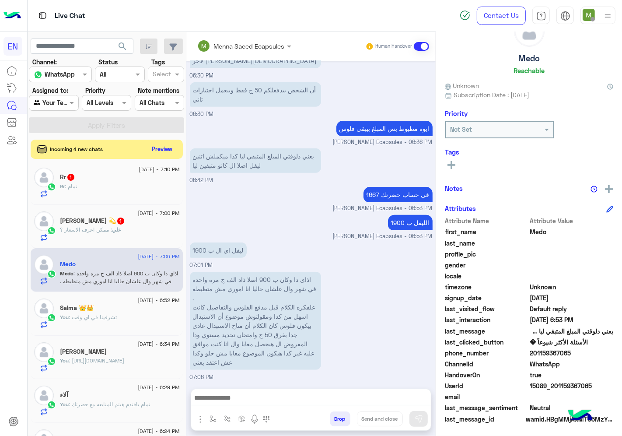
click at [92, 181] on div "Rr 1" at bounding box center [119, 177] width 119 height 9
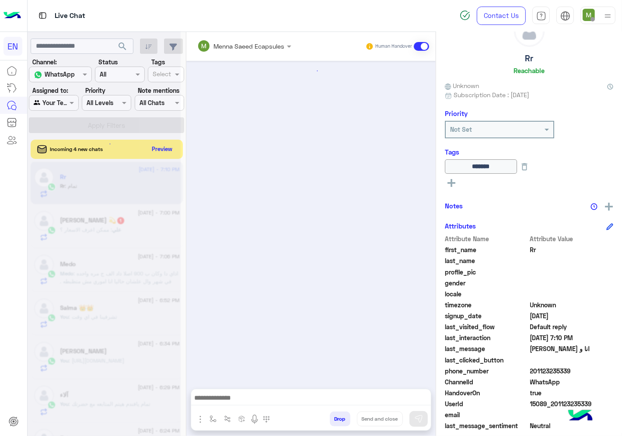
scroll to position [412, 0]
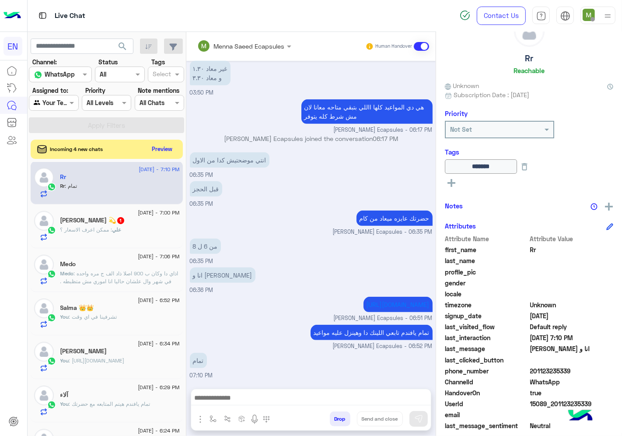
click at [124, 229] on div "علي : ممكن اعرف الاسعار ؟" at bounding box center [119, 233] width 119 height 15
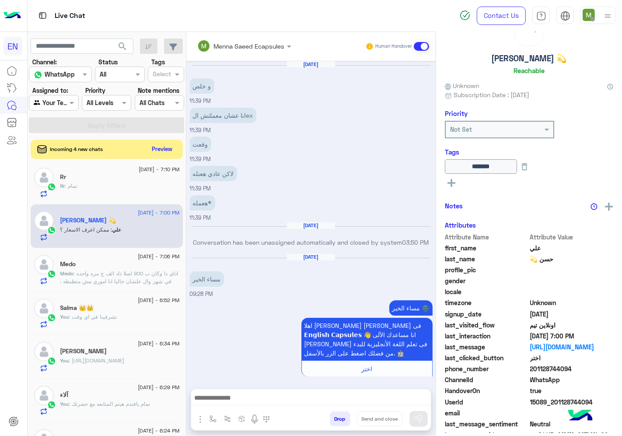
scroll to position [487, 0]
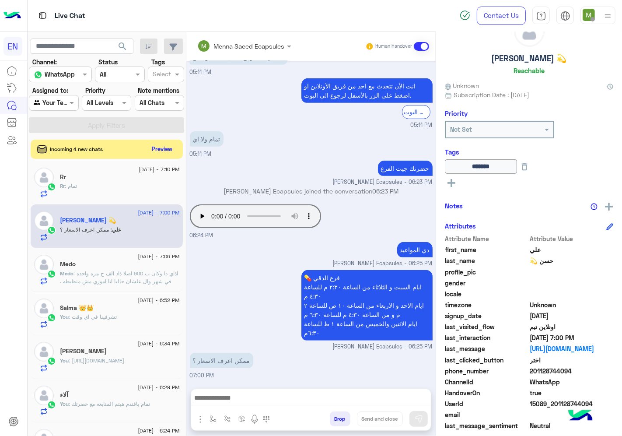
click at [266, 46] on input "text" at bounding box center [231, 46] width 69 height 9
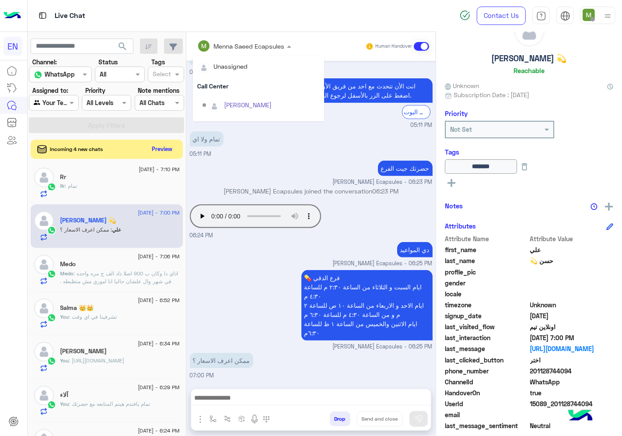
scroll to position [145, 0]
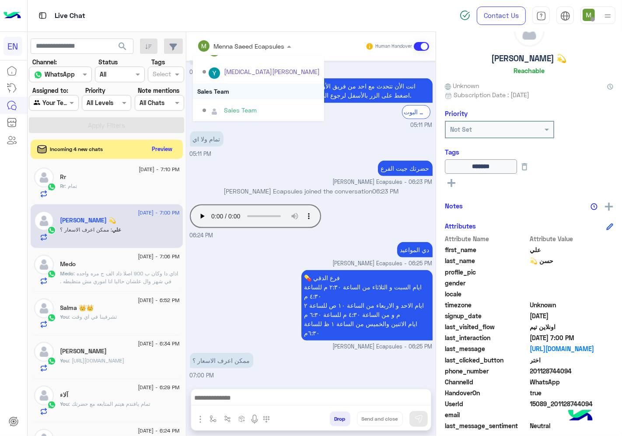
click at [248, 92] on div "Sales Team" at bounding box center [258, 91] width 131 height 16
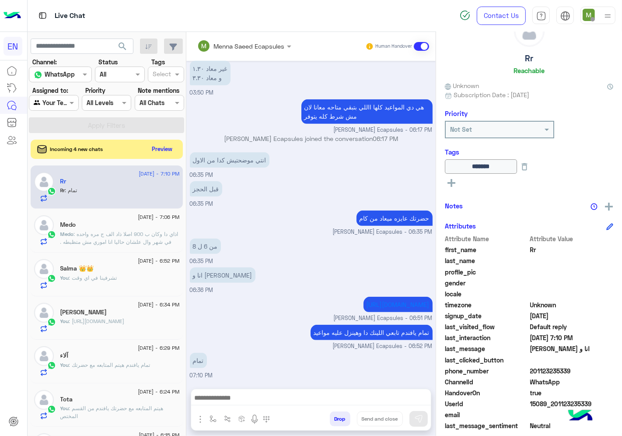
click at [178, 234] on span ": اذاي دا وكان ب 900 اصلا ذاد الف ج مره واحده في شهر وال علشان حاليا انا اموري …" at bounding box center [119, 262] width 118 height 62
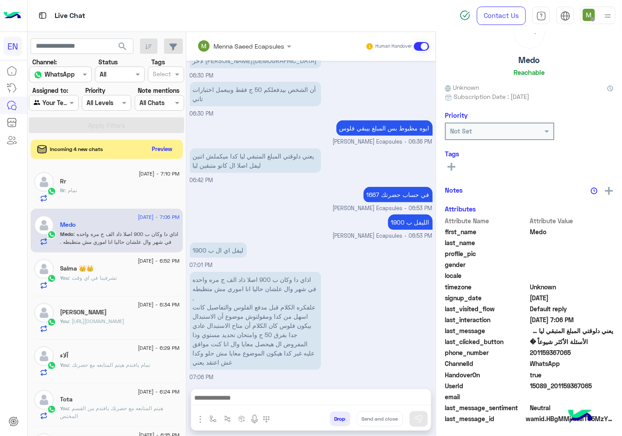
scroll to position [34, 0]
click at [176, 147] on button "Preview" at bounding box center [162, 149] width 27 height 12
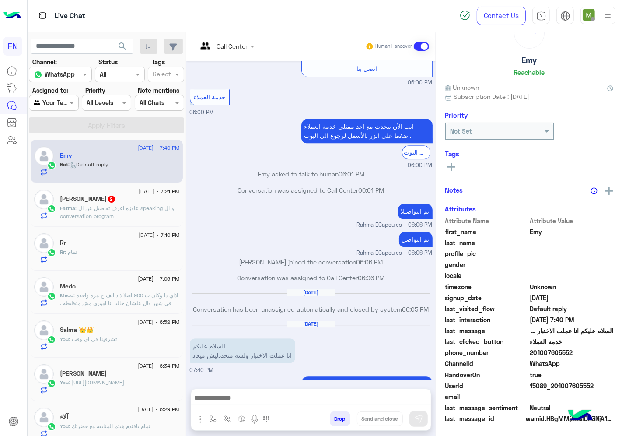
scroll to position [34, 0]
drag, startPoint x: 604, startPoint y: 351, endPoint x: 561, endPoint y: 353, distance: 43.3
click at [561, 353] on span "201007605552" at bounding box center [572, 352] width 84 height 9
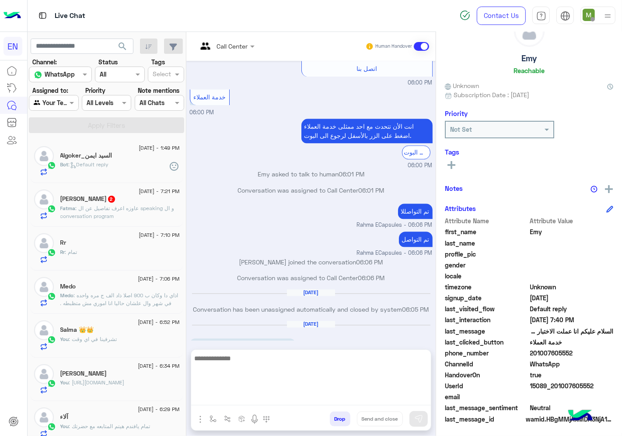
click at [364, 392] on textarea at bounding box center [311, 379] width 240 height 53
type textarea "**********"
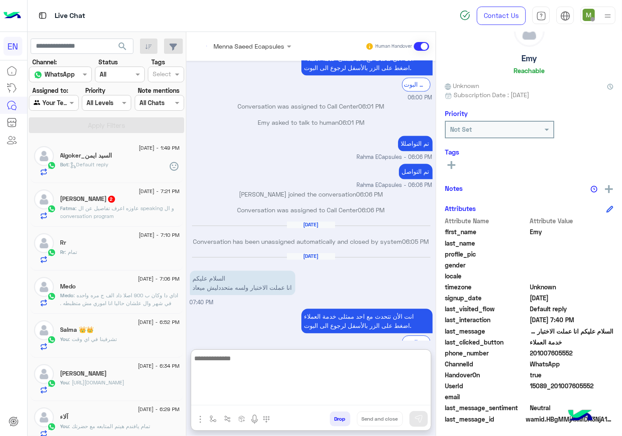
scroll to position [2095, 0]
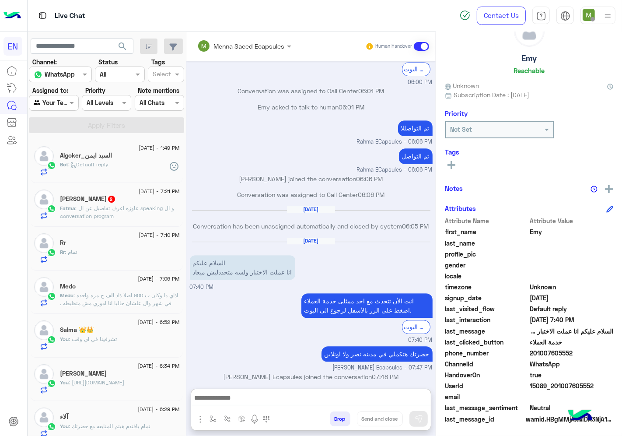
click at [142, 211] on span ": عاوزه اعرف تفاصيل عن ال speaking و ال conversation program" at bounding box center [117, 212] width 114 height 14
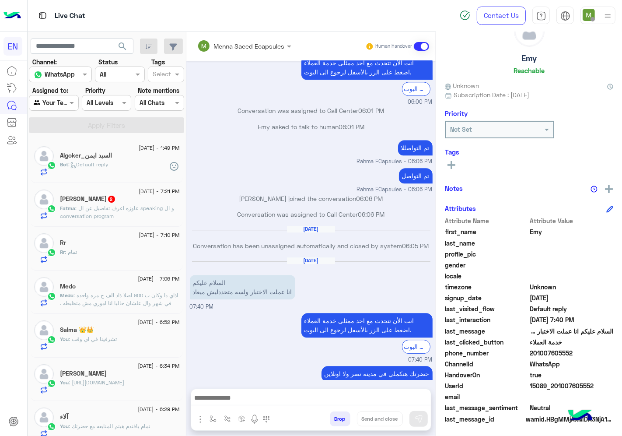
scroll to position [2056, 0]
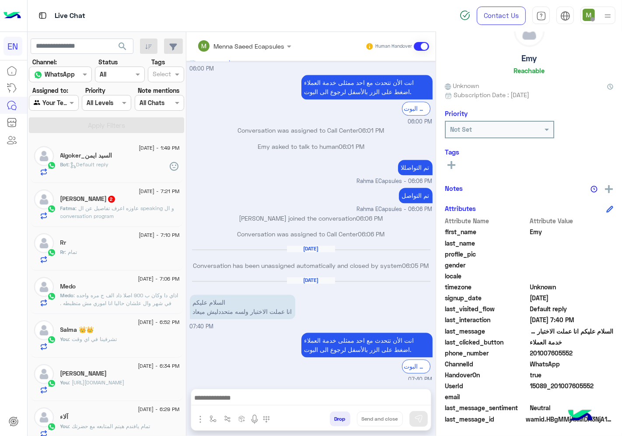
click at [133, 215] on p "Fatma : عاوزه اعرف تفاصيل عن ال speaking و ال conversation program" at bounding box center [119, 212] width 119 height 16
click at [108, 200] on span "2" at bounding box center [111, 199] width 7 height 7
click at [98, 167] on span ": Default reply" at bounding box center [89, 164] width 40 height 7
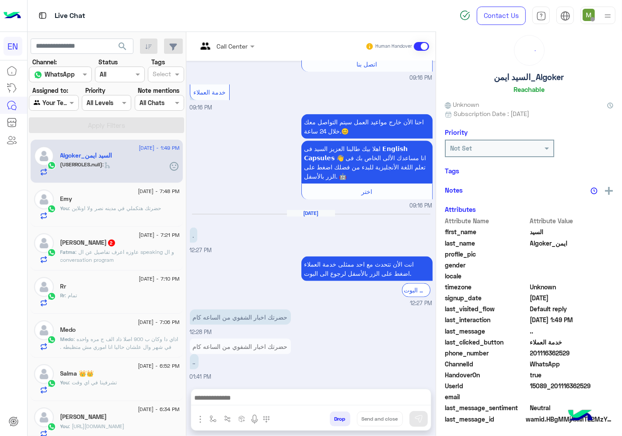
scroll to position [34, 0]
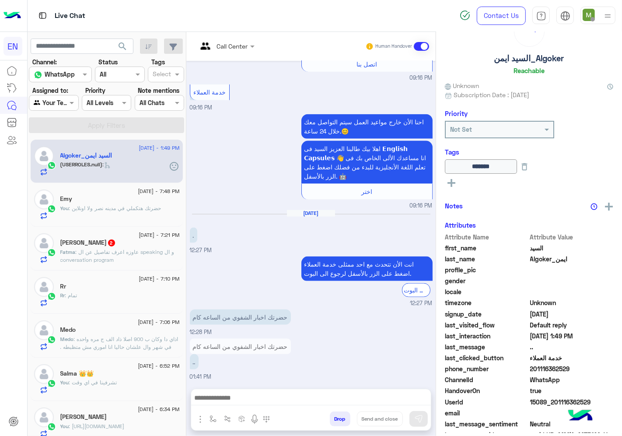
click at [111, 210] on span ": حضرتك هتكملي في مدينه نصر ولا اونلاين" at bounding box center [115, 208] width 92 height 7
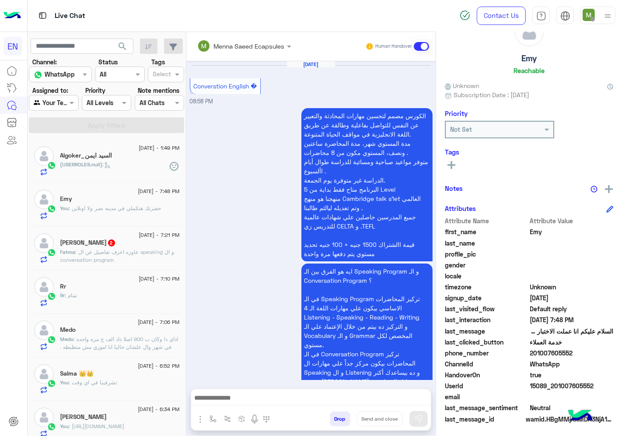
scroll to position [1628, 0]
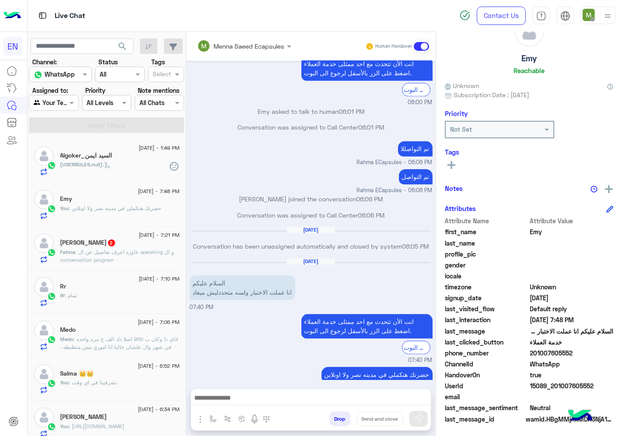
click at [133, 259] on p "Fatma : عاوزه اعرف تفاصيل عن ال speaking و ال conversation program" at bounding box center [119, 256] width 119 height 16
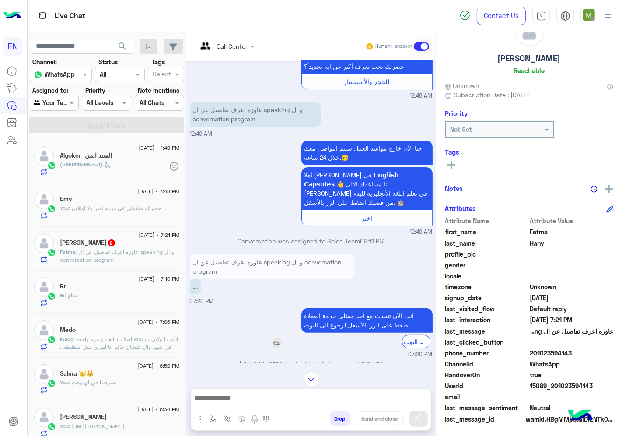
scroll to position [272, 0]
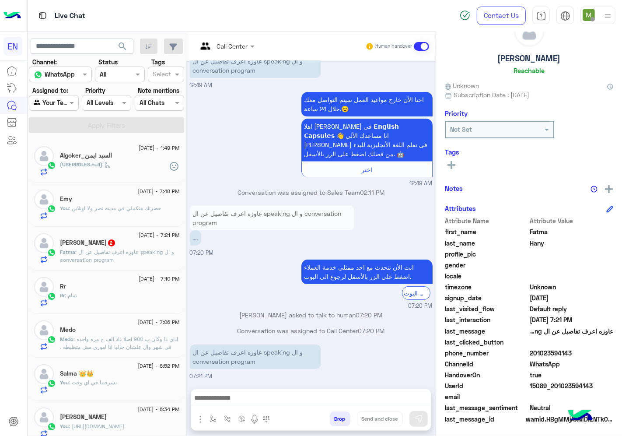
click at [233, 44] on input "text" at bounding box center [214, 46] width 35 height 9
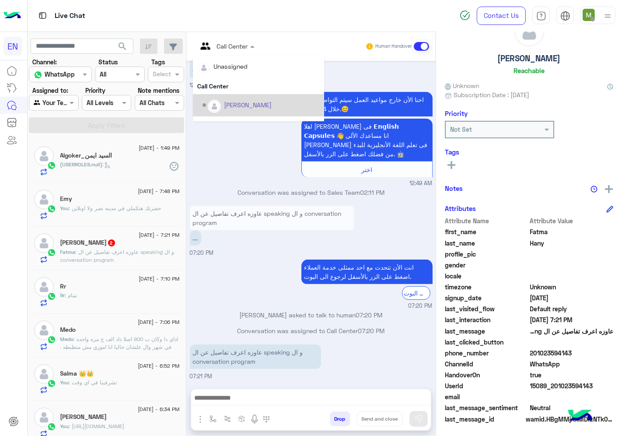
scroll to position [145, 0]
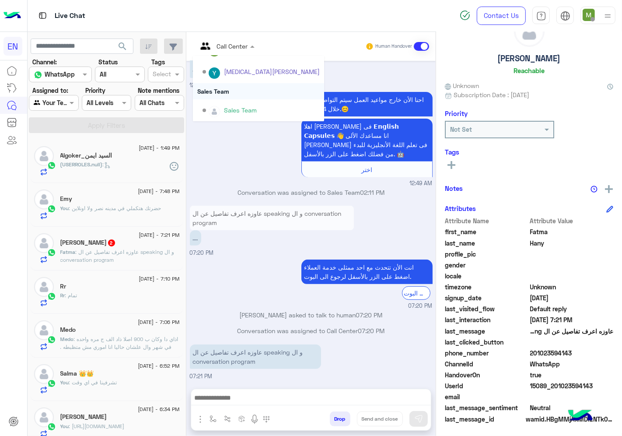
click at [252, 89] on div "Sales Team" at bounding box center [258, 91] width 131 height 16
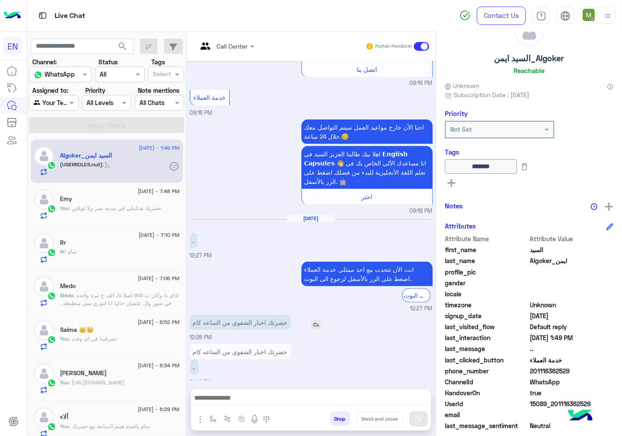
scroll to position [984, 0]
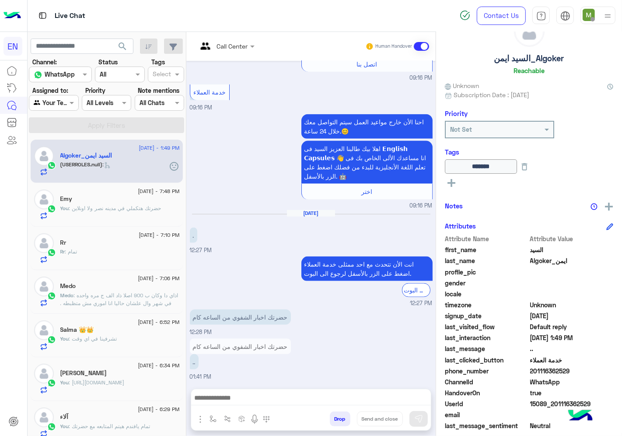
drag, startPoint x: 596, startPoint y: 369, endPoint x: 560, endPoint y: 370, distance: 36.3
click at [560, 370] on span "201116362529" at bounding box center [572, 370] width 84 height 9
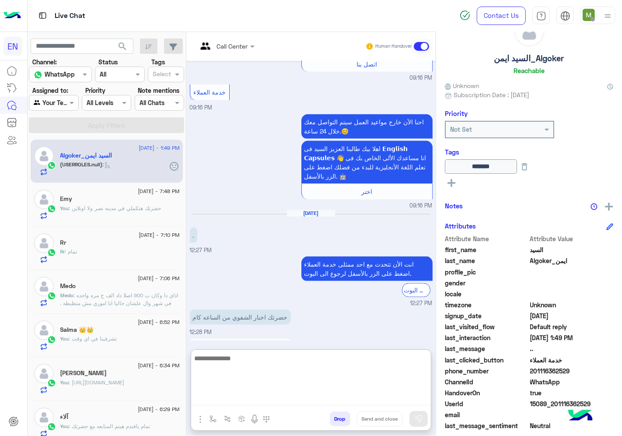
paste textarea "**********"
type textarea "**********"
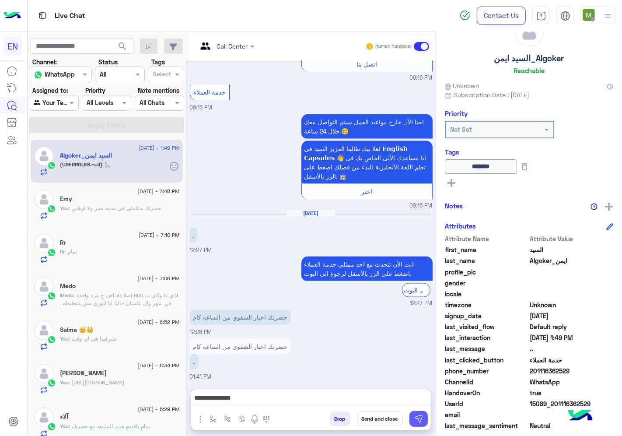
click at [428, 413] on button at bounding box center [419, 419] width 18 height 16
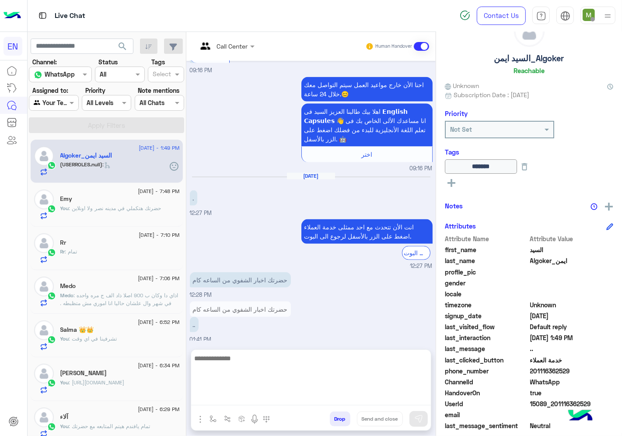
drag, startPoint x: 345, startPoint y: 396, endPoint x: 358, endPoint y: 398, distance: 13.2
click at [345, 396] on textarea at bounding box center [311, 379] width 240 height 53
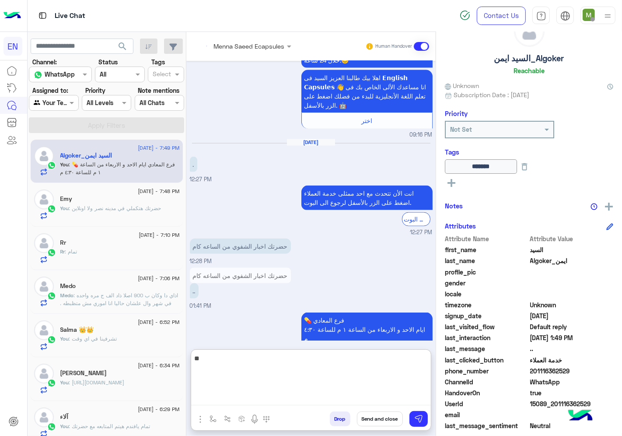
scroll to position [1076, 0]
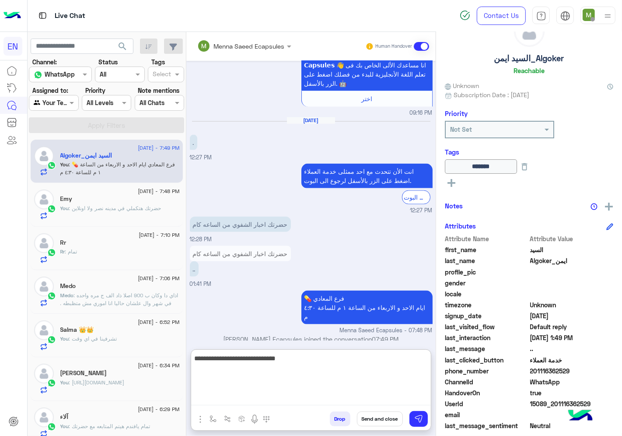
type textarea "**********"
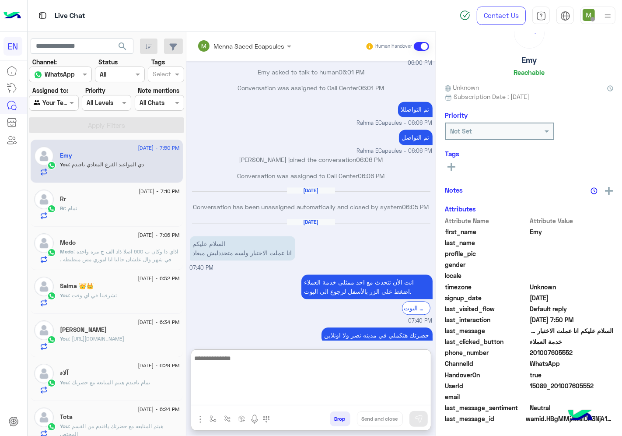
scroll to position [34, 0]
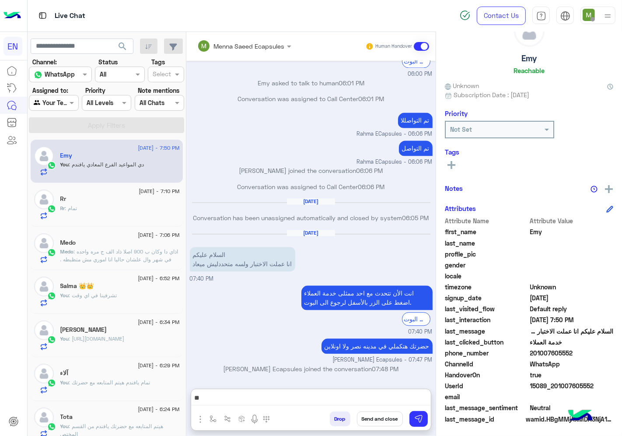
click at [132, 255] on span ": اذاي دا وكان ب 900 اصلا ذاد الف ج مره واحده في شهر وال علشان حاليا انا اموري …" at bounding box center [119, 279] width 118 height 62
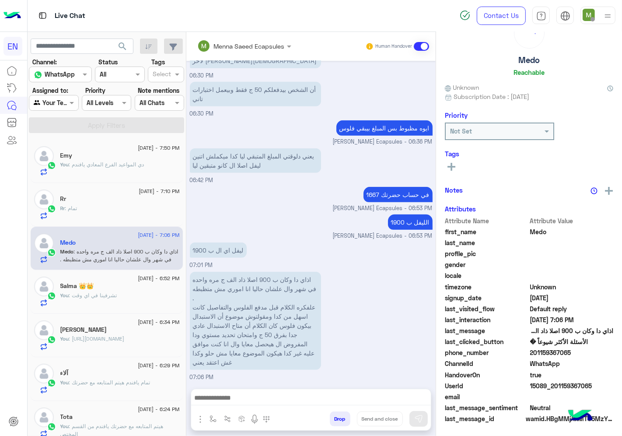
scroll to position [34, 0]
drag, startPoint x: 597, startPoint y: 350, endPoint x: 561, endPoint y: 354, distance: 36.5
click at [561, 354] on span "201159367065" at bounding box center [572, 352] width 84 height 9
click at [365, 287] on div "اذاي دا وكان ب 900 اصلا ذاد الف ج مره واحده في شهر وال علشان حاليا انا اموري مش…" at bounding box center [280, 321] width 181 height 98
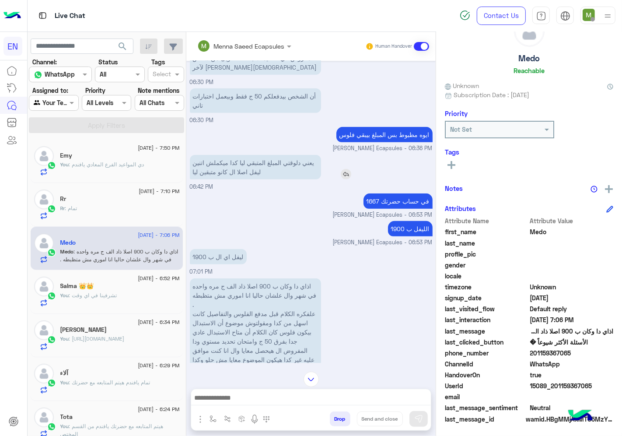
scroll to position [521, 0]
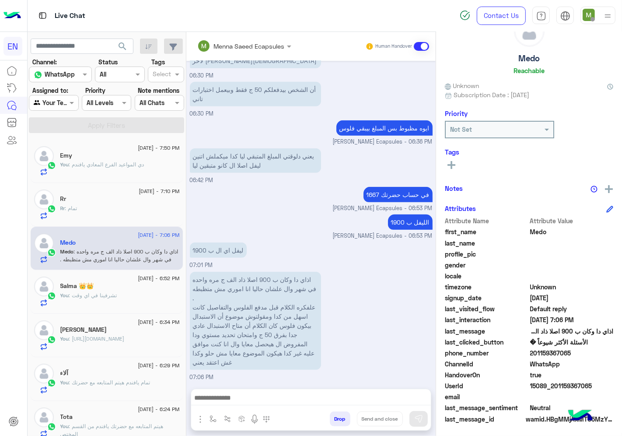
click at [54, 102] on input "text" at bounding box center [44, 102] width 20 height 9
click at [68, 137] on b "Unassigned" at bounding box center [58, 136] width 33 height 7
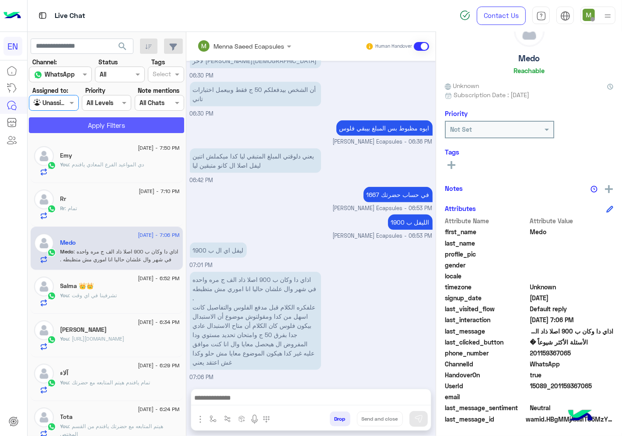
click at [116, 125] on button "Apply Filters" at bounding box center [106, 125] width 155 height 16
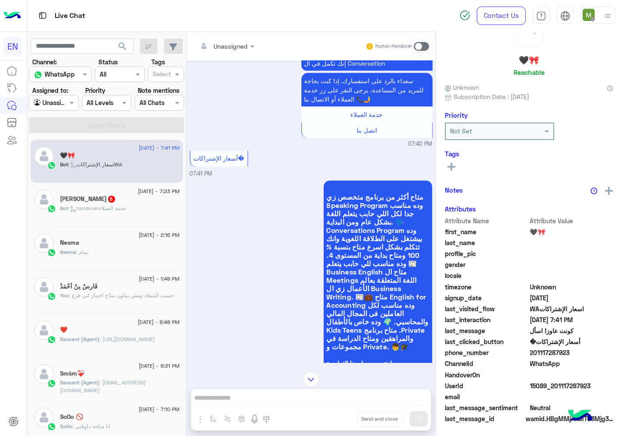
scroll to position [1027, 0]
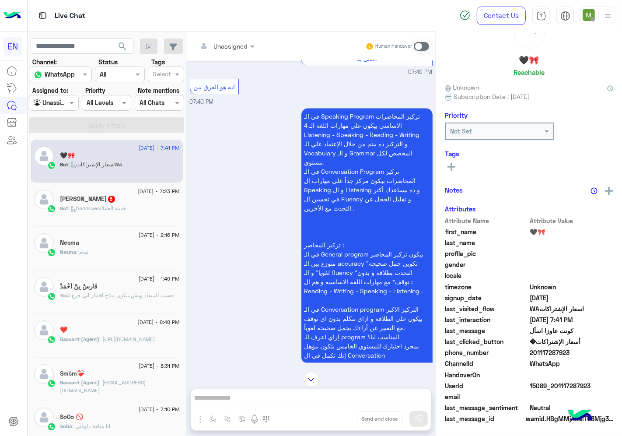
click at [233, 46] on input "text" at bounding box center [214, 46] width 35 height 9
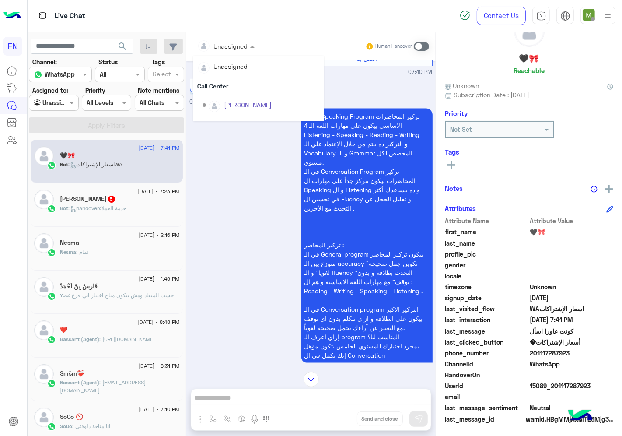
scroll to position [145, 0]
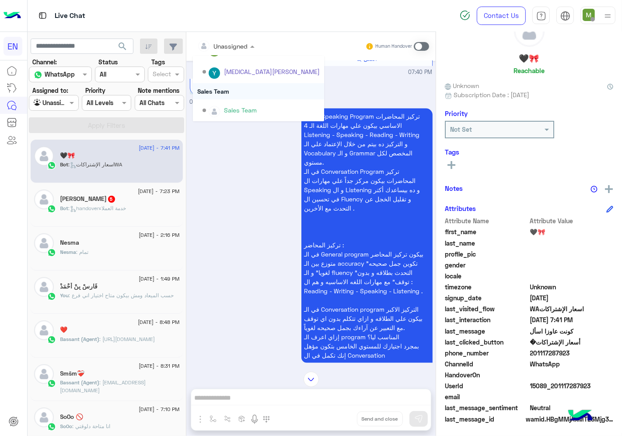
click at [253, 89] on div "Sales Team" at bounding box center [258, 91] width 131 height 16
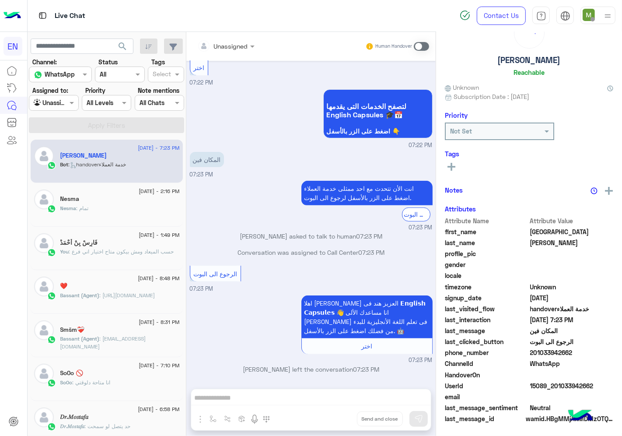
scroll to position [34, 0]
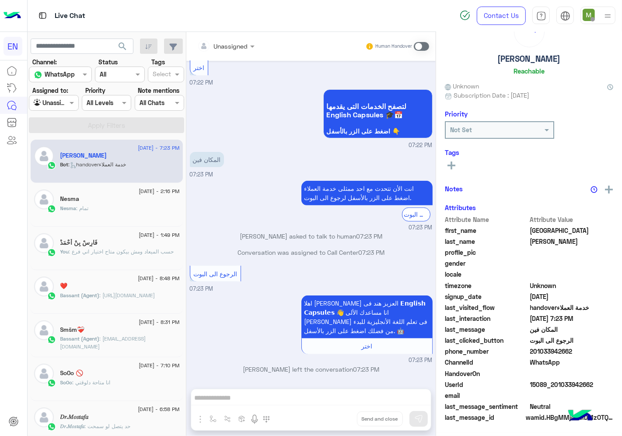
click at [259, 45] on div at bounding box center [226, 46] width 66 height 10
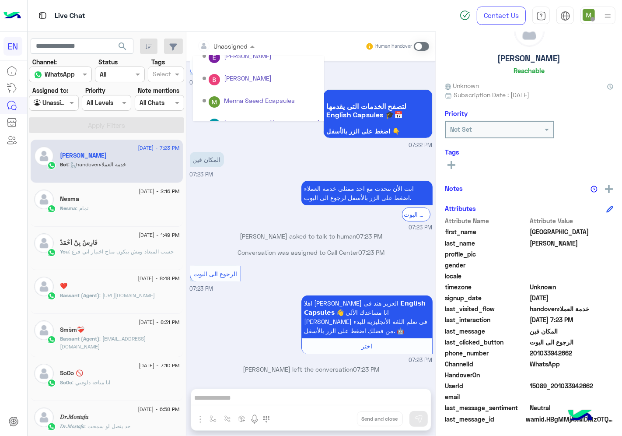
scroll to position [145, 0]
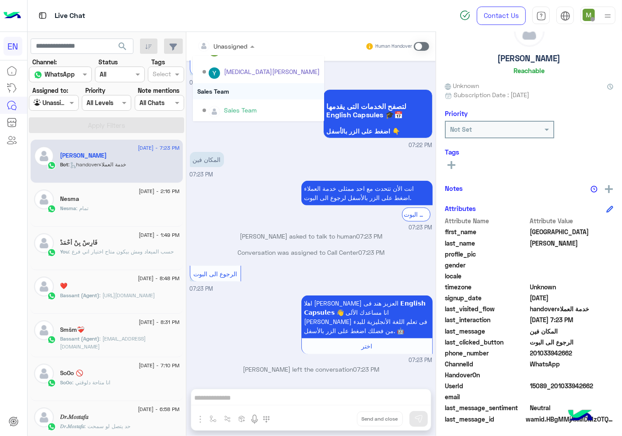
click at [252, 90] on div "Sales Team" at bounding box center [258, 91] width 131 height 16
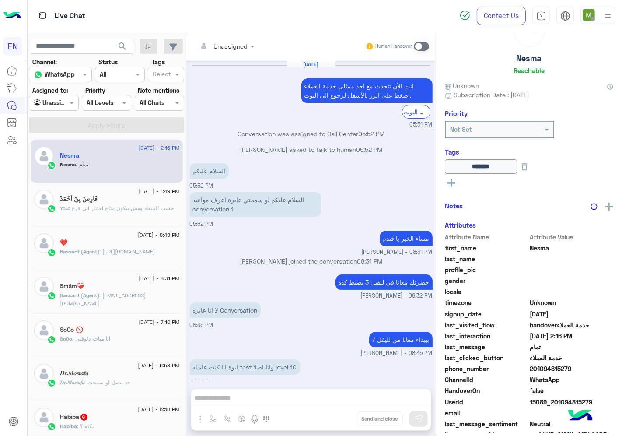
scroll to position [272, 0]
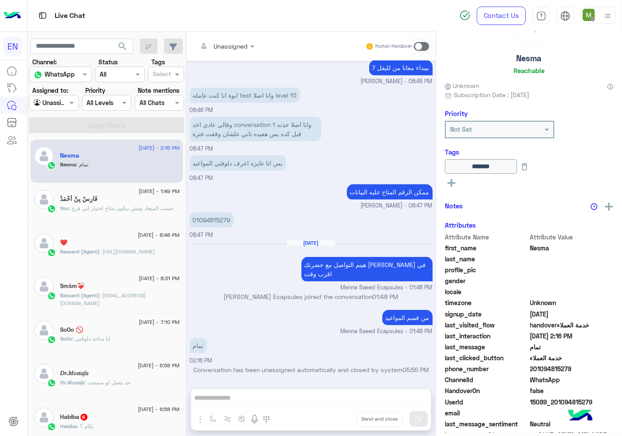
click at [69, 99] on div at bounding box center [53, 103] width 49 height 10
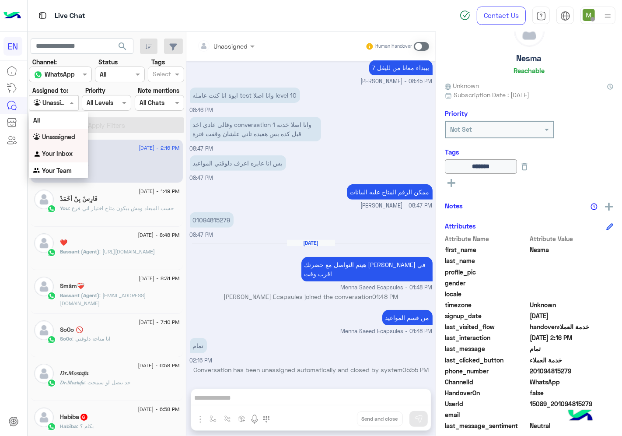
click at [68, 154] on b "Your Inbox" at bounding box center [57, 153] width 31 height 7
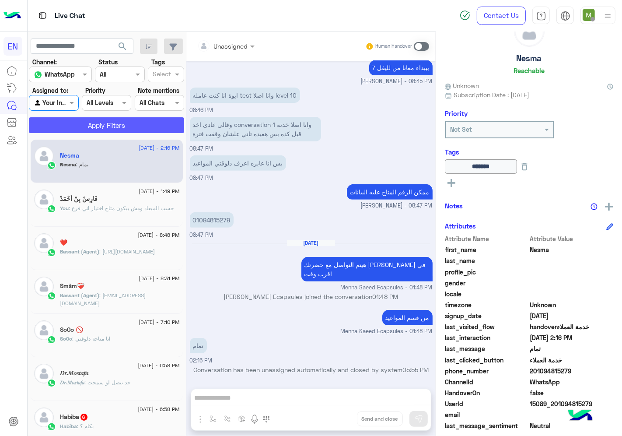
click at [103, 126] on button "Apply Filters" at bounding box center [106, 125] width 155 height 16
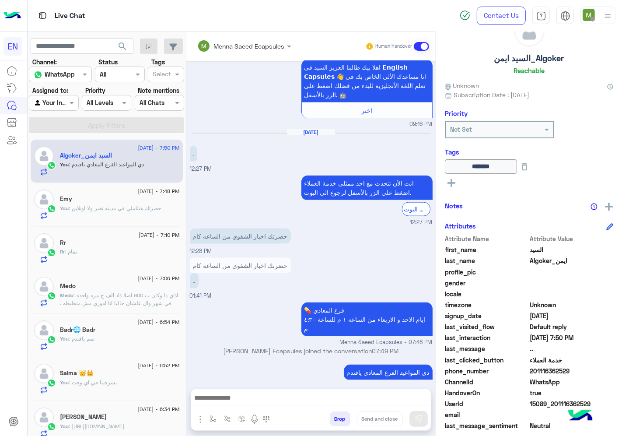
click at [54, 98] on input "text" at bounding box center [44, 102] width 20 height 9
drag, startPoint x: 64, startPoint y: 172, endPoint x: 74, endPoint y: 147, distance: 26.7
click at [65, 172] on b "Your Team" at bounding box center [57, 170] width 30 height 7
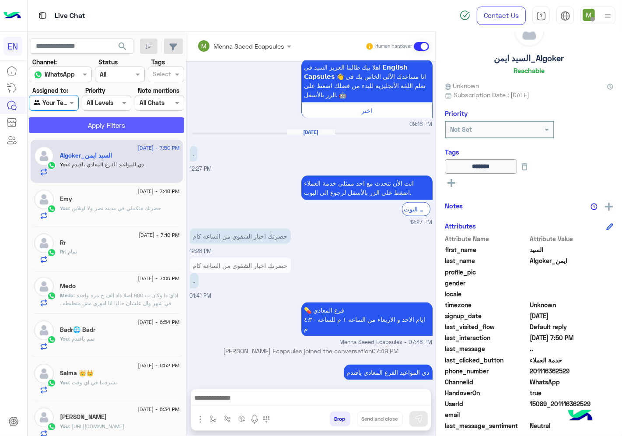
click at [98, 123] on button "Apply Filters" at bounding box center [106, 125] width 155 height 16
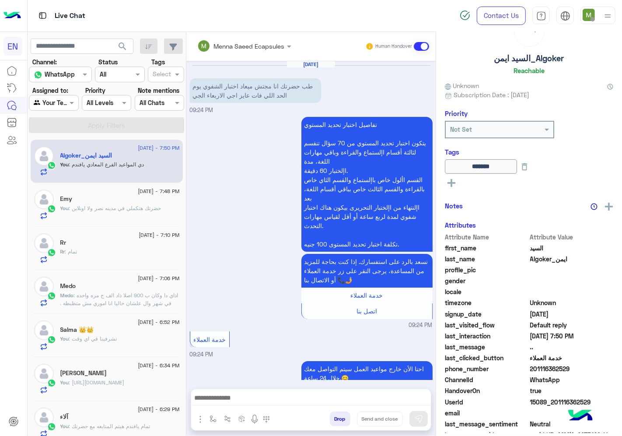
scroll to position [917, 0]
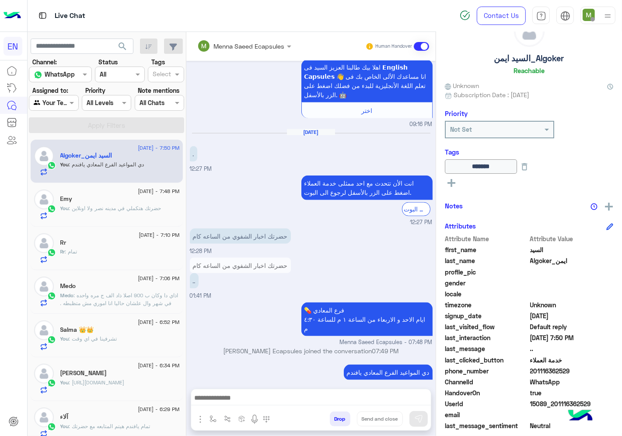
click at [263, 305] on div "💊 فرع المعادي ايام الاحد و الاربعاء من الساعة ١ م للساعة ٤:٣٠ م [PERSON_NAME] E…" at bounding box center [311, 323] width 243 height 46
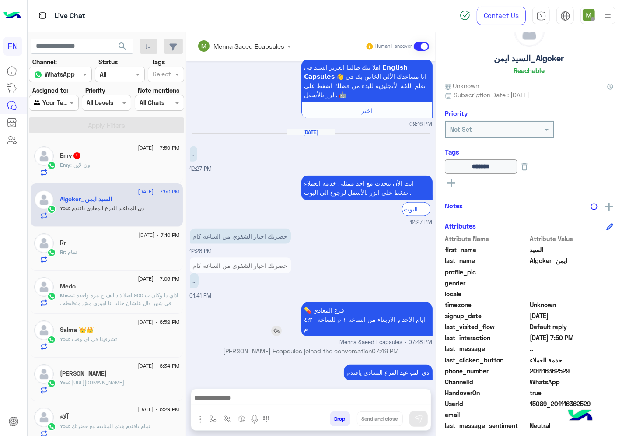
click at [282, 326] on img at bounding box center [276, 331] width 11 height 11
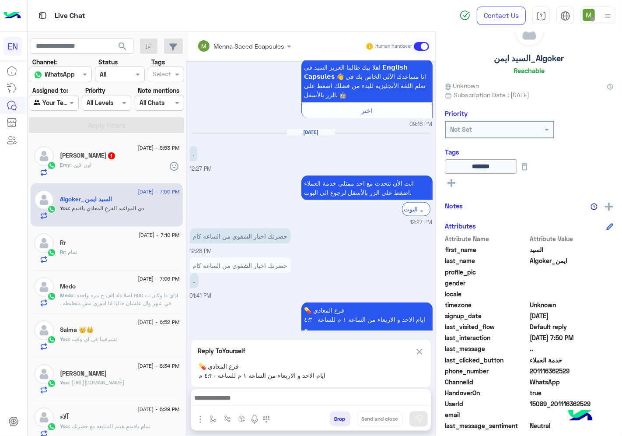
click at [424, 349] on img at bounding box center [420, 351] width 10 height 11
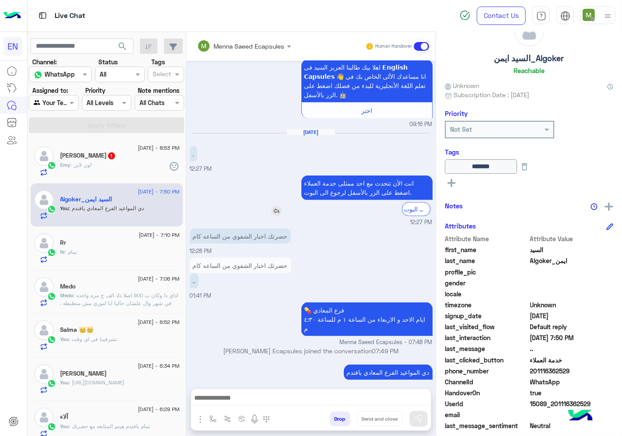
click at [282, 211] on img at bounding box center [276, 211] width 11 height 11
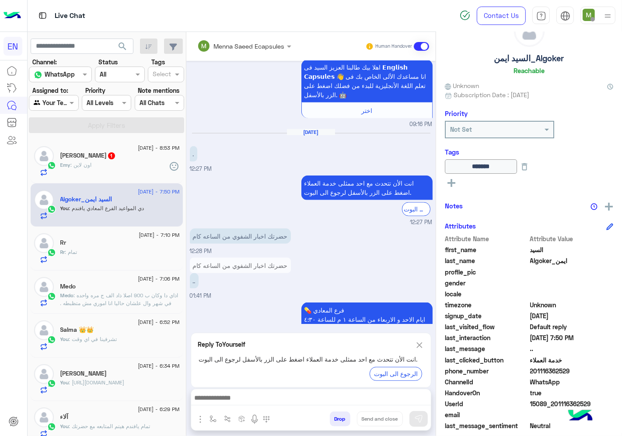
click at [424, 343] on img at bounding box center [420, 345] width 10 height 11
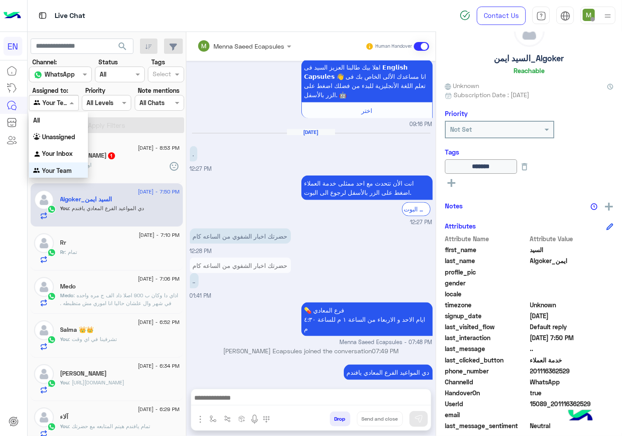
click at [68, 106] on div at bounding box center [53, 103] width 49 height 10
click at [69, 136] on b "Unassigned" at bounding box center [58, 136] width 33 height 7
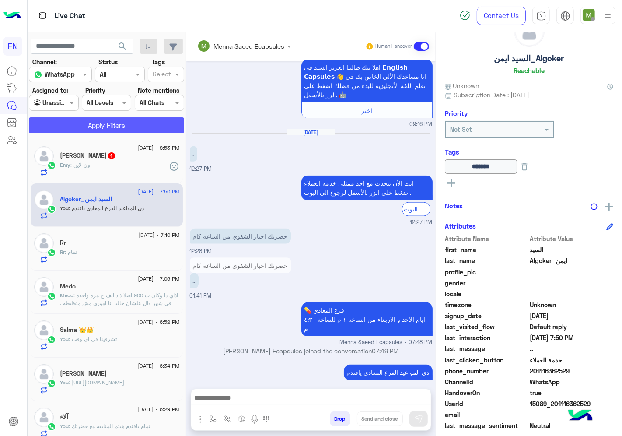
click at [108, 120] on button "Apply Filters" at bounding box center [106, 125] width 155 height 16
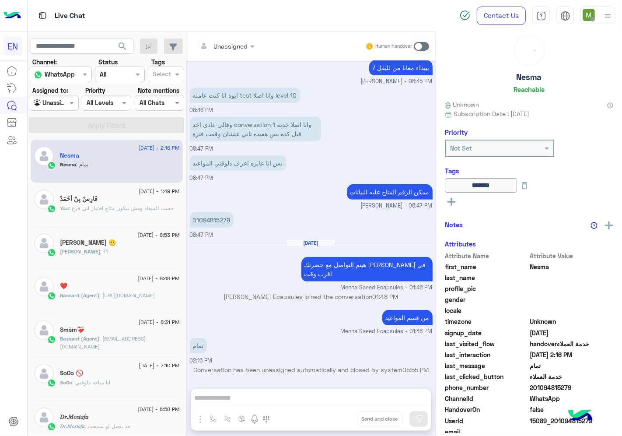
scroll to position [34, 0]
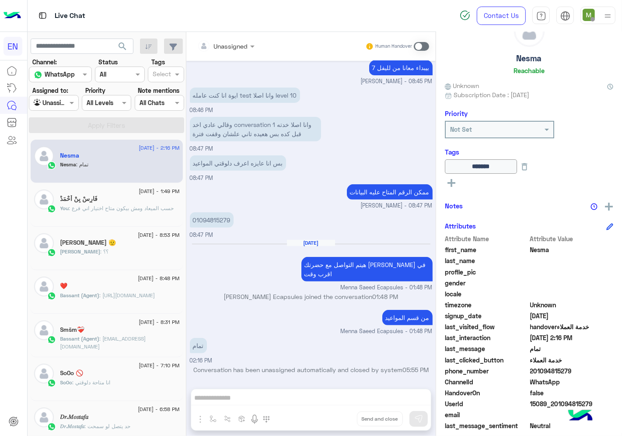
click at [54, 104] on input "text" at bounding box center [44, 102] width 20 height 9
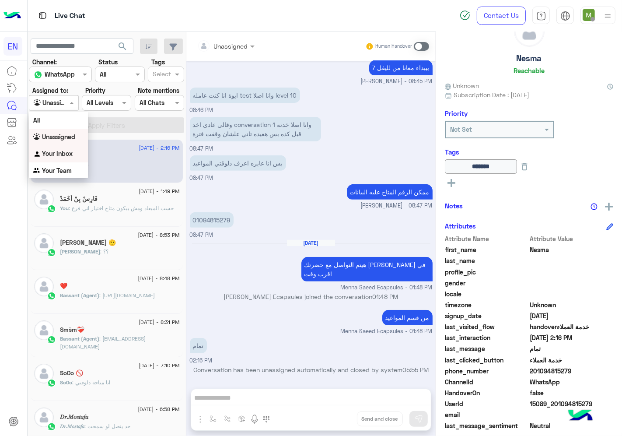
click at [74, 152] on div "Your Inbox" at bounding box center [58, 153] width 59 height 17
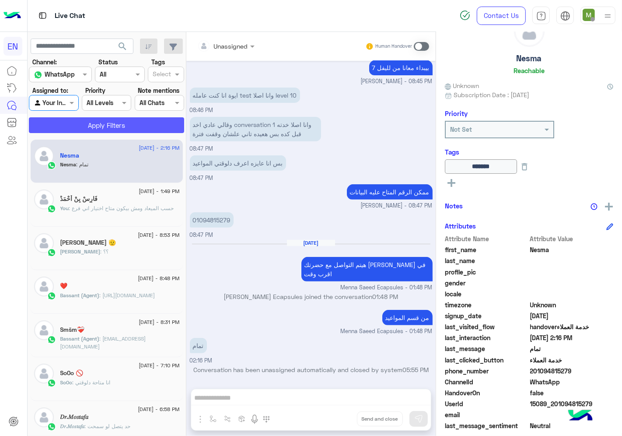
click at [117, 121] on button "Apply Filters" at bounding box center [106, 125] width 155 height 16
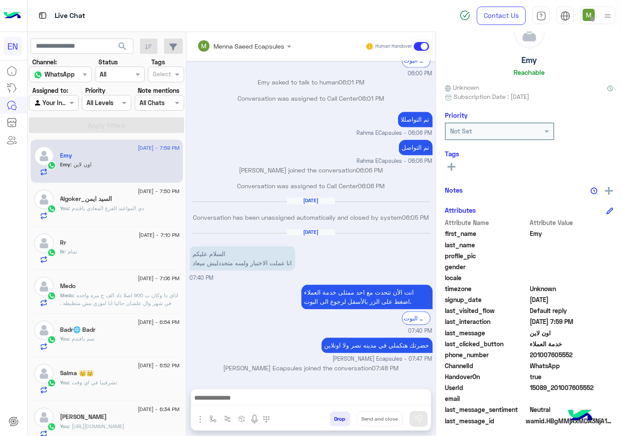
scroll to position [34, 0]
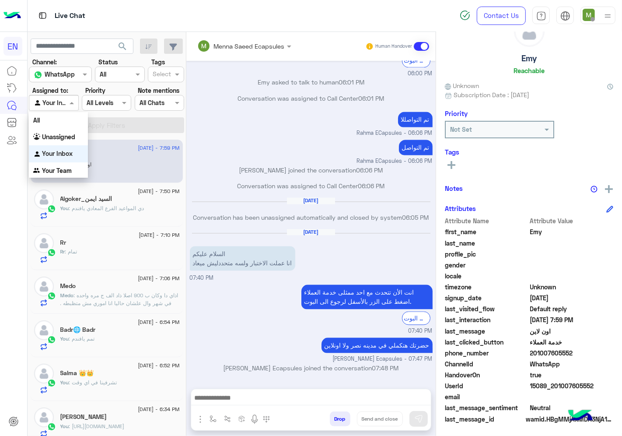
click at [54, 102] on input "text" at bounding box center [44, 102] width 20 height 9
click at [67, 167] on b "Your Team" at bounding box center [57, 170] width 30 height 7
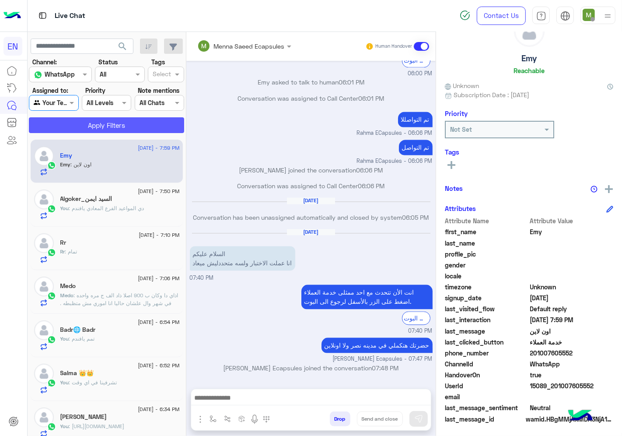
click at [115, 123] on button "Apply Filters" at bounding box center [106, 125] width 155 height 16
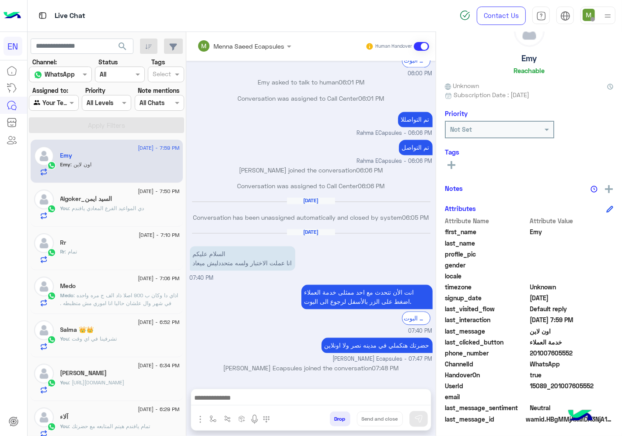
drag, startPoint x: 610, startPoint y: 351, endPoint x: 561, endPoint y: 351, distance: 49.4
click at [561, 351] on span "201007605552" at bounding box center [572, 352] width 84 height 9
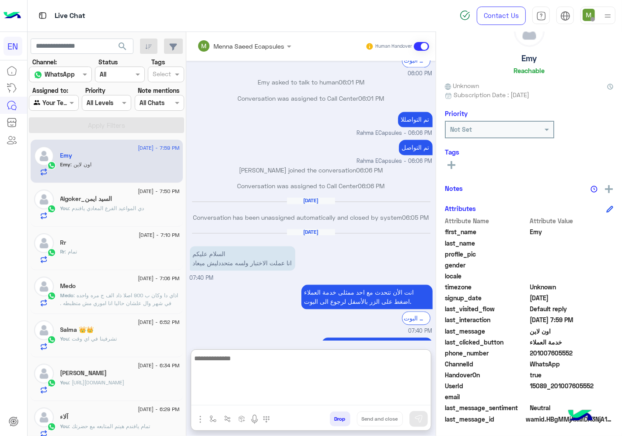
click at [340, 400] on textarea at bounding box center [311, 379] width 240 height 53
type textarea "**********"
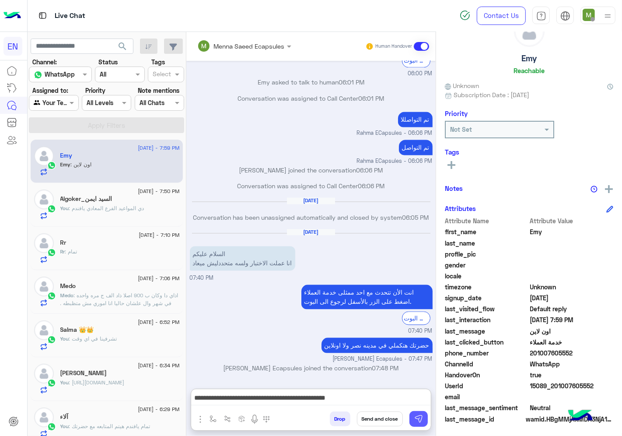
click at [428, 412] on button at bounding box center [419, 419] width 18 height 16
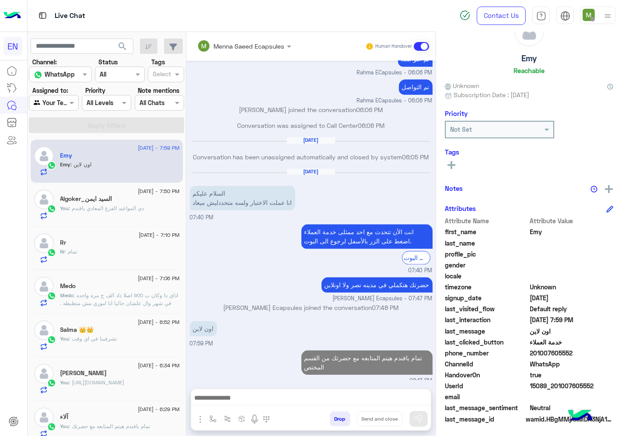
scroll to position [1665, 0]
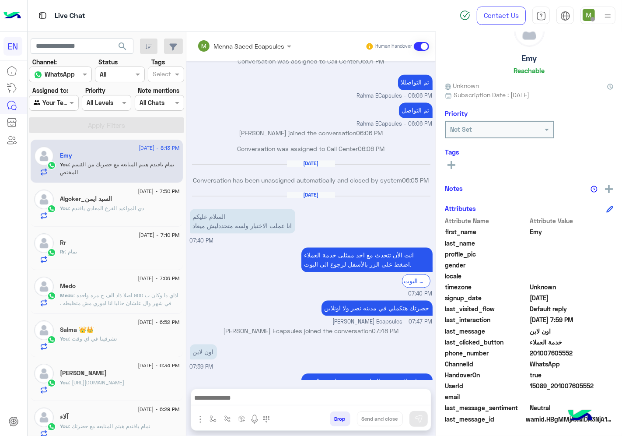
click at [73, 103] on div at bounding box center [53, 103] width 49 height 10
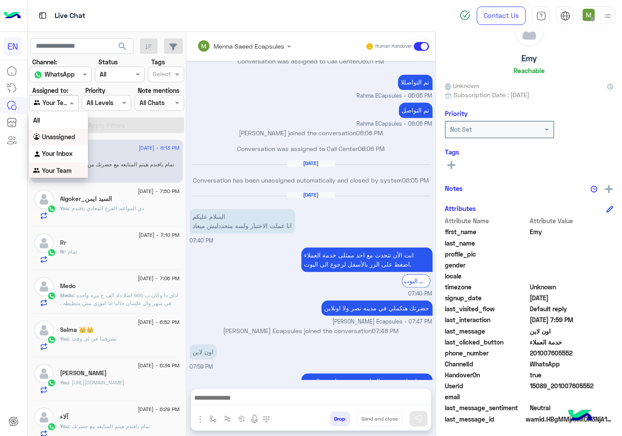
click at [64, 141] on div "Unassigned" at bounding box center [58, 137] width 59 height 17
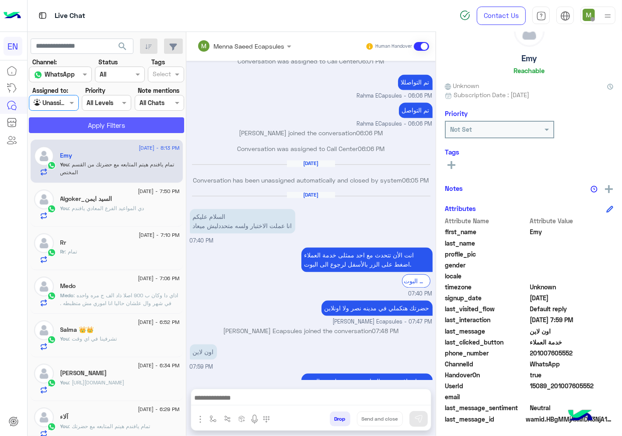
click at [102, 123] on button "Apply Filters" at bounding box center [106, 125] width 155 height 16
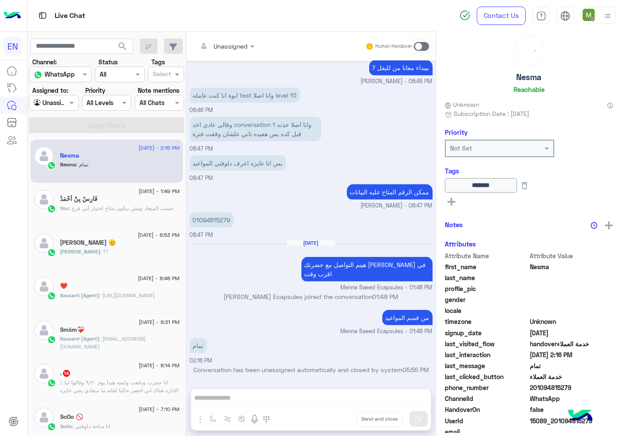
scroll to position [34, 0]
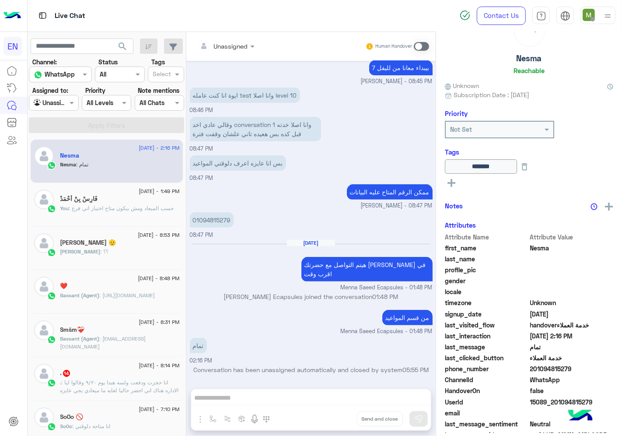
click at [63, 104] on div at bounding box center [53, 103] width 49 height 10
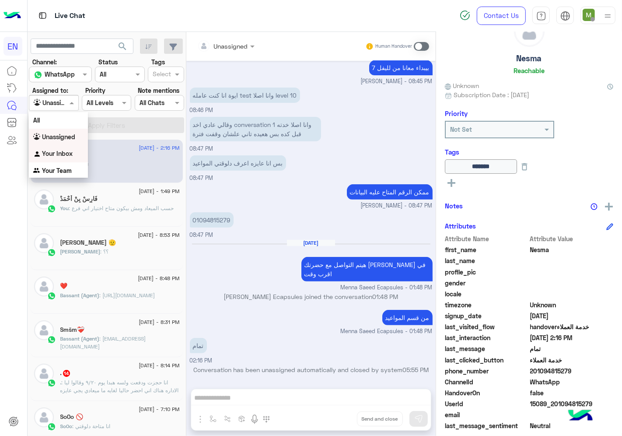
click at [71, 155] on b "Your Inbox" at bounding box center [57, 153] width 31 height 7
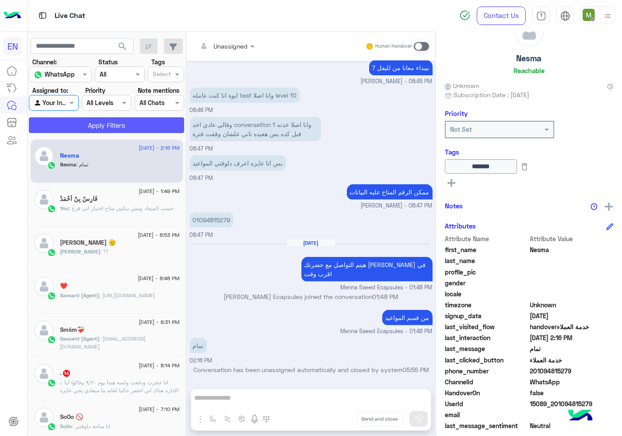
click at [93, 125] on button "Apply Filters" at bounding box center [106, 125] width 155 height 16
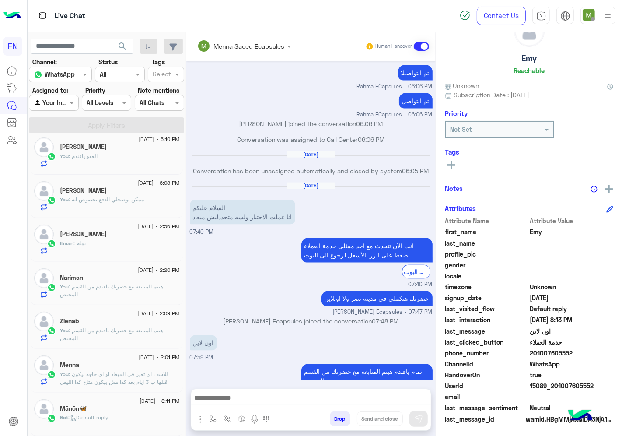
scroll to position [4, 0]
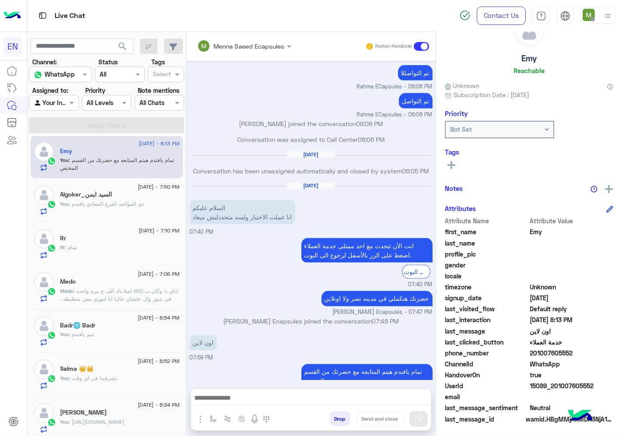
click at [70, 104] on div at bounding box center [53, 103] width 49 height 10
click at [67, 167] on b "Your Team" at bounding box center [57, 170] width 30 height 7
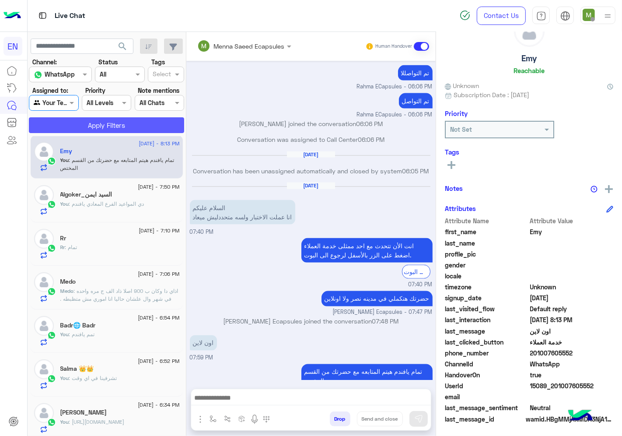
click at [98, 128] on button "Apply Filters" at bounding box center [106, 125] width 155 height 16
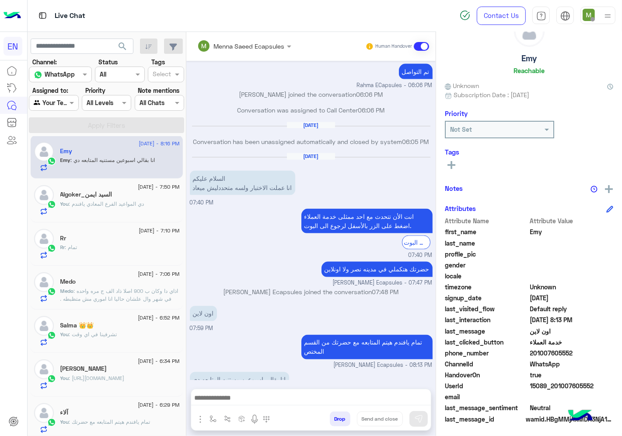
scroll to position [0, 0]
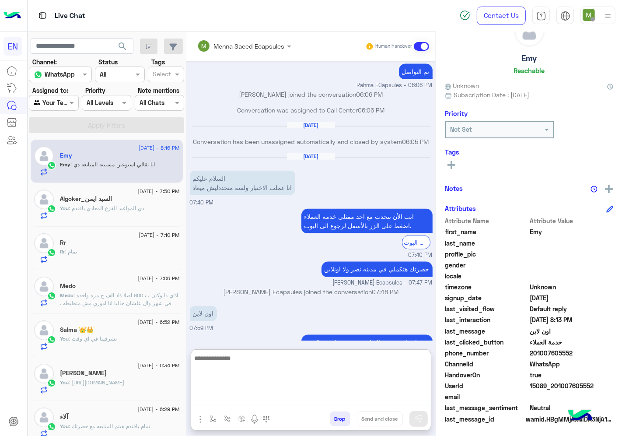
click at [326, 395] on textarea at bounding box center [311, 379] width 240 height 53
type textarea "**********"
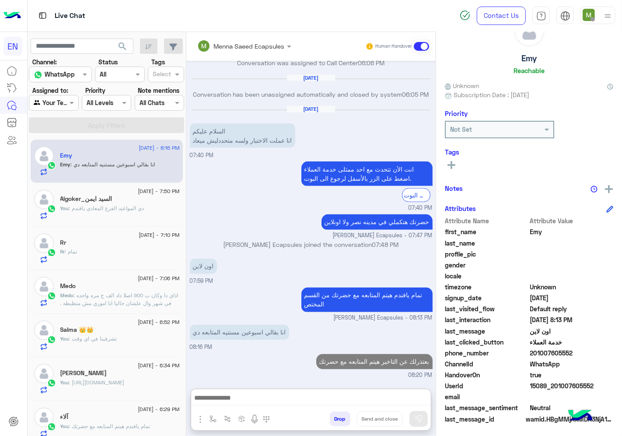
click at [70, 107] on div at bounding box center [53, 103] width 49 height 10
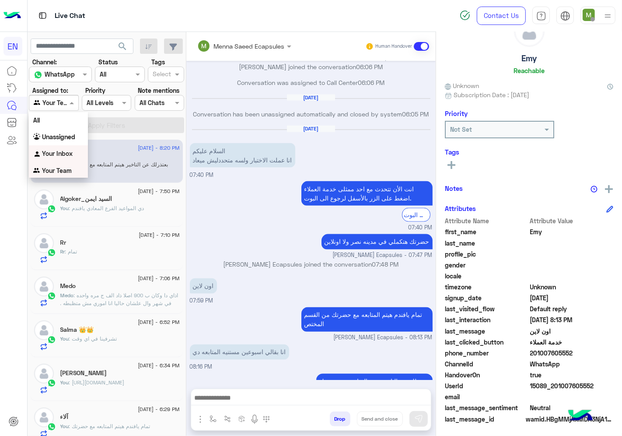
drag, startPoint x: 62, startPoint y: 151, endPoint x: 113, endPoint y: 127, distance: 56.8
click at [62, 151] on b "Your Inbox" at bounding box center [57, 153] width 31 height 7
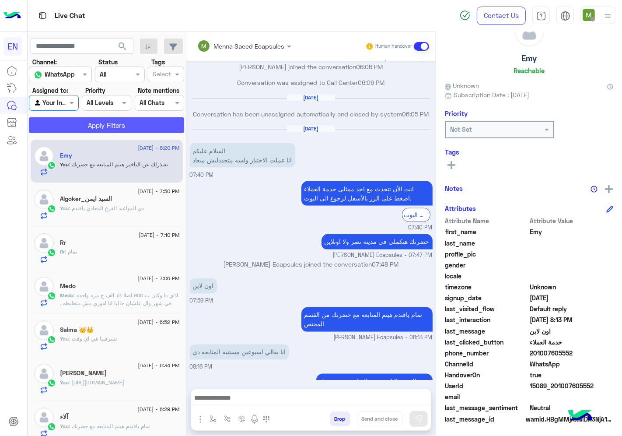
click at [122, 127] on button "Apply Filters" at bounding box center [106, 125] width 155 height 16
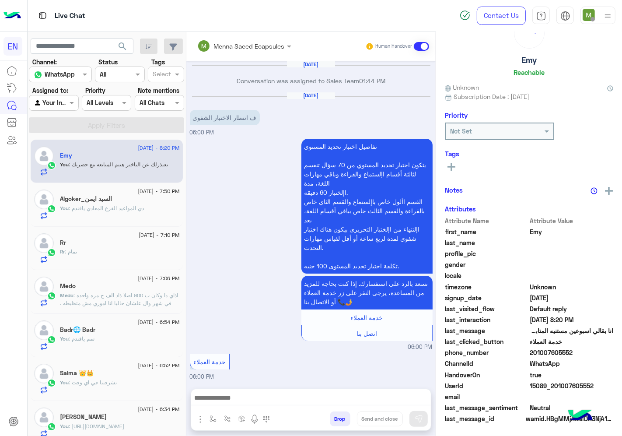
scroll to position [488, 0]
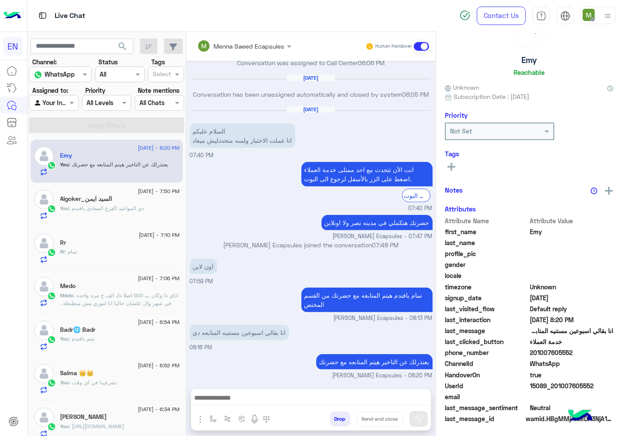
click at [66, 105] on div at bounding box center [53, 103] width 49 height 10
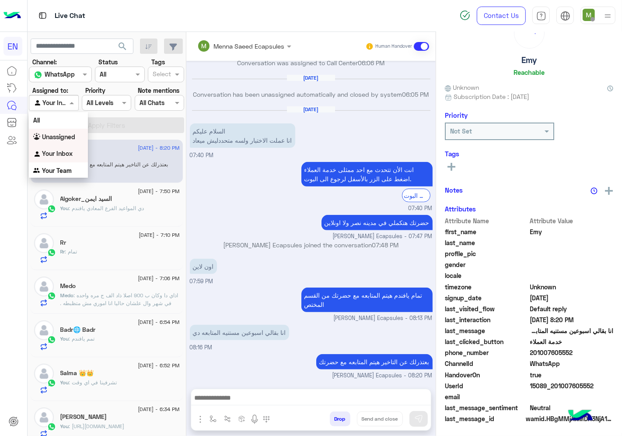
click at [66, 135] on b "Unassigned" at bounding box center [58, 136] width 33 height 7
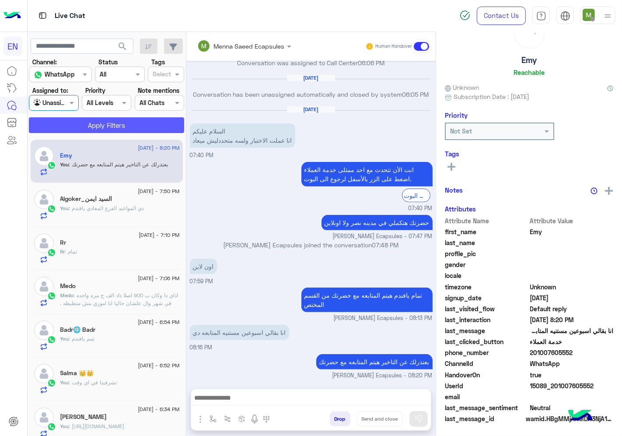
click at [137, 127] on button "Apply Filters" at bounding box center [106, 125] width 155 height 16
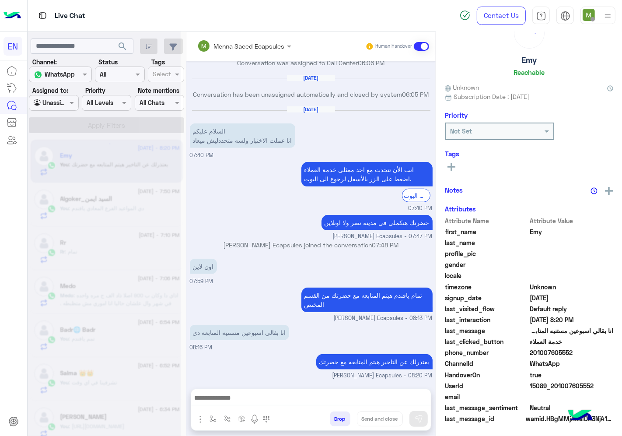
scroll to position [34, 0]
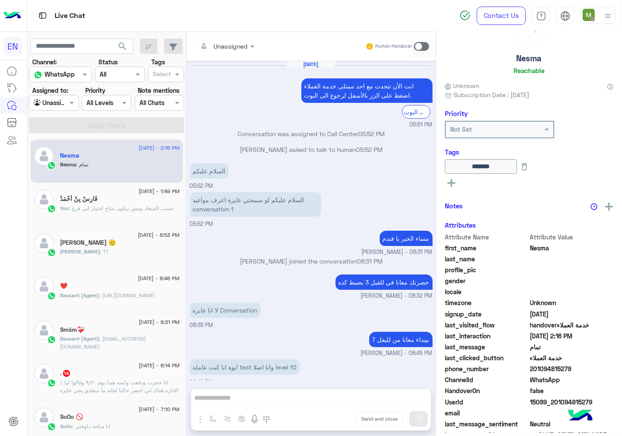
scroll to position [272, 0]
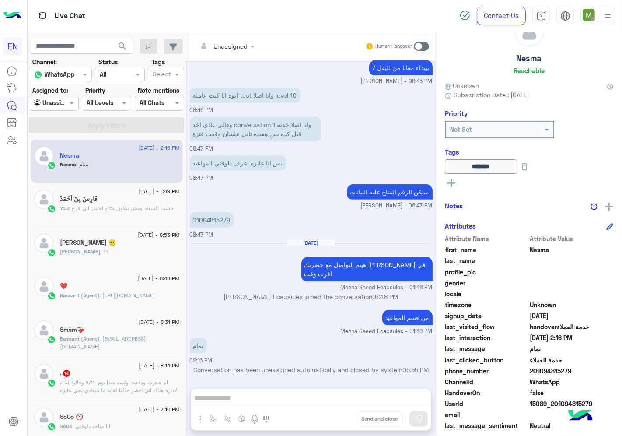
click at [74, 102] on div at bounding box center [53, 103] width 49 height 10
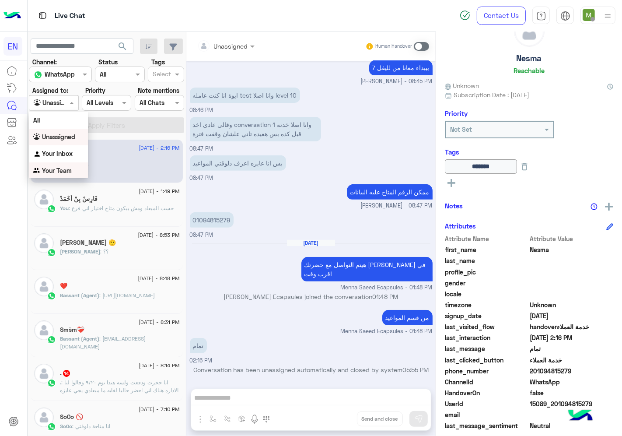
click at [72, 165] on div "Your Team" at bounding box center [58, 170] width 59 height 17
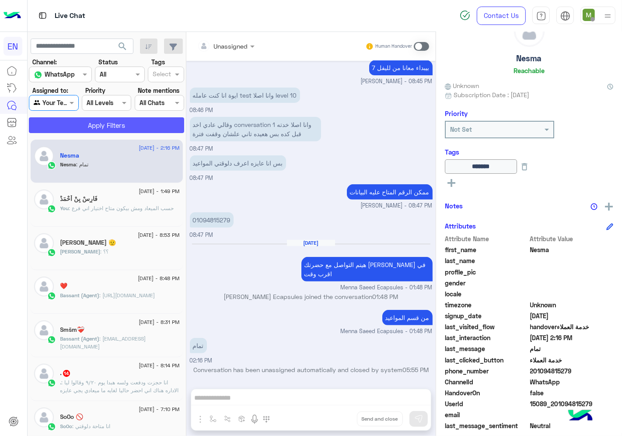
click at [90, 129] on button "Apply Filters" at bounding box center [106, 125] width 155 height 16
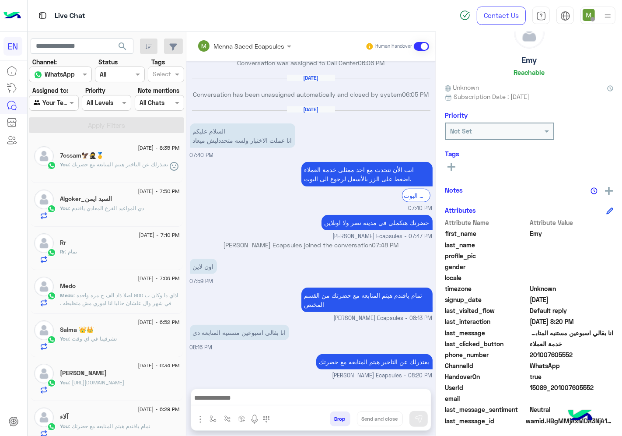
scroll to position [34, 0]
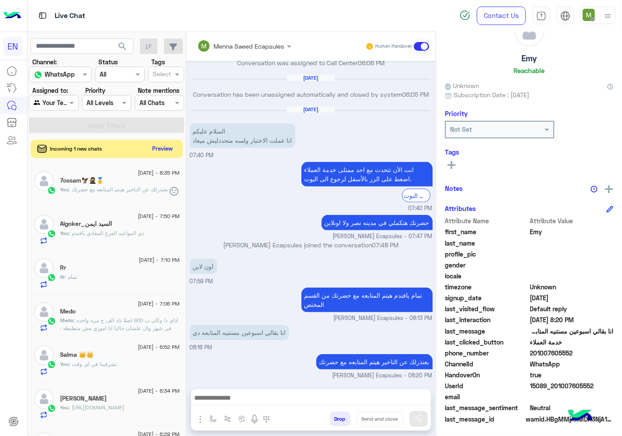
click at [176, 151] on button "Preview" at bounding box center [162, 149] width 27 height 12
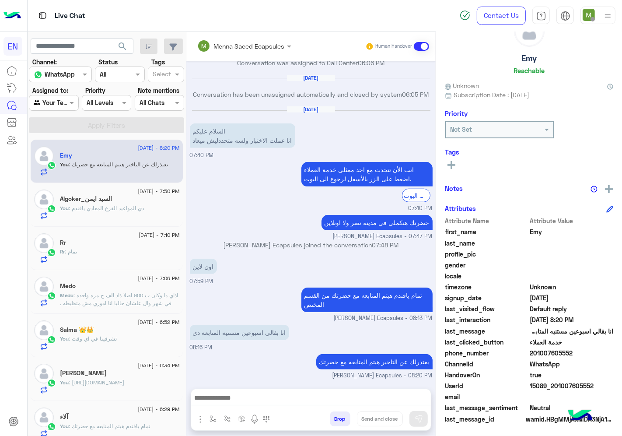
click at [67, 103] on div at bounding box center [53, 103] width 49 height 10
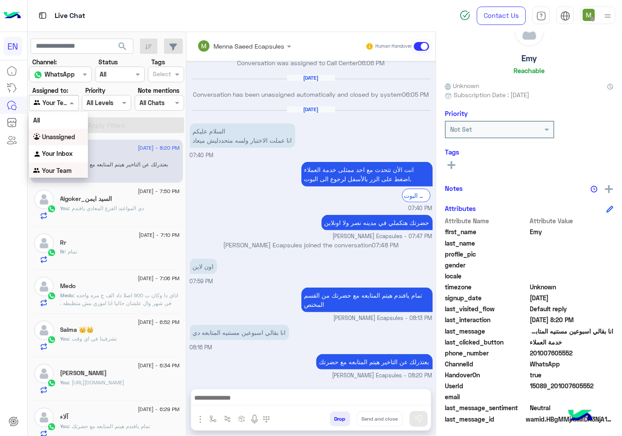
click at [70, 137] on b "Unassigned" at bounding box center [58, 136] width 33 height 7
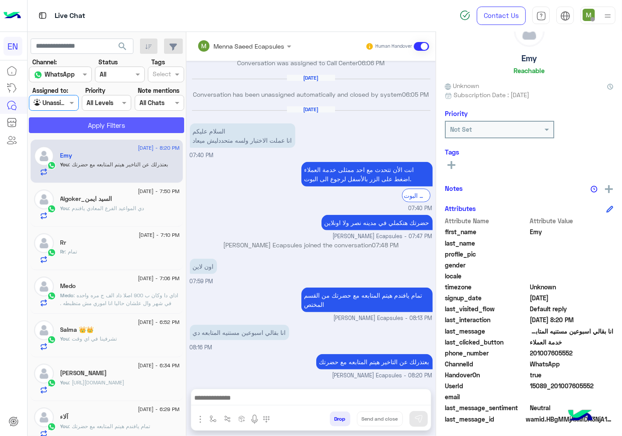
click at [86, 125] on button "Apply Filters" at bounding box center [106, 125] width 155 height 16
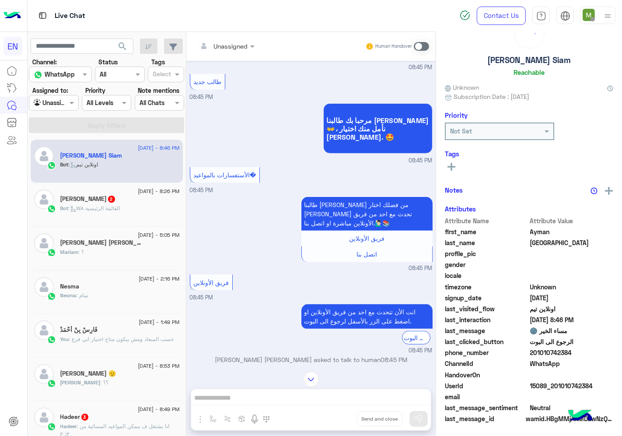
scroll to position [211, 0]
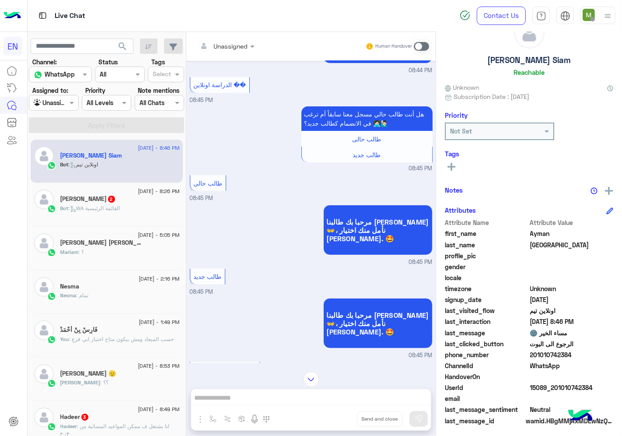
click at [233, 43] on input "text" at bounding box center [214, 46] width 35 height 9
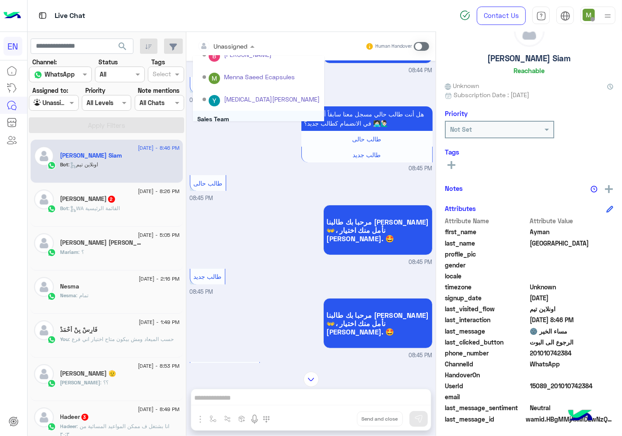
scroll to position [145, 0]
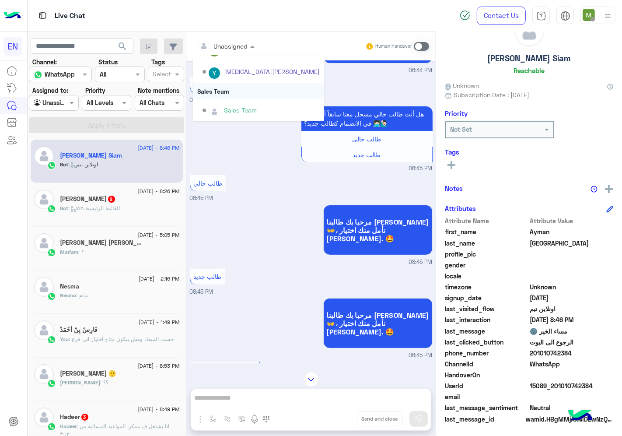
click at [252, 91] on div "Sales Team" at bounding box center [258, 91] width 131 height 16
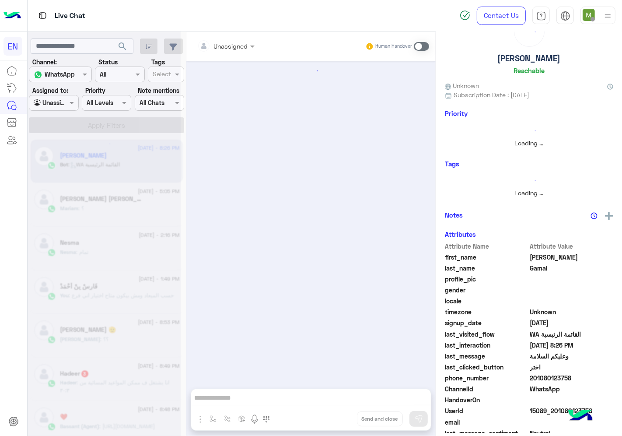
scroll to position [32, 0]
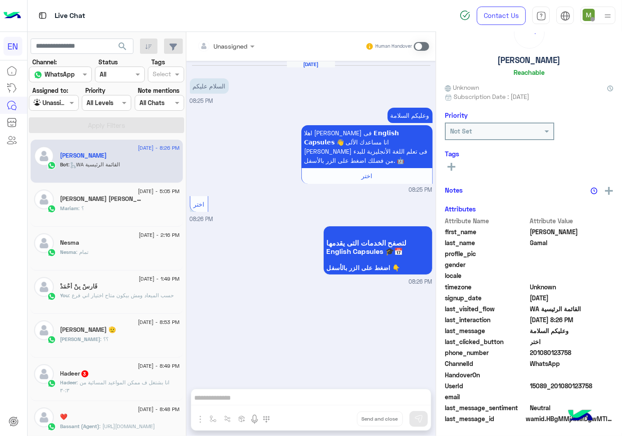
click at [248, 52] on div "Unassigned" at bounding box center [222, 46] width 51 height 18
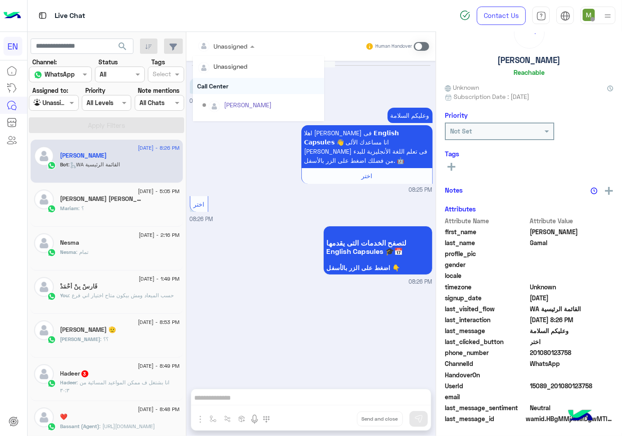
scroll to position [145, 0]
click at [250, 89] on div "Sales Team" at bounding box center [258, 91] width 131 height 16
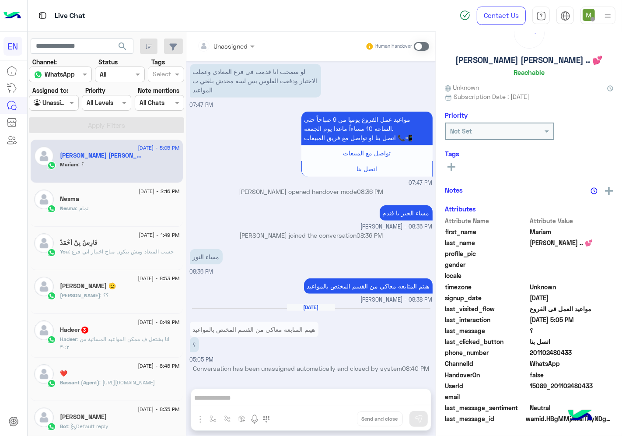
scroll to position [34, 0]
drag, startPoint x: 584, startPoint y: 351, endPoint x: 561, endPoint y: 354, distance: 23.0
click at [561, 354] on span "201102480433" at bounding box center [572, 352] width 84 height 9
click at [429, 49] on span at bounding box center [421, 46] width 15 height 9
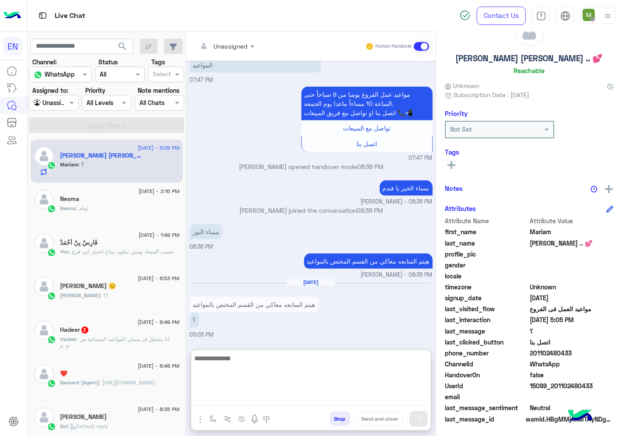
click at [375, 400] on textarea at bounding box center [311, 379] width 240 height 53
type textarea "**********"
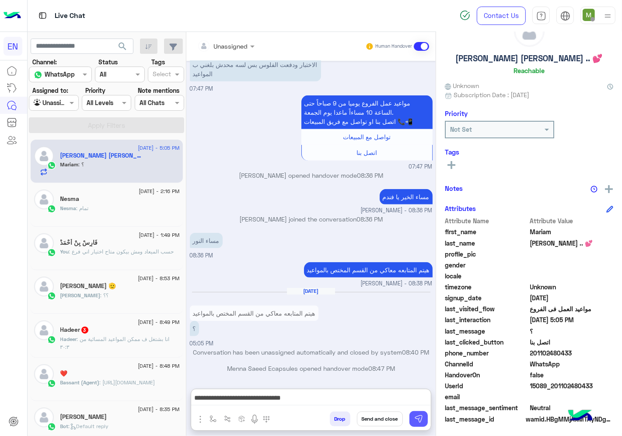
click at [423, 417] on img at bounding box center [418, 418] width 9 height 9
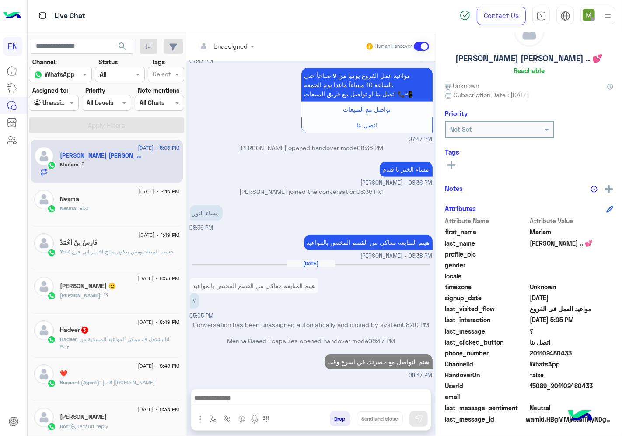
scroll to position [560, 0]
click at [143, 332] on div "Hadeer 3" at bounding box center [119, 330] width 119 height 9
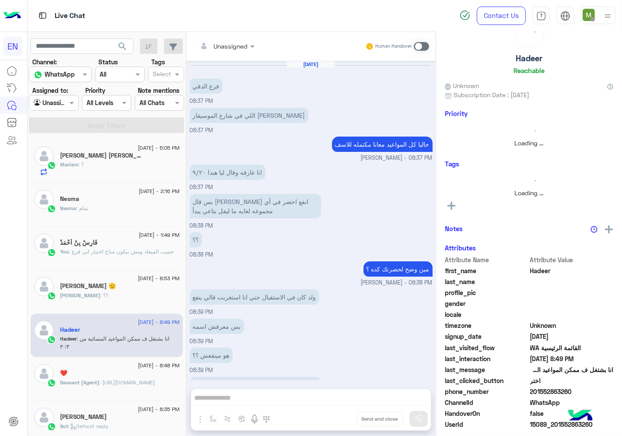
scroll to position [330, 0]
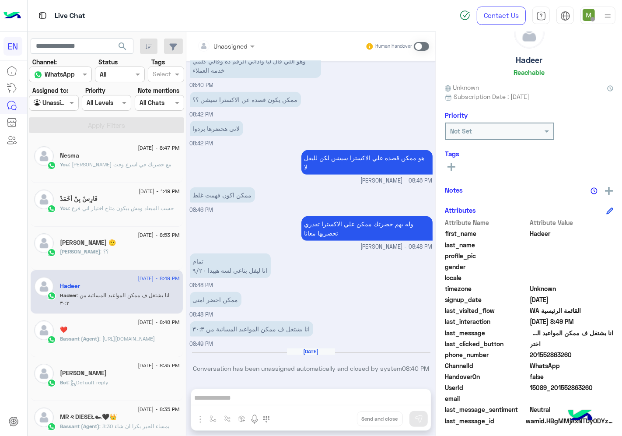
scroll to position [34, 0]
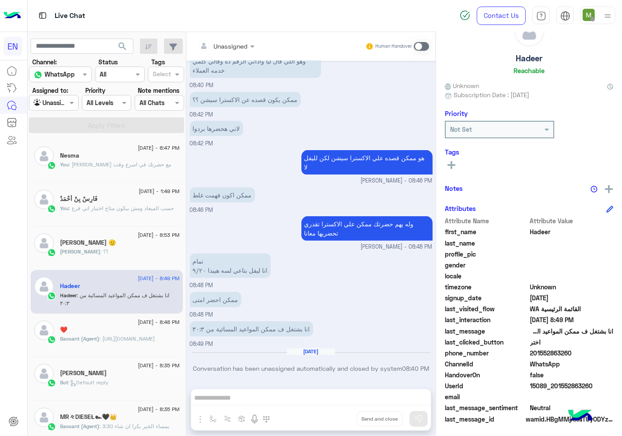
click at [392, 290] on div "ممكن احضر امتى 08:48 PM" at bounding box center [311, 304] width 243 height 29
drag, startPoint x: 597, startPoint y: 350, endPoint x: 559, endPoint y: 356, distance: 38.9
click at [559, 356] on div "phone_number [PHONE_NUMBER]" at bounding box center [529, 353] width 168 height 11
click at [68, 105] on div at bounding box center [53, 103] width 49 height 10
click at [56, 167] on b "Your Team" at bounding box center [57, 170] width 30 height 7
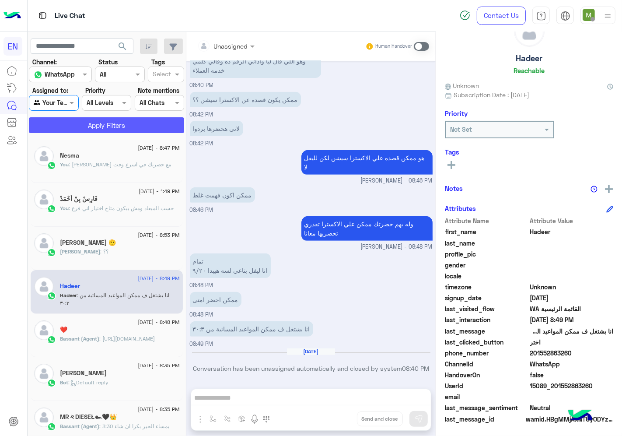
click at [83, 121] on button "Apply Filters" at bounding box center [106, 125] width 155 height 16
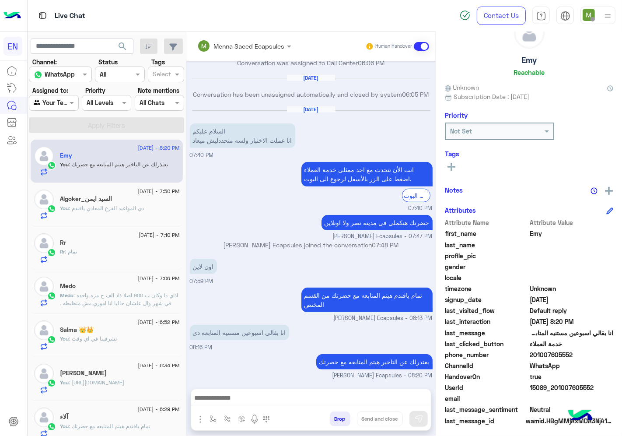
scroll to position [34, 0]
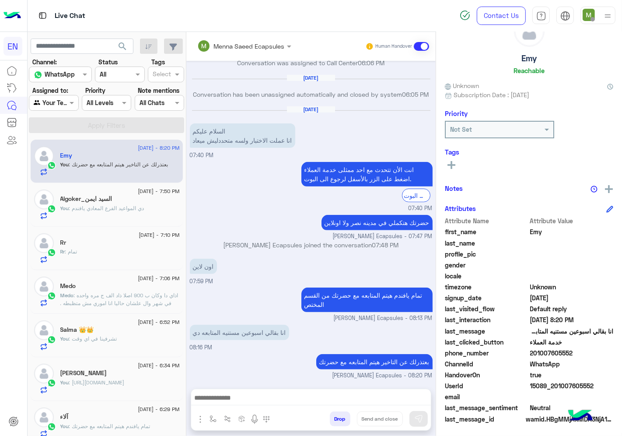
click at [115, 298] on span ": اذاي دا وكان ب 900 اصلا ذاد الف ج مره واحده في شهر وال علشان حاليا انا اموري …" at bounding box center [119, 323] width 118 height 62
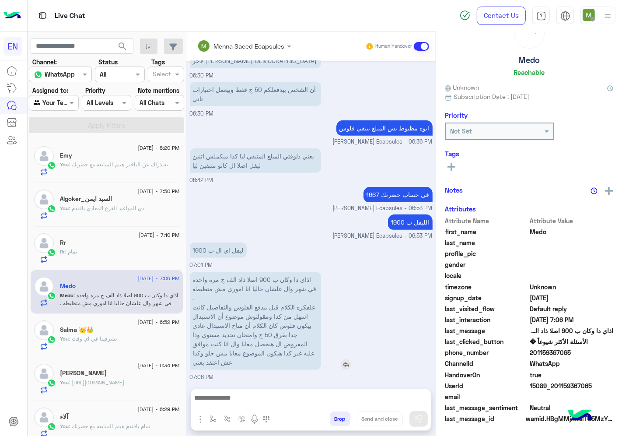
scroll to position [34, 0]
click at [121, 165] on span ": بعتذرلك عن التاخير هيتم المتابعه مع حضرتك" at bounding box center [118, 164] width 99 height 7
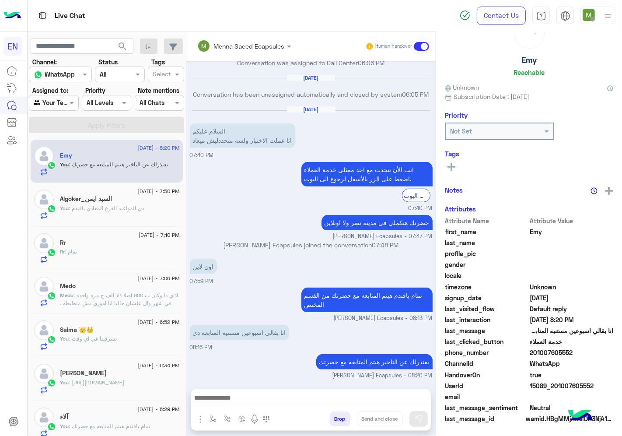
scroll to position [34, 0]
